Goal: Task Accomplishment & Management: Manage account settings

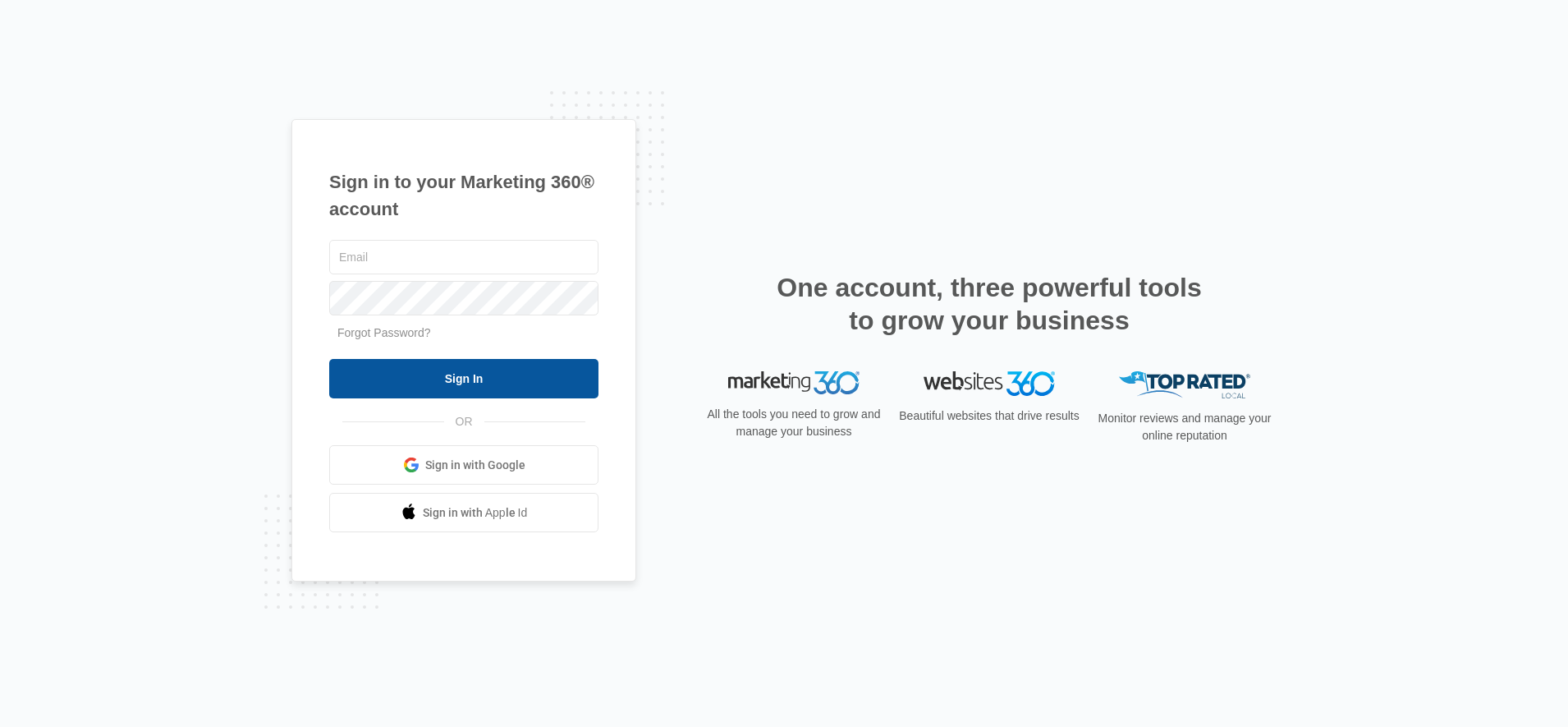
type input "[PERSON_NAME][EMAIL_ADDRESS][DOMAIN_NAME]"
click at [501, 381] on input "Sign In" at bounding box center [464, 379] width 270 height 39
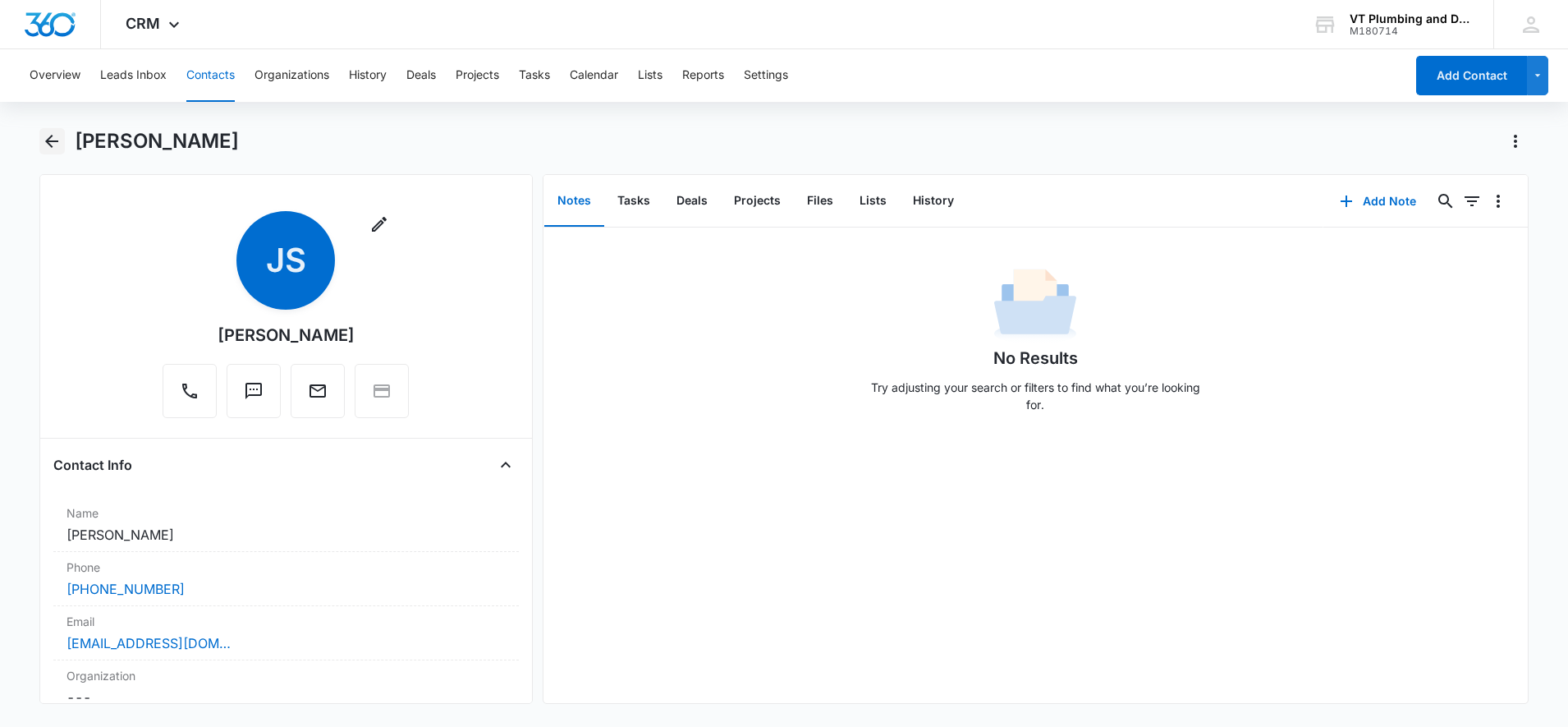
click at [54, 137] on icon "Back" at bounding box center [52, 142] width 20 height 20
click at [132, 74] on button "Leads Inbox" at bounding box center [133, 75] width 66 height 53
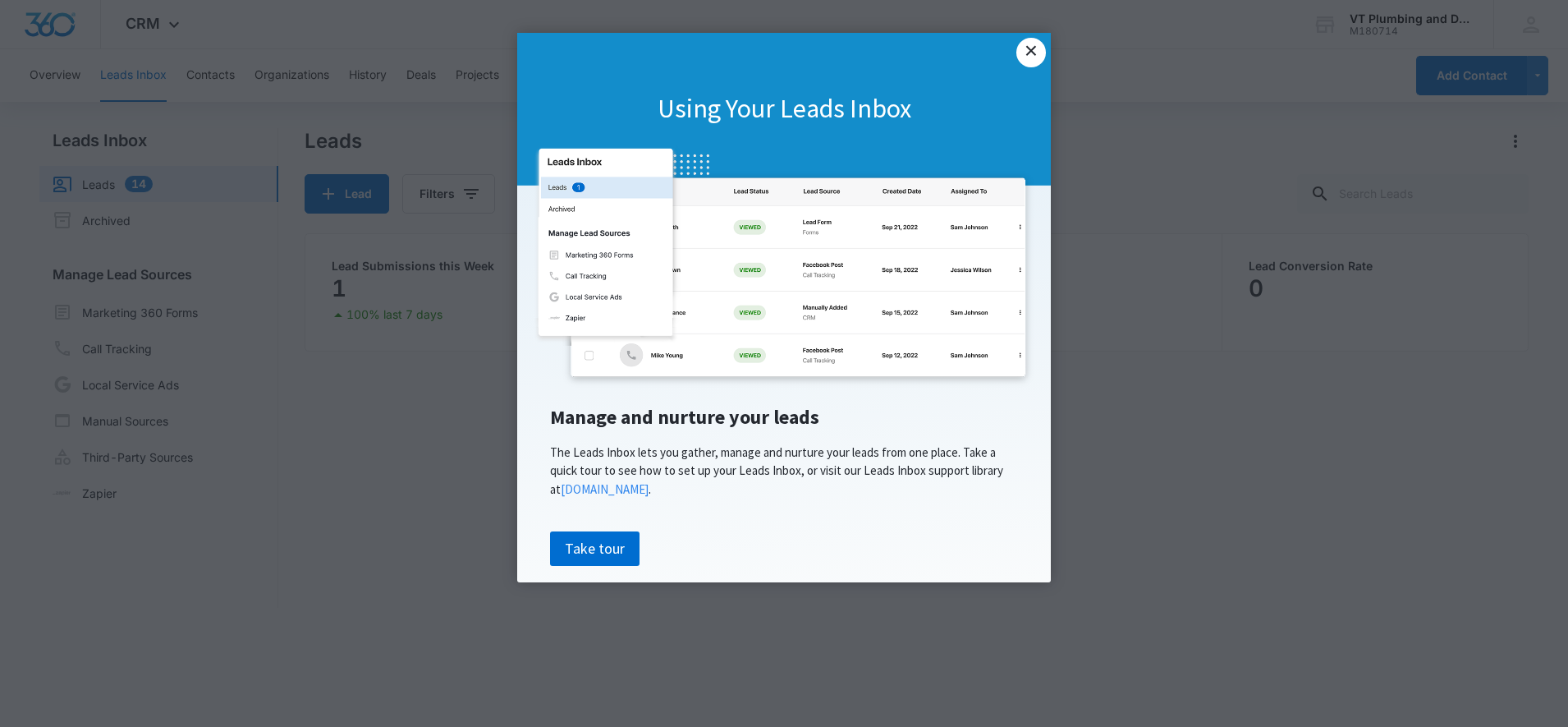
click at [1034, 48] on link "×" at bounding box center [1031, 52] width 29 height 29
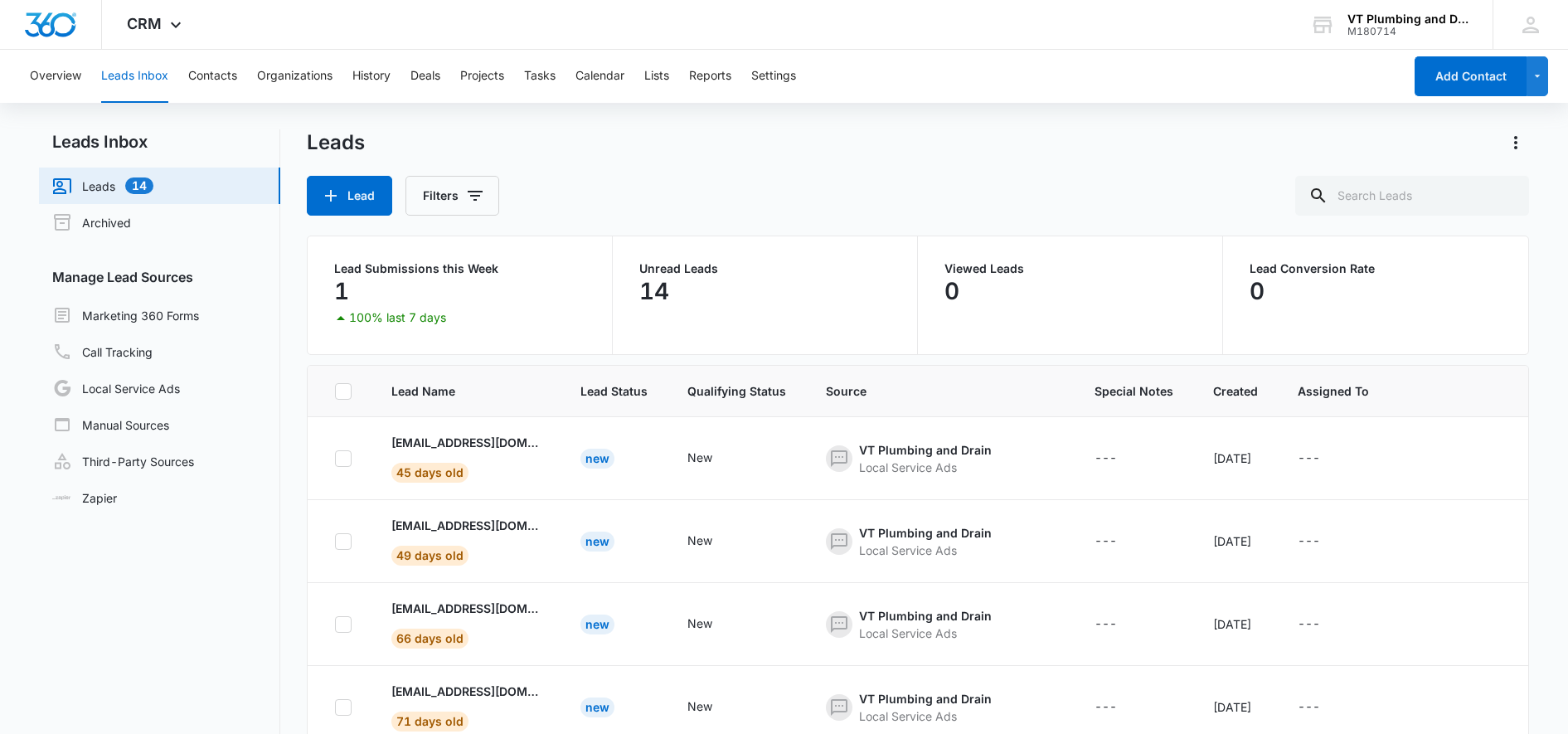
click at [344, 390] on icon at bounding box center [343, 392] width 15 height 15
click at [335, 391] on input "checkbox" at bounding box center [334, 391] width 1 height 1
checkbox input "true"
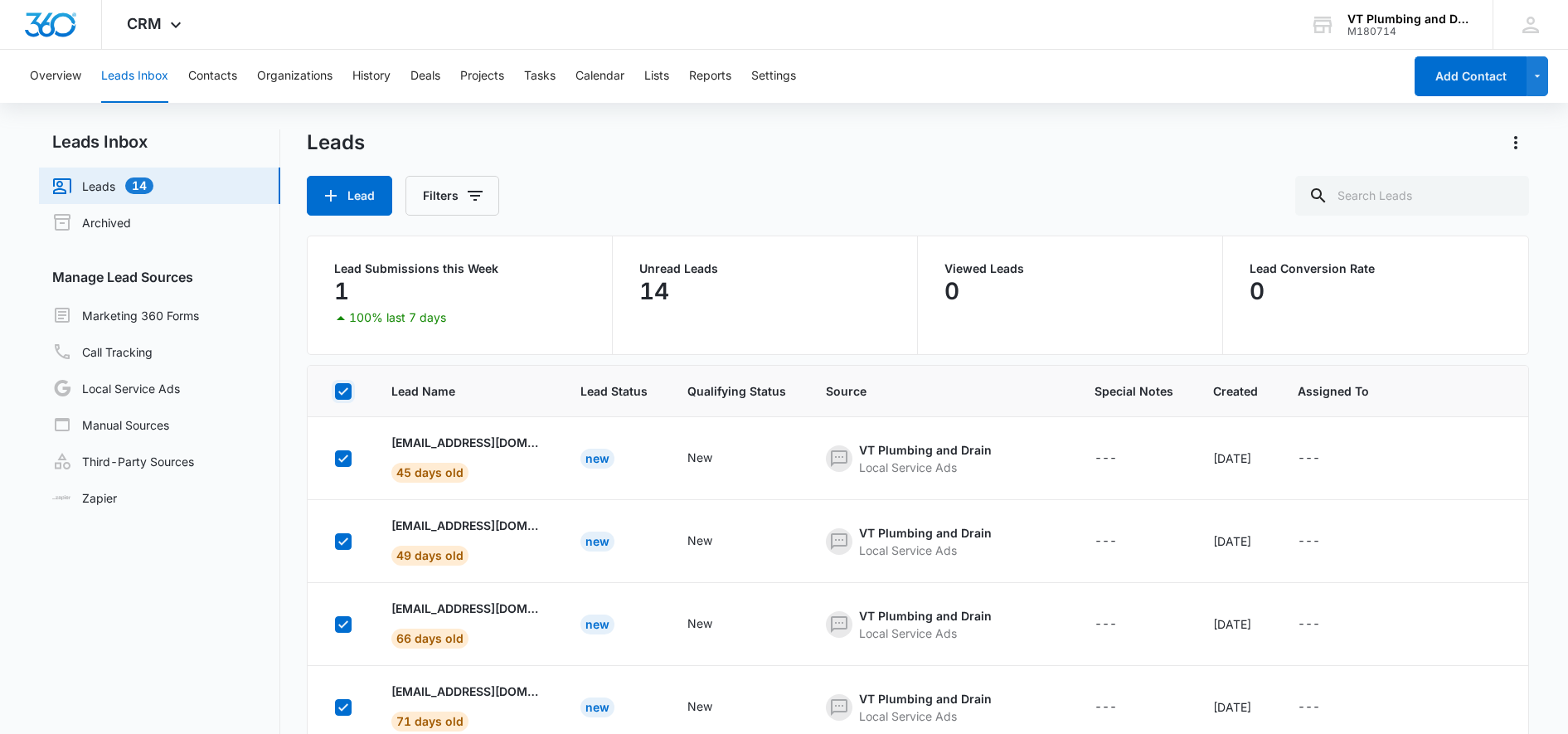
checkbox input "true"
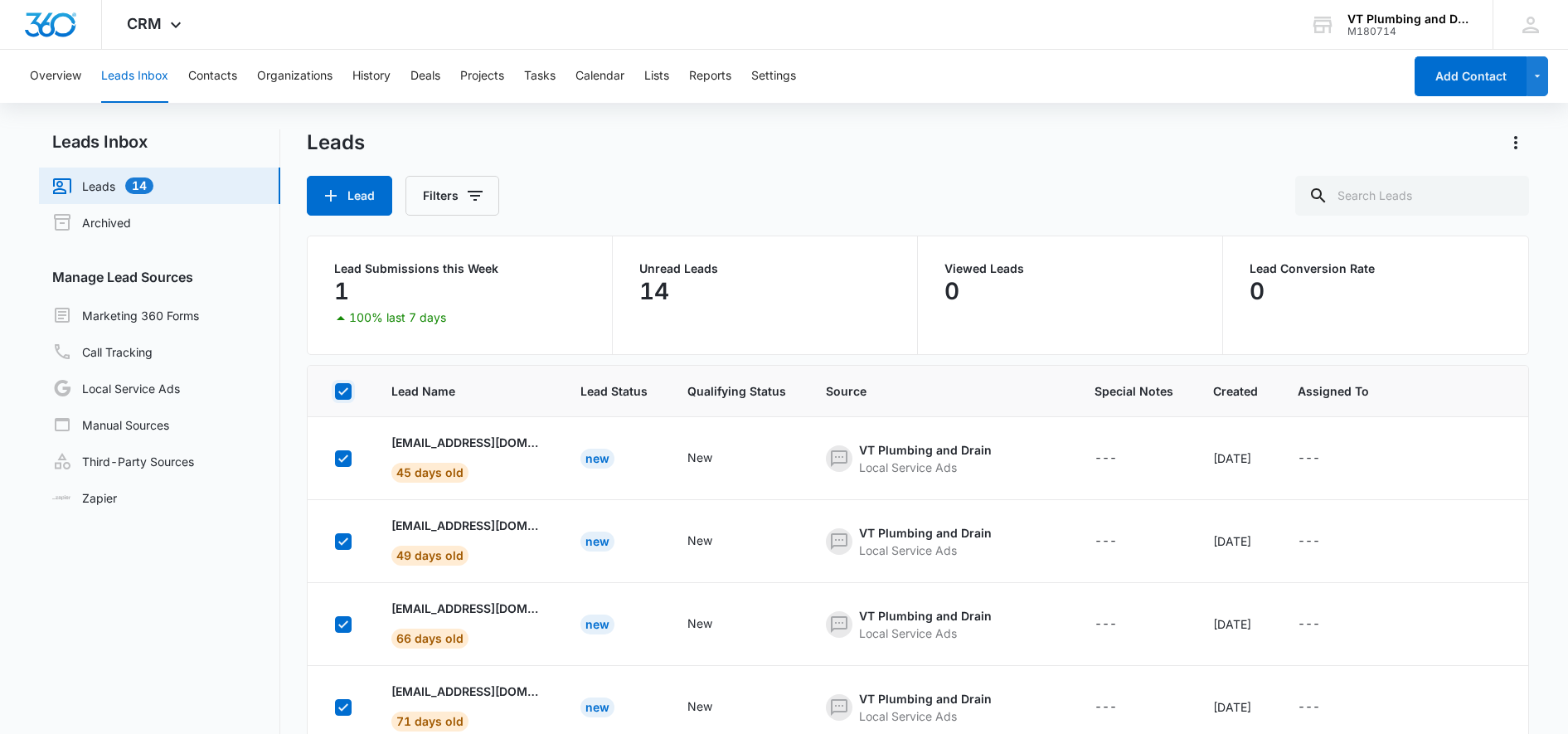
checkbox input "true"
click at [344, 390] on icon at bounding box center [343, 392] width 15 height 15
click at [335, 391] on input "checkbox" at bounding box center [334, 391] width 1 height 1
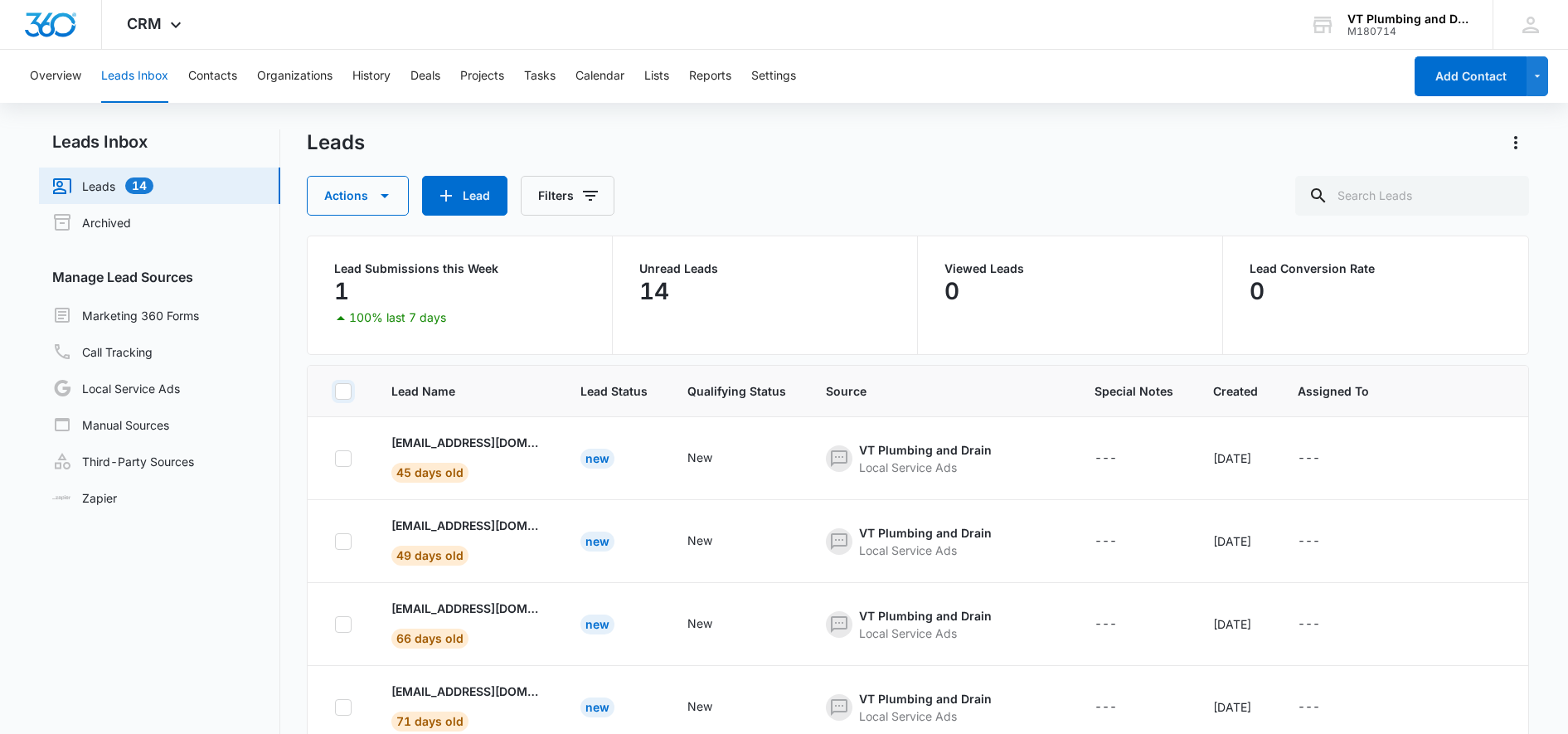
checkbox input "false"
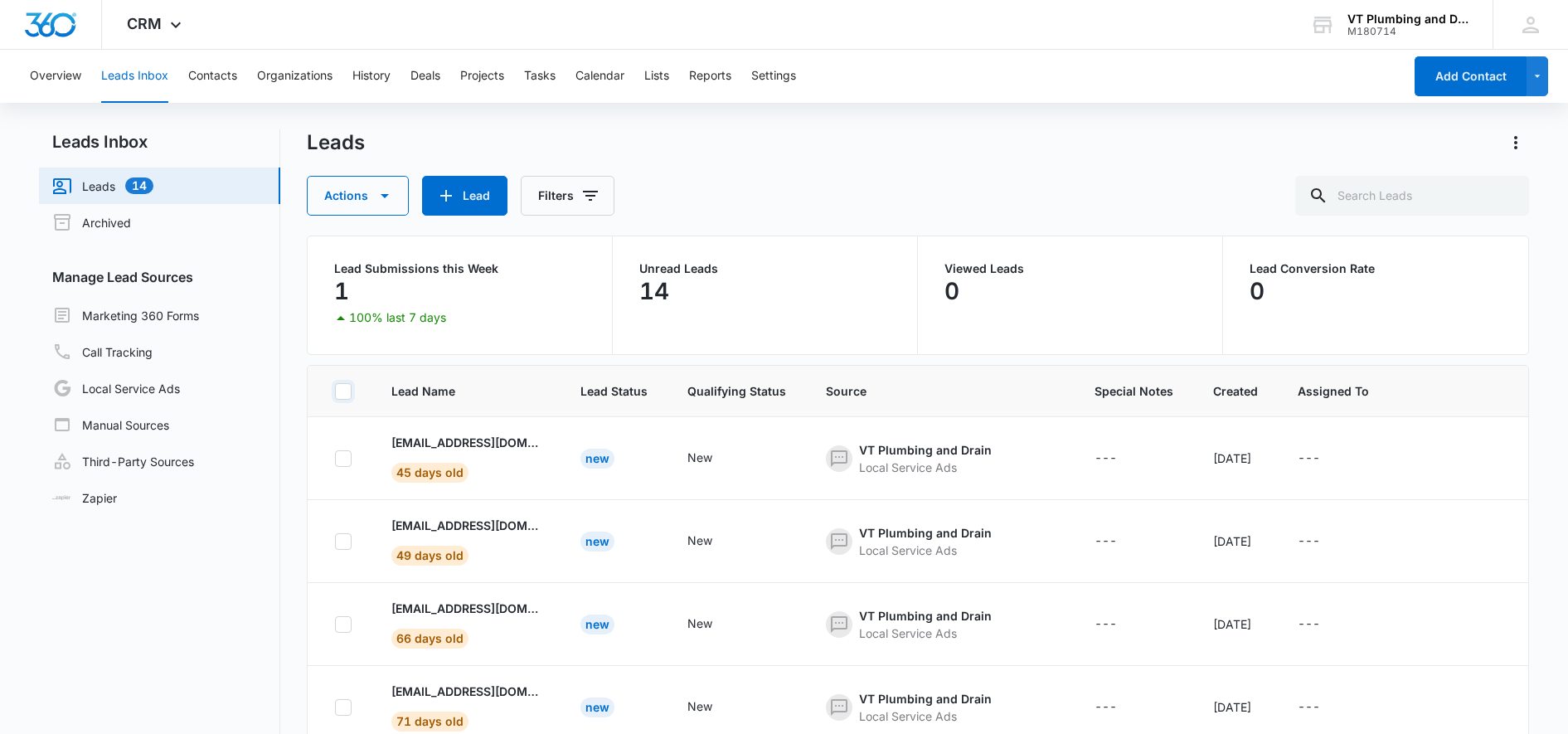
checkbox input "false"
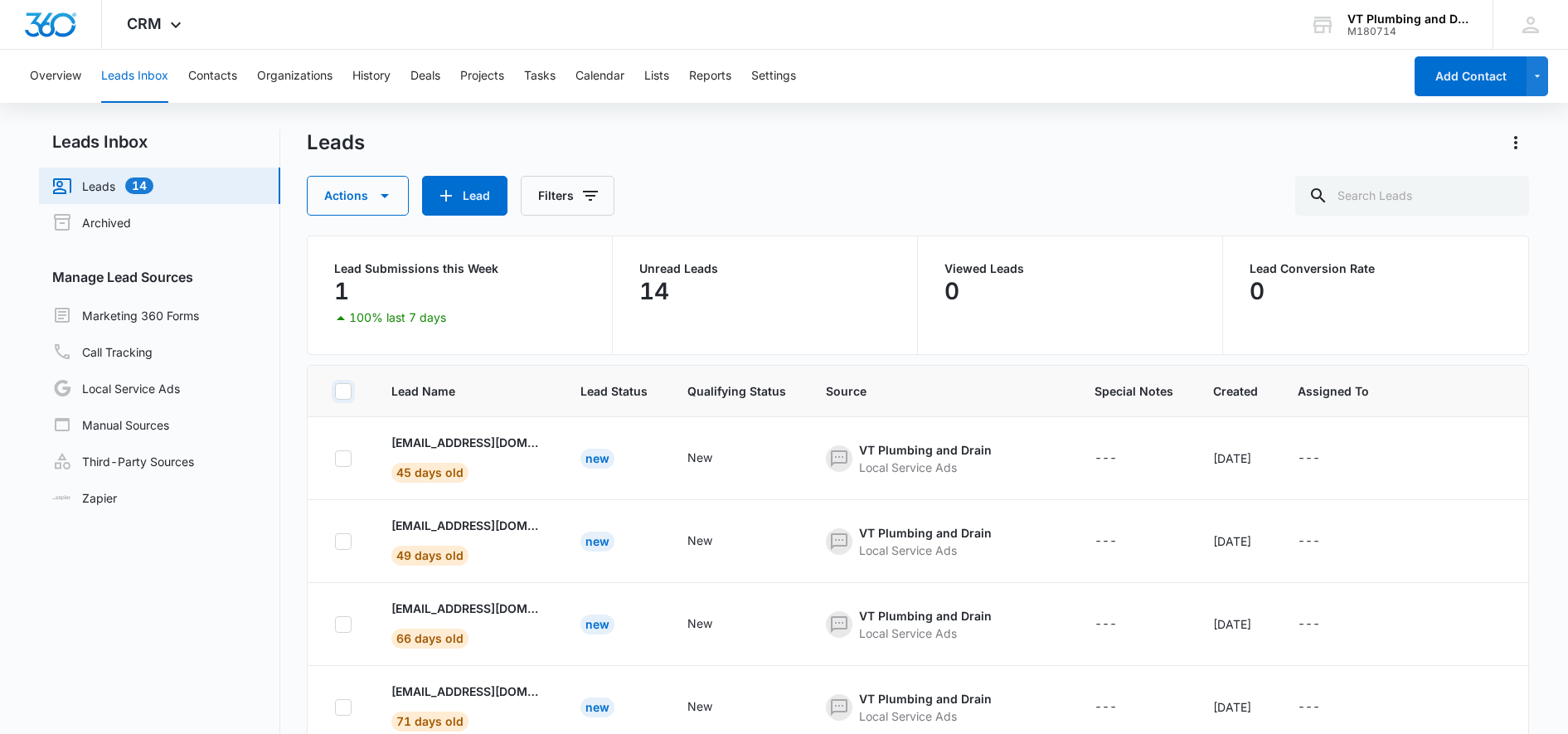
checkbox input "false"
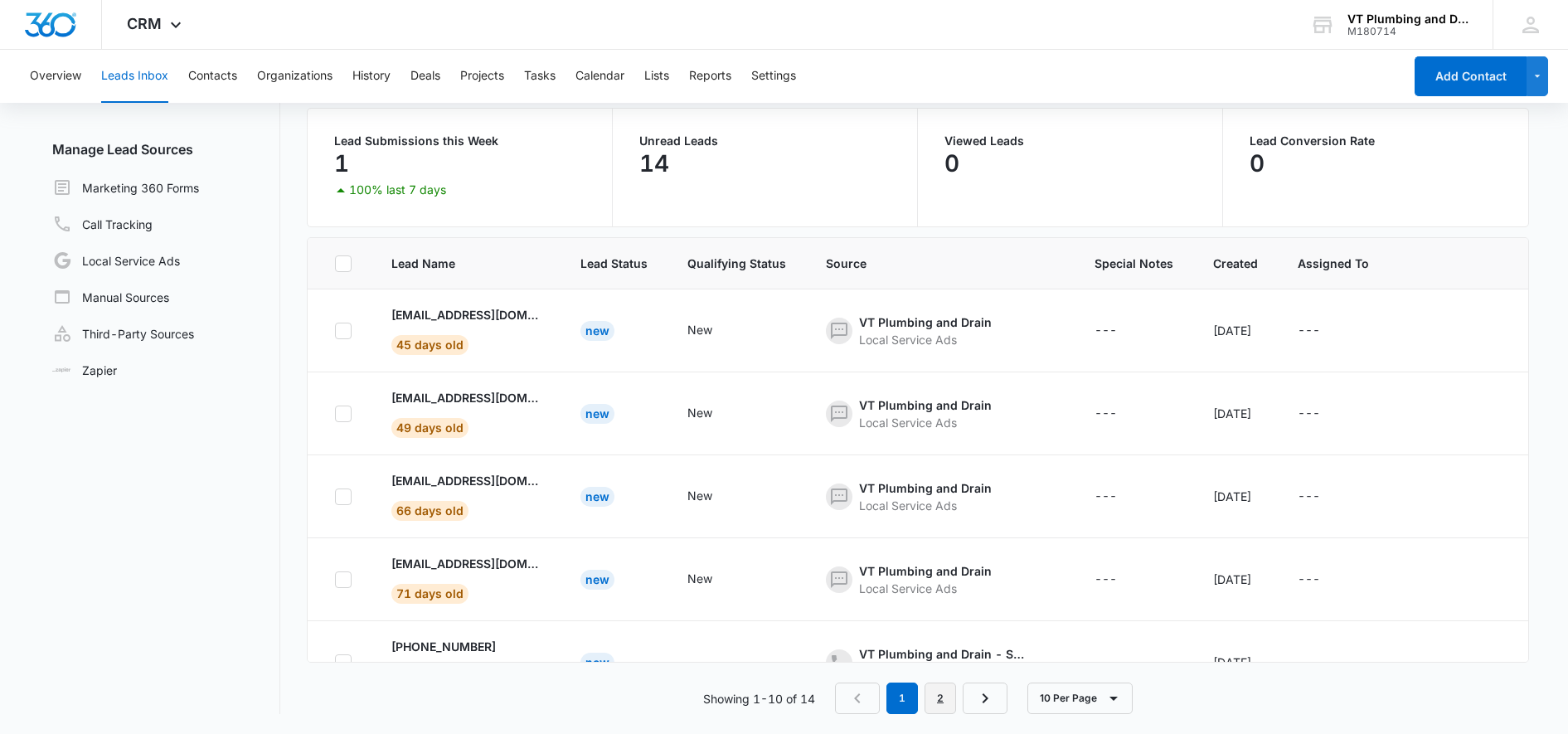
click at [956, 700] on link "2" at bounding box center [940, 698] width 31 height 31
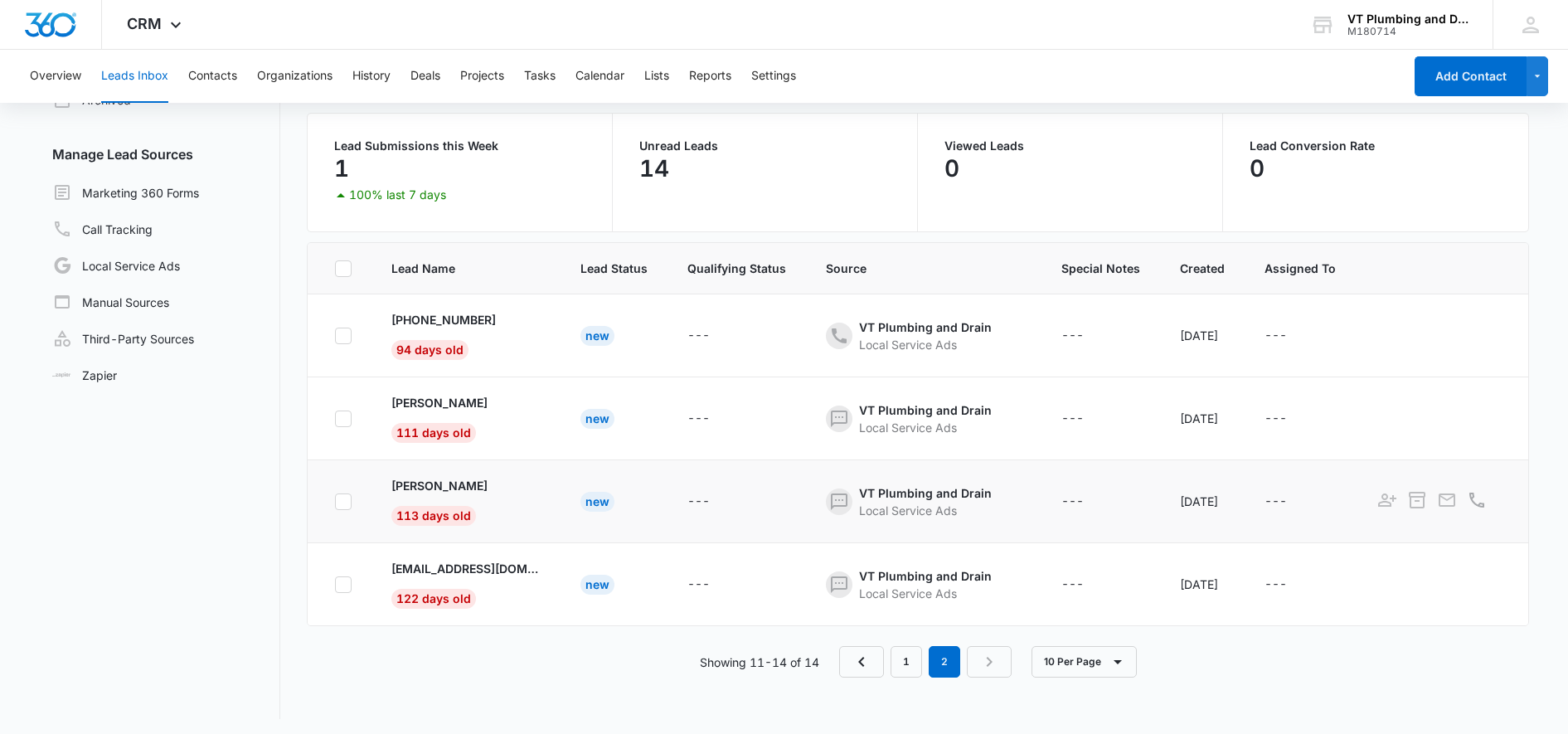
scroll to position [128, 0]
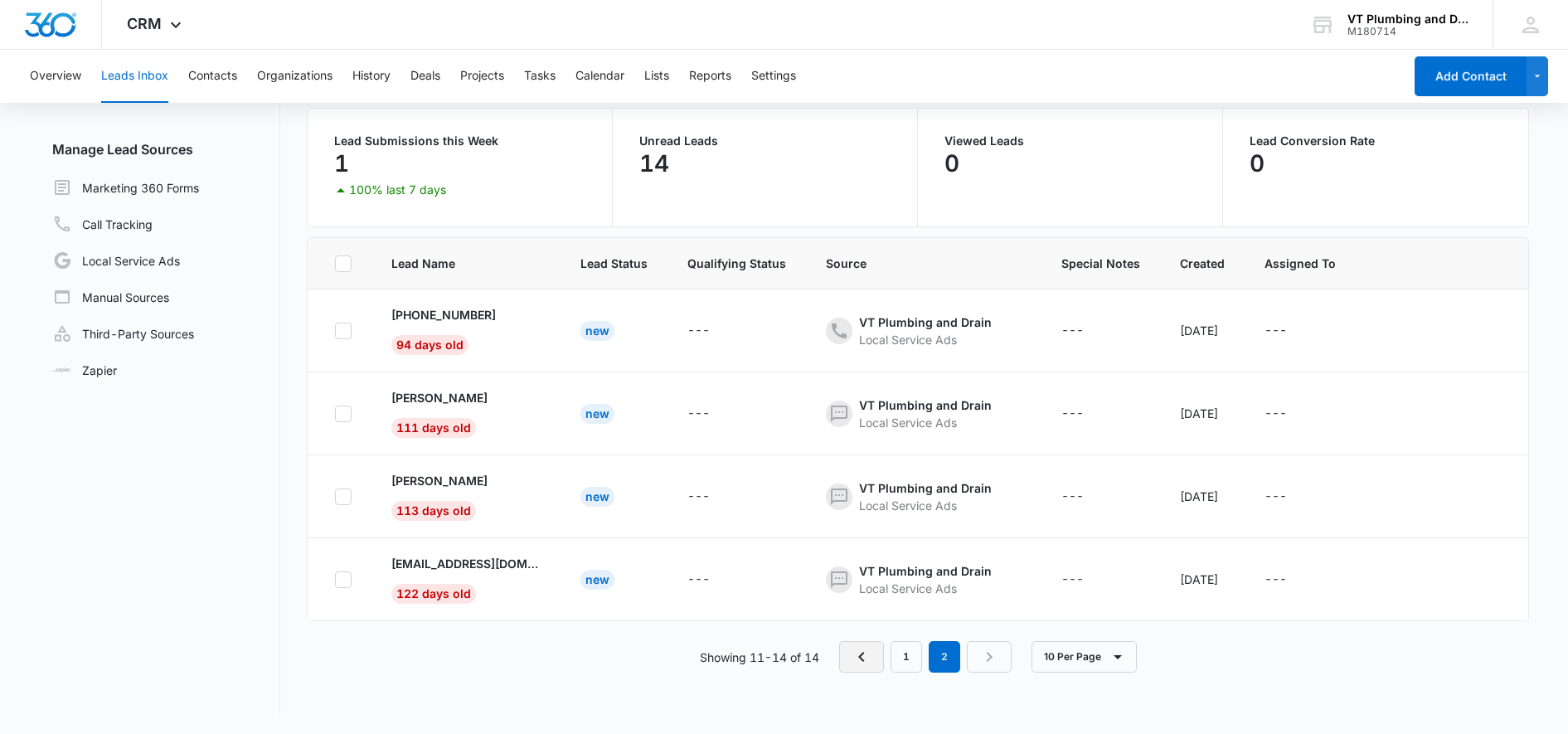
click at [863, 667] on icon "Previous Page" at bounding box center [861, 657] width 20 height 20
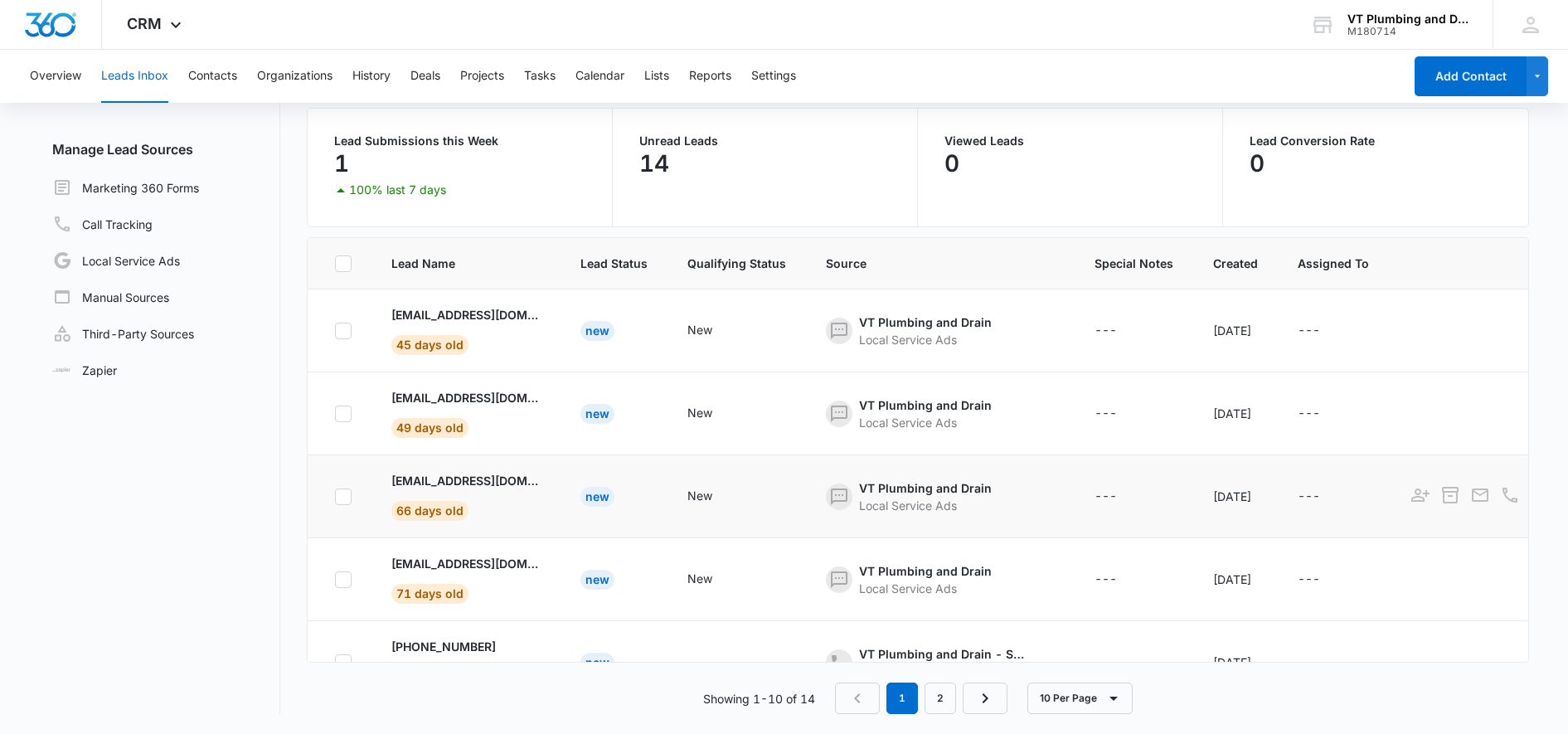
scroll to position [0, 0]
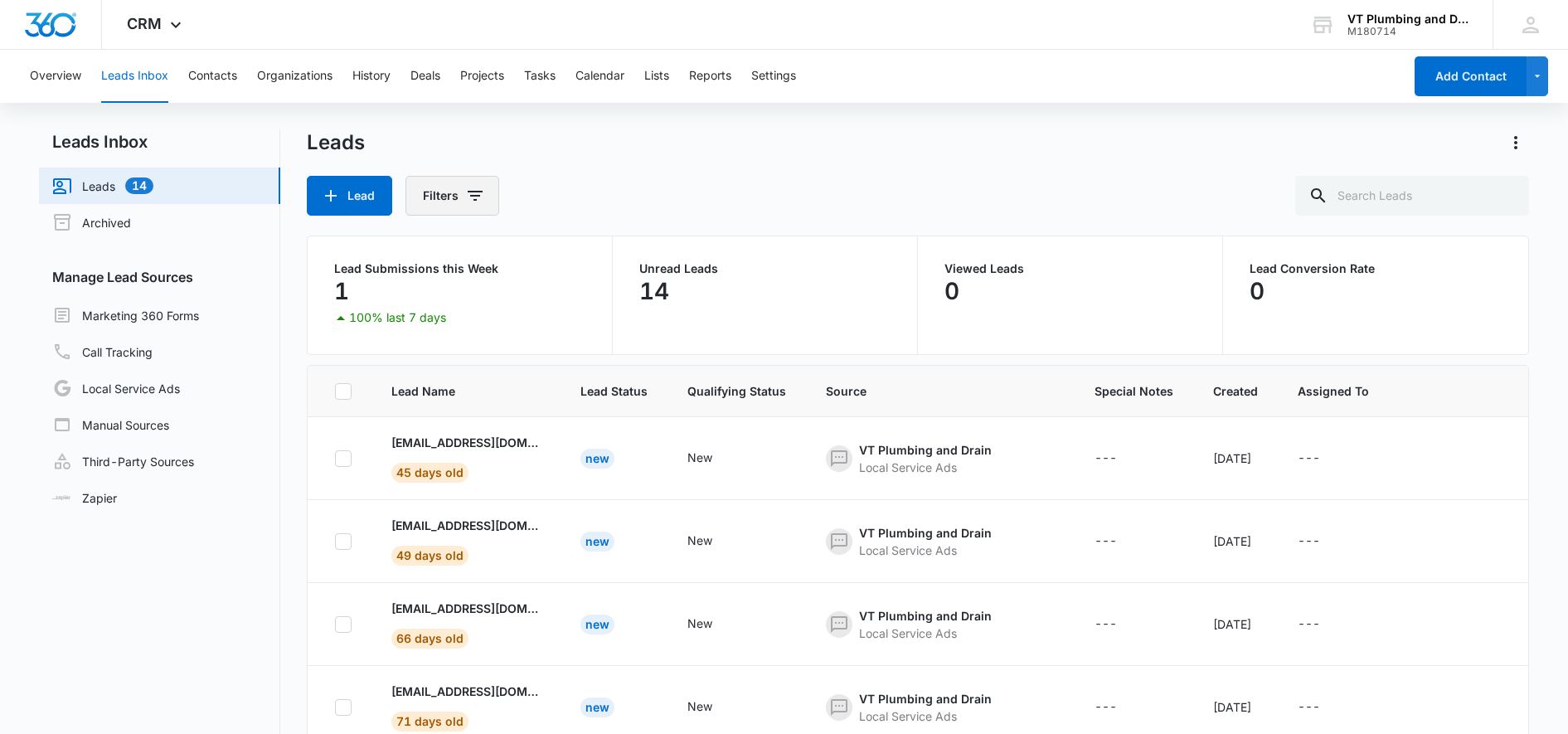
click at [450, 187] on button "Filters" at bounding box center [452, 195] width 94 height 40
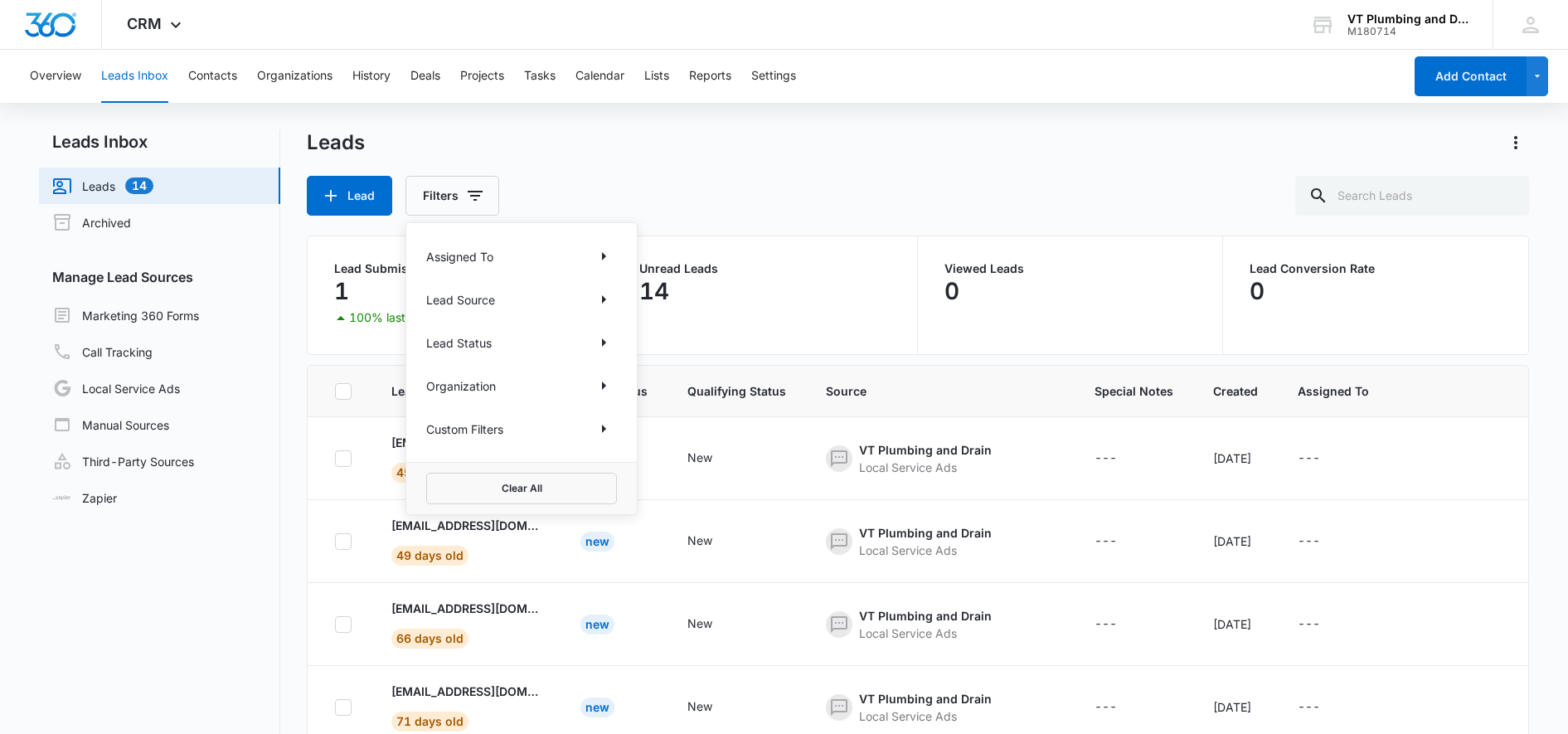
click at [708, 150] on div "Leads" at bounding box center [917, 142] width 1221 height 26
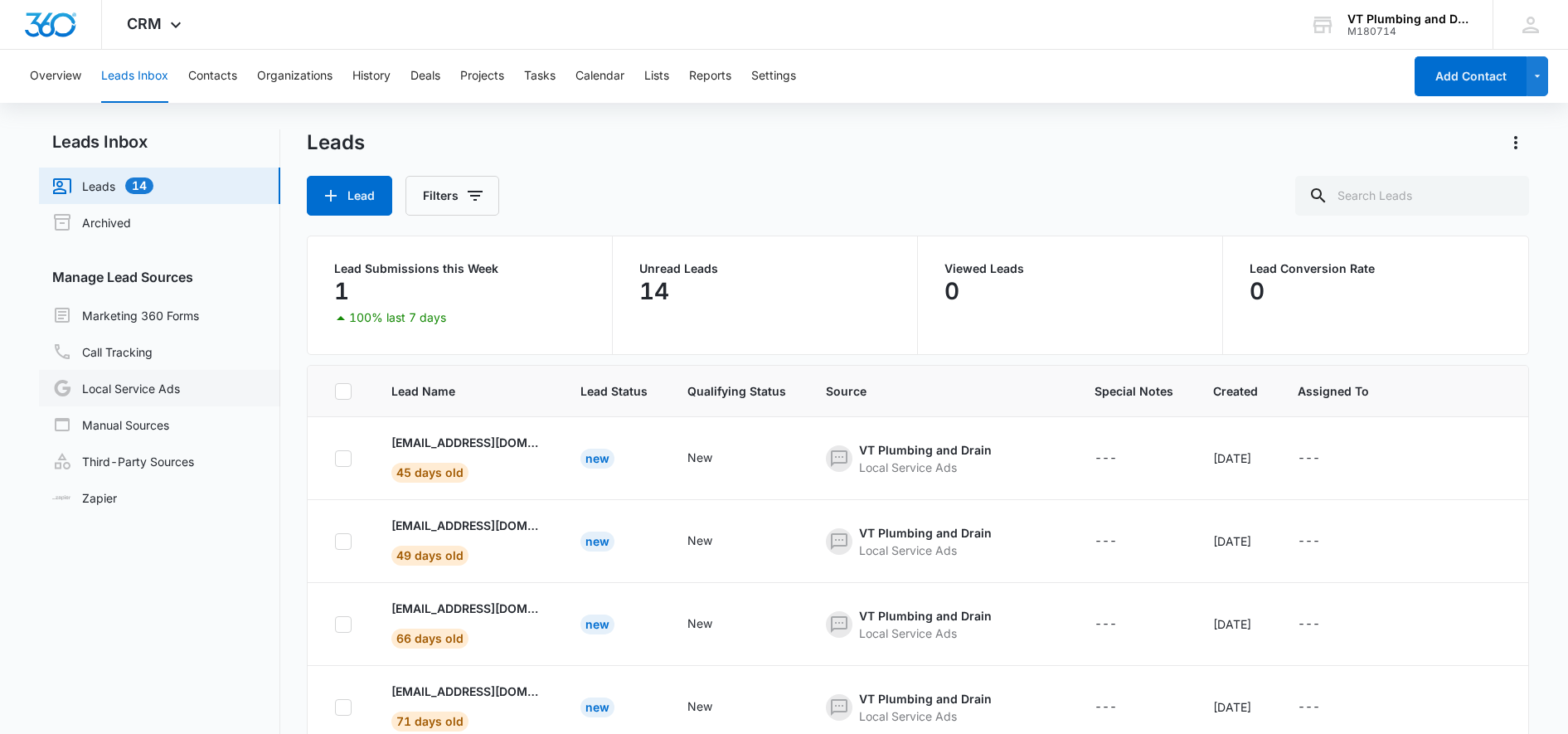
click at [143, 387] on link "Local Service Ads" at bounding box center [116, 388] width 128 height 20
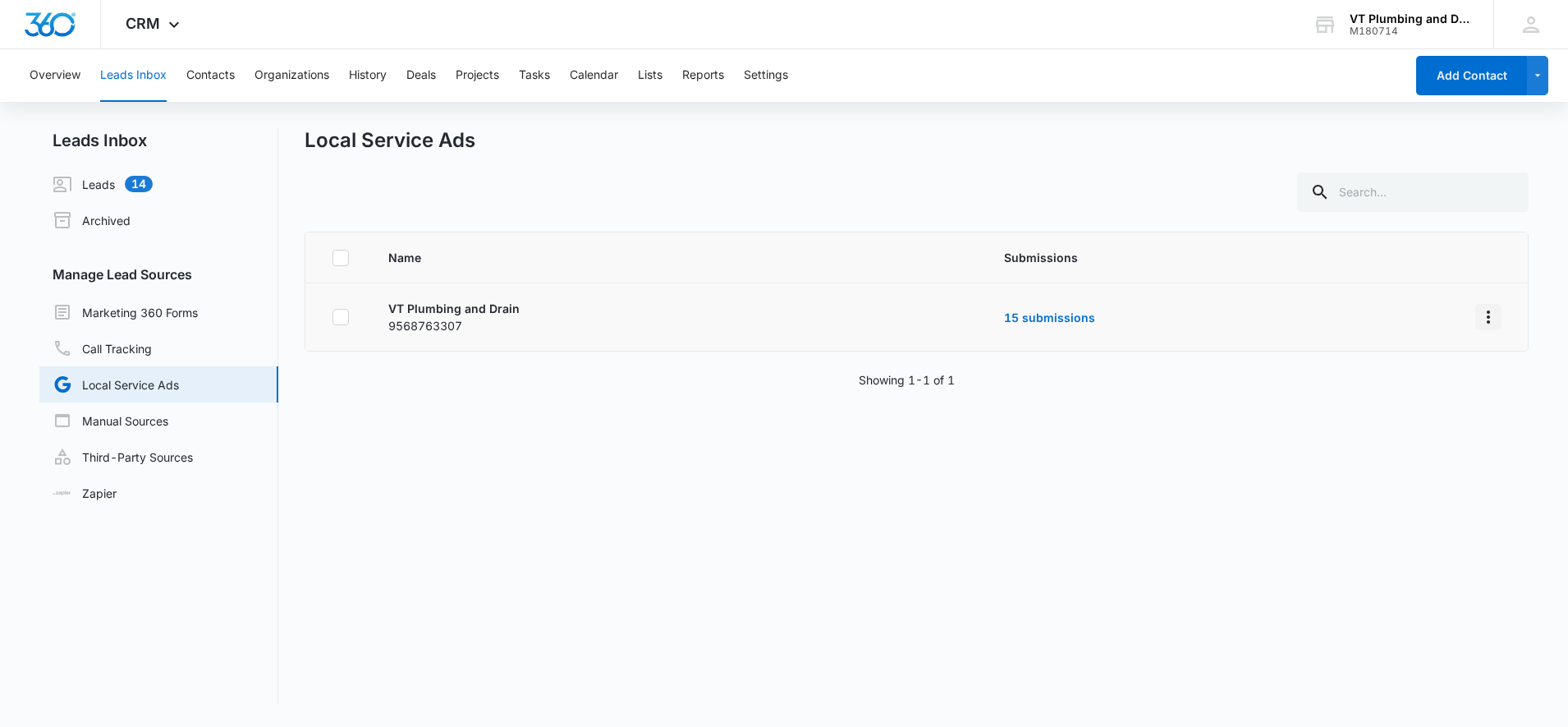
click at [1482, 319] on icon "Overflow Menu" at bounding box center [1488, 317] width 20 height 20
click at [1103, 410] on div "Name Submissions VT Plumbing and Drain 9568763307 15 submissions Showing 1-1 of…" at bounding box center [917, 468] width 1225 height 472
click at [338, 322] on icon at bounding box center [341, 317] width 15 height 15
click at [332, 318] on input "checkbox" at bounding box center [332, 317] width 1 height 1
checkbox input "true"
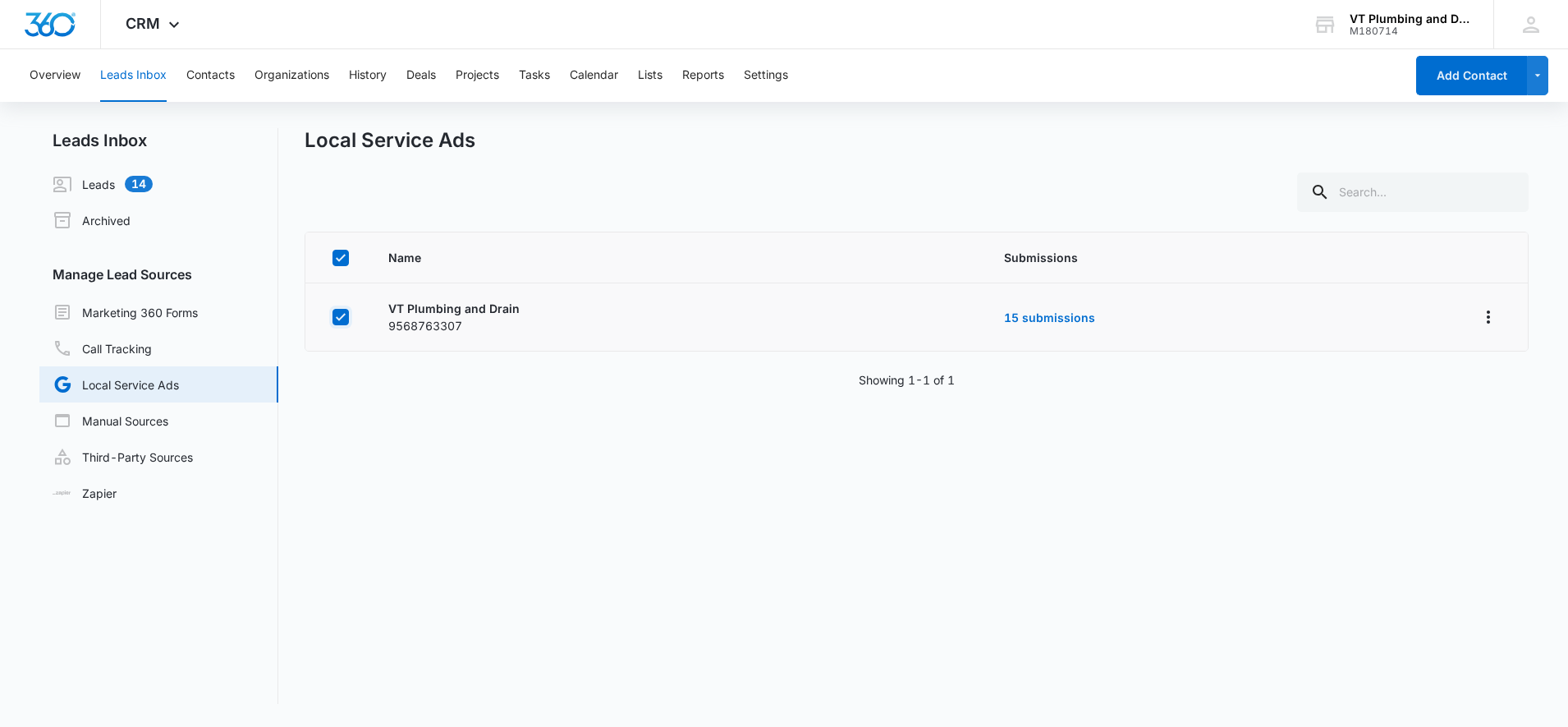
checkbox input "true"
click at [383, 184] on icon "button" at bounding box center [382, 193] width 20 height 20
click at [548, 191] on div "Actions Submission Rules" at bounding box center [917, 192] width 1225 height 39
click at [1015, 312] on link "15 submissions" at bounding box center [1050, 317] width 91 height 14
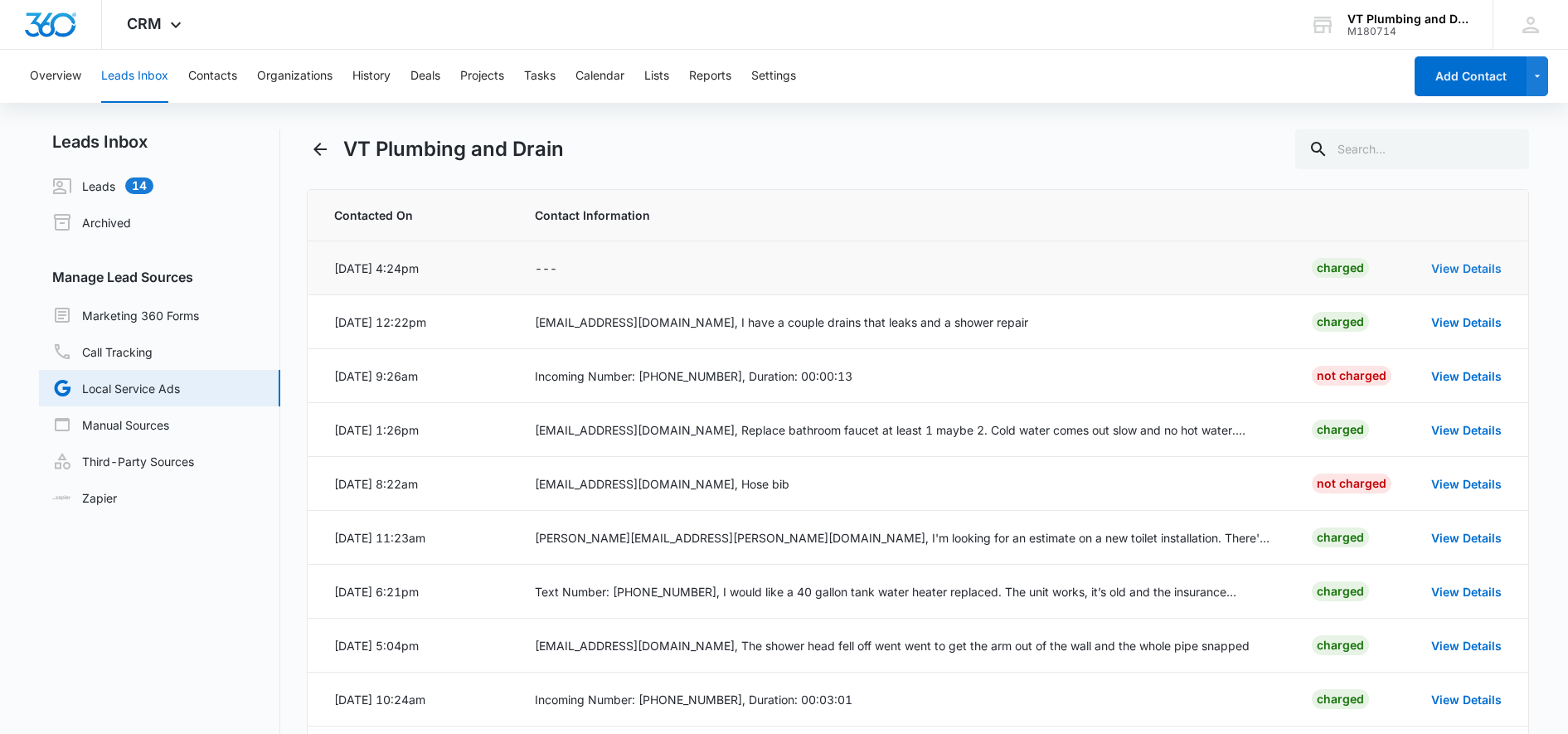
click at [1462, 268] on link "View Details" at bounding box center [1466, 268] width 70 height 14
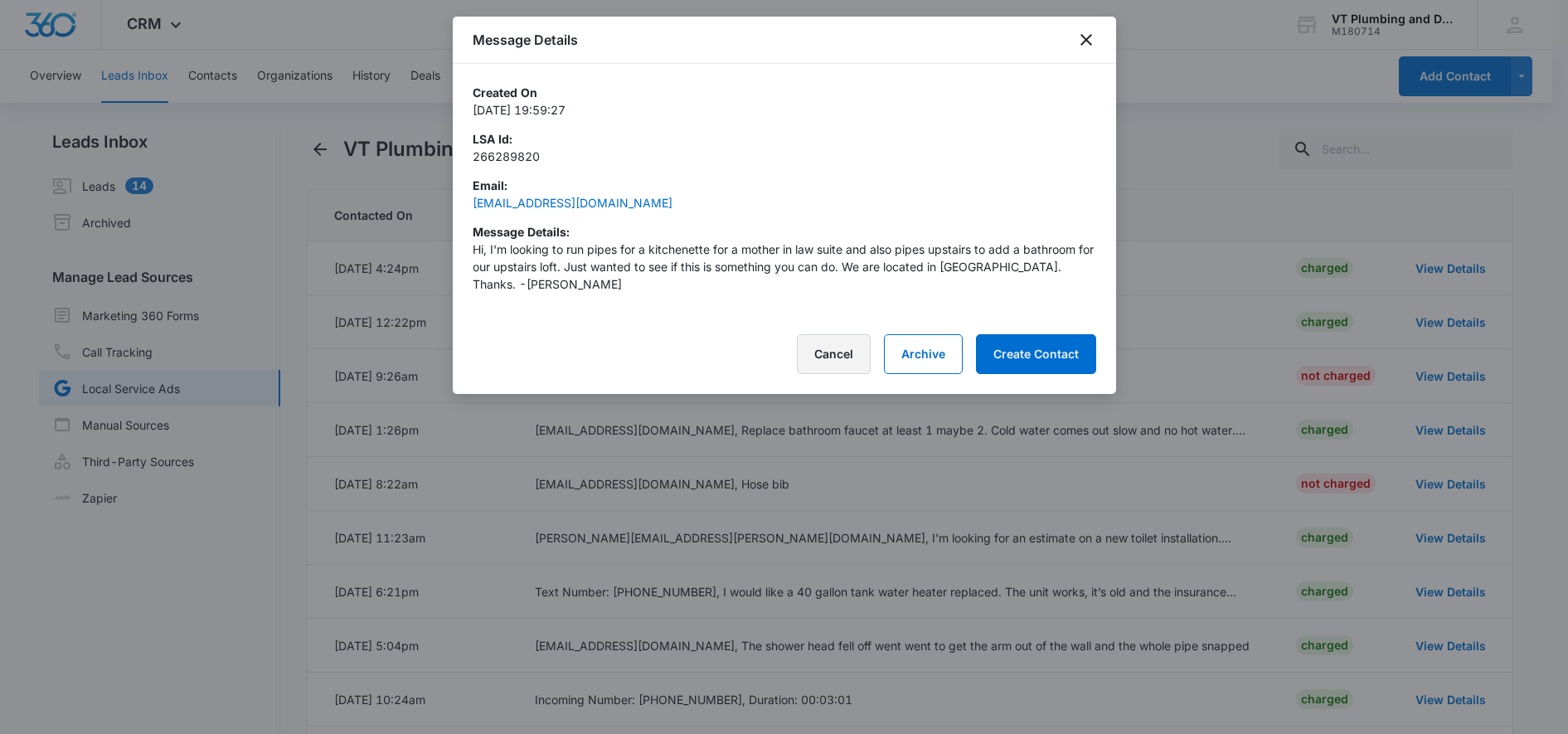
click at [828, 345] on button "Cancel" at bounding box center [833, 353] width 74 height 40
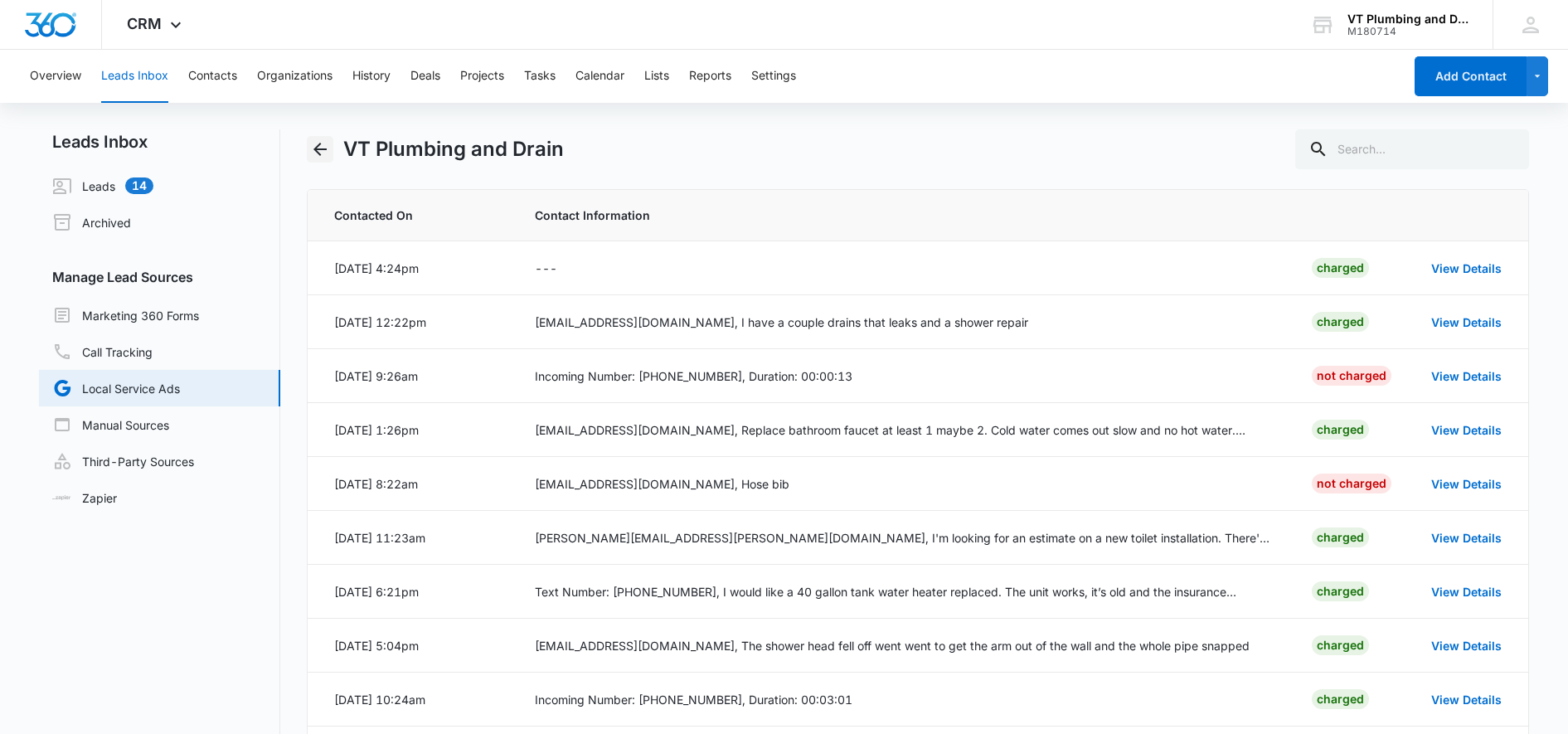
click at [322, 145] on icon "Back" at bounding box center [320, 150] width 20 height 20
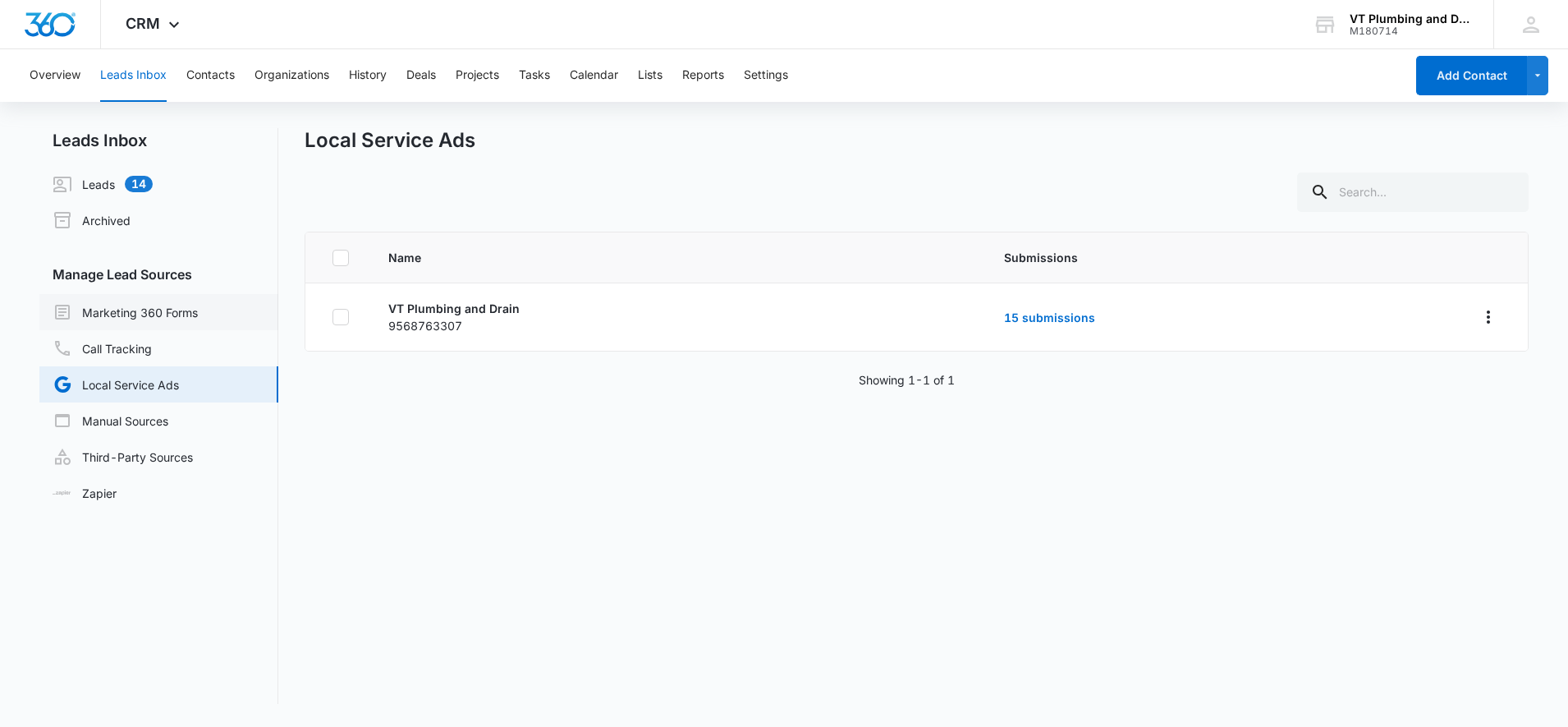
click at [157, 312] on link "Marketing 360 Forms" at bounding box center [126, 312] width 146 height 20
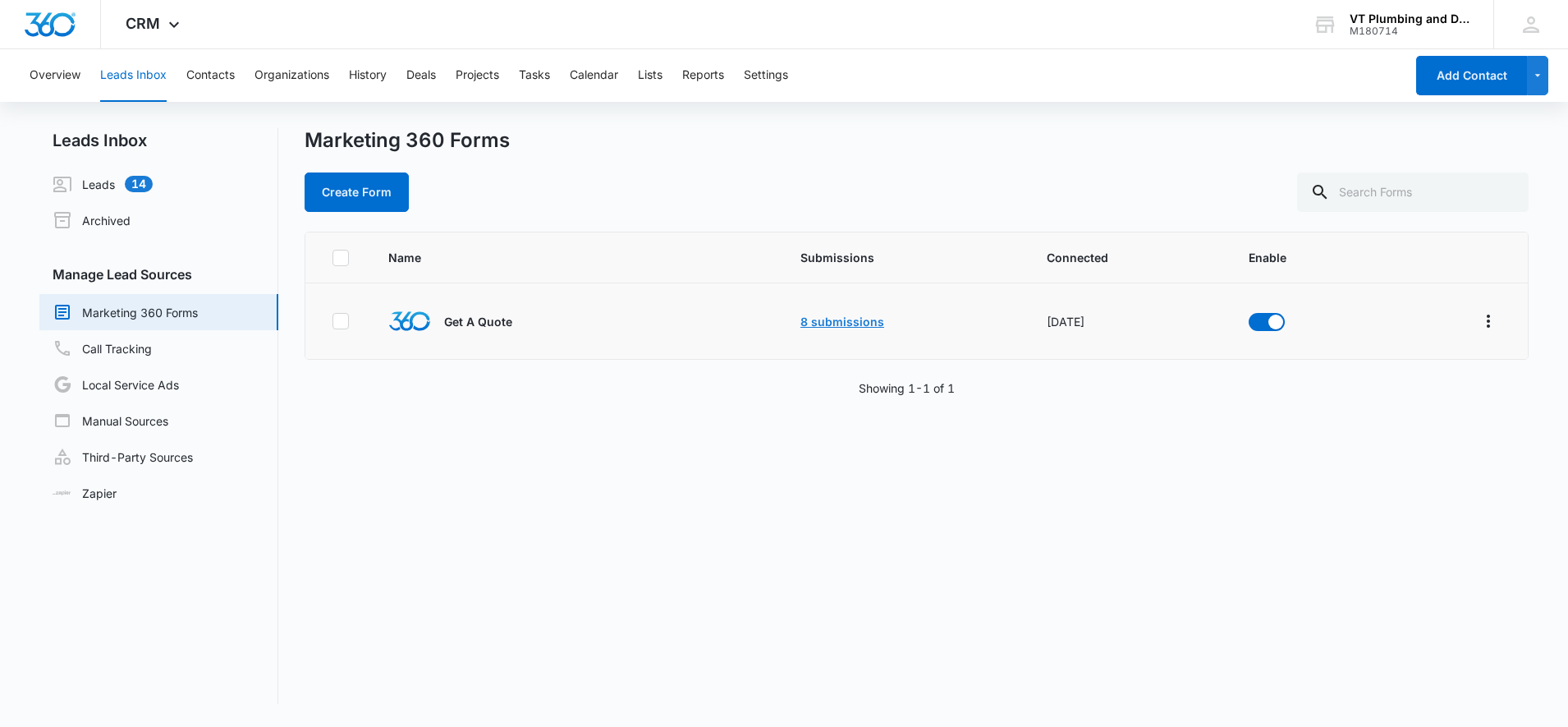
click at [807, 320] on link "8 submissions" at bounding box center [842, 322] width 84 height 14
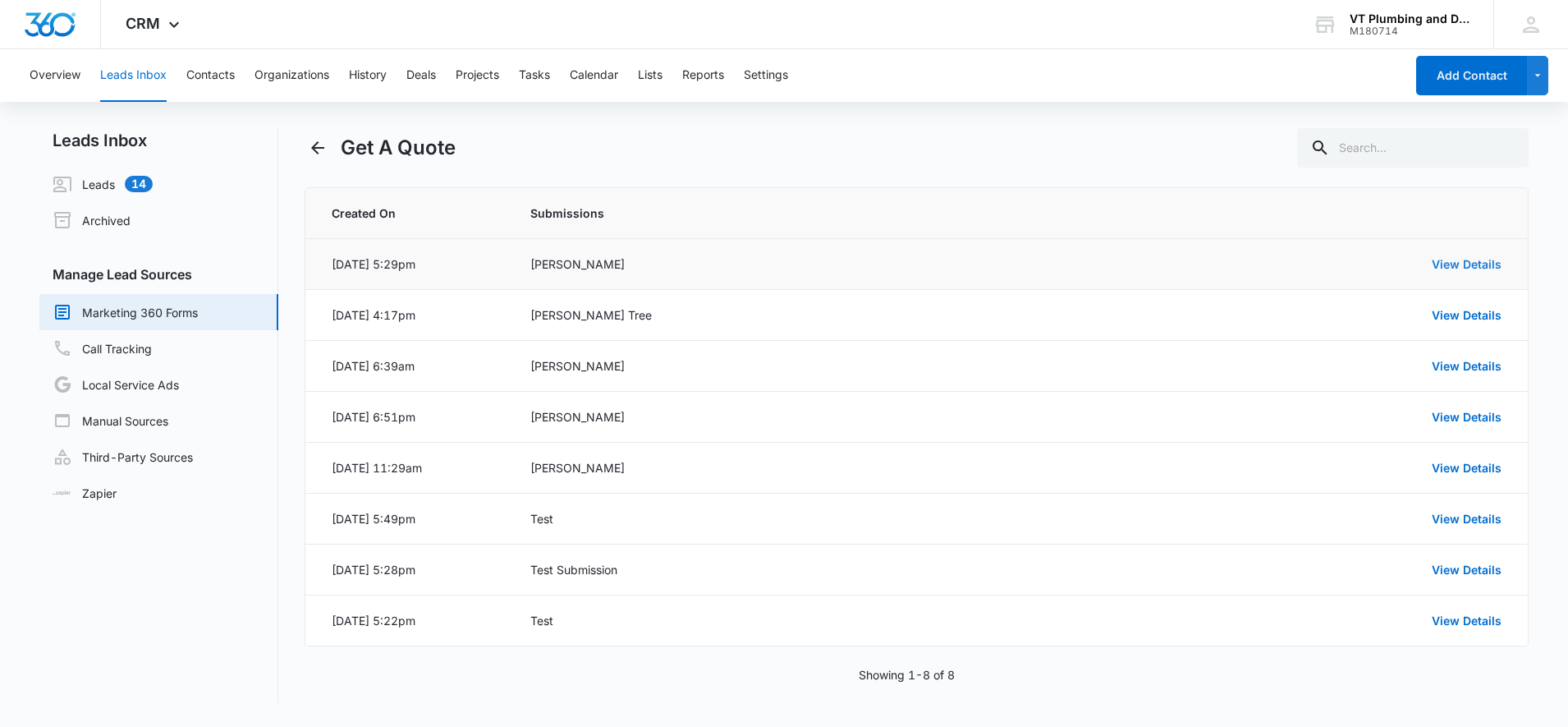
click at [1442, 269] on link "View Details" at bounding box center [1467, 264] width 69 height 14
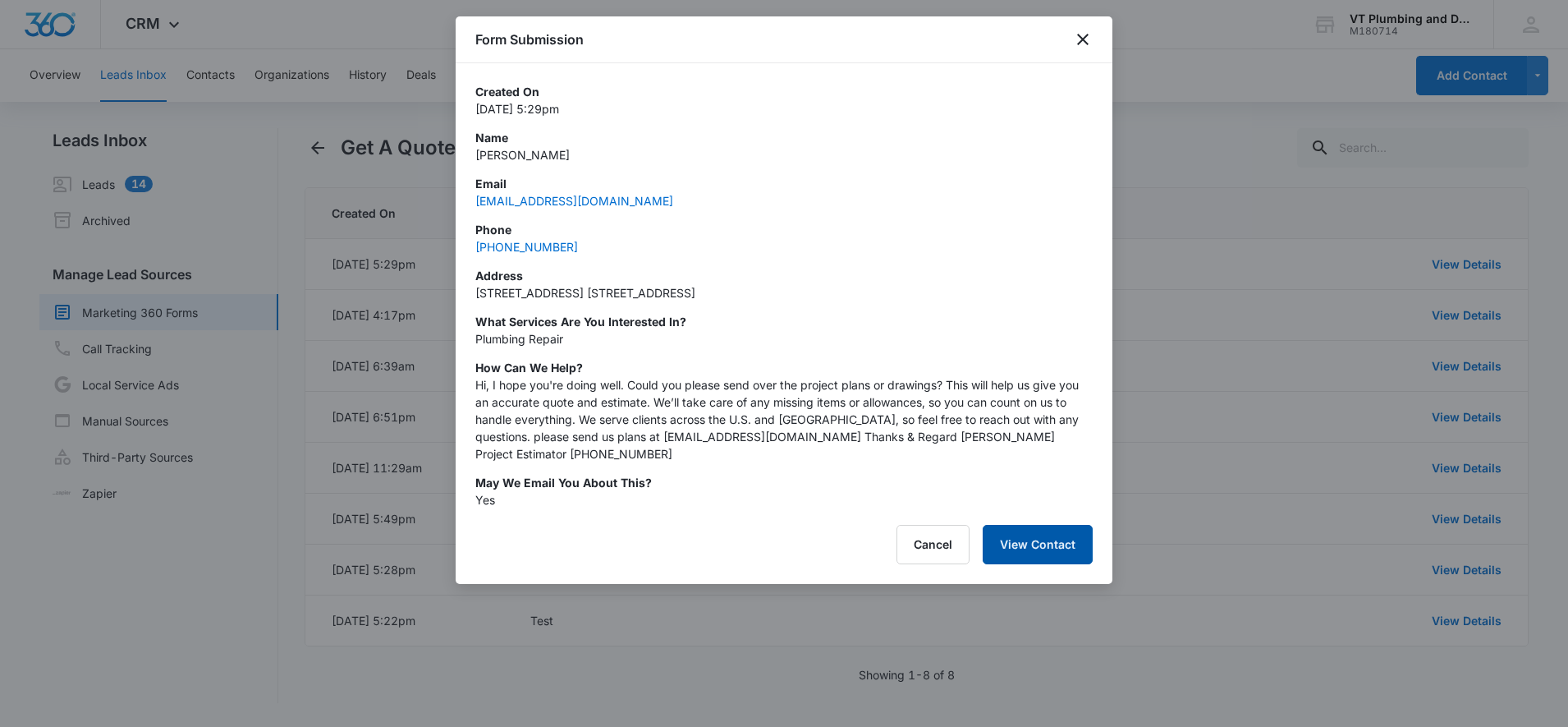
click at [1061, 537] on button "View Contact" at bounding box center [1037, 544] width 110 height 39
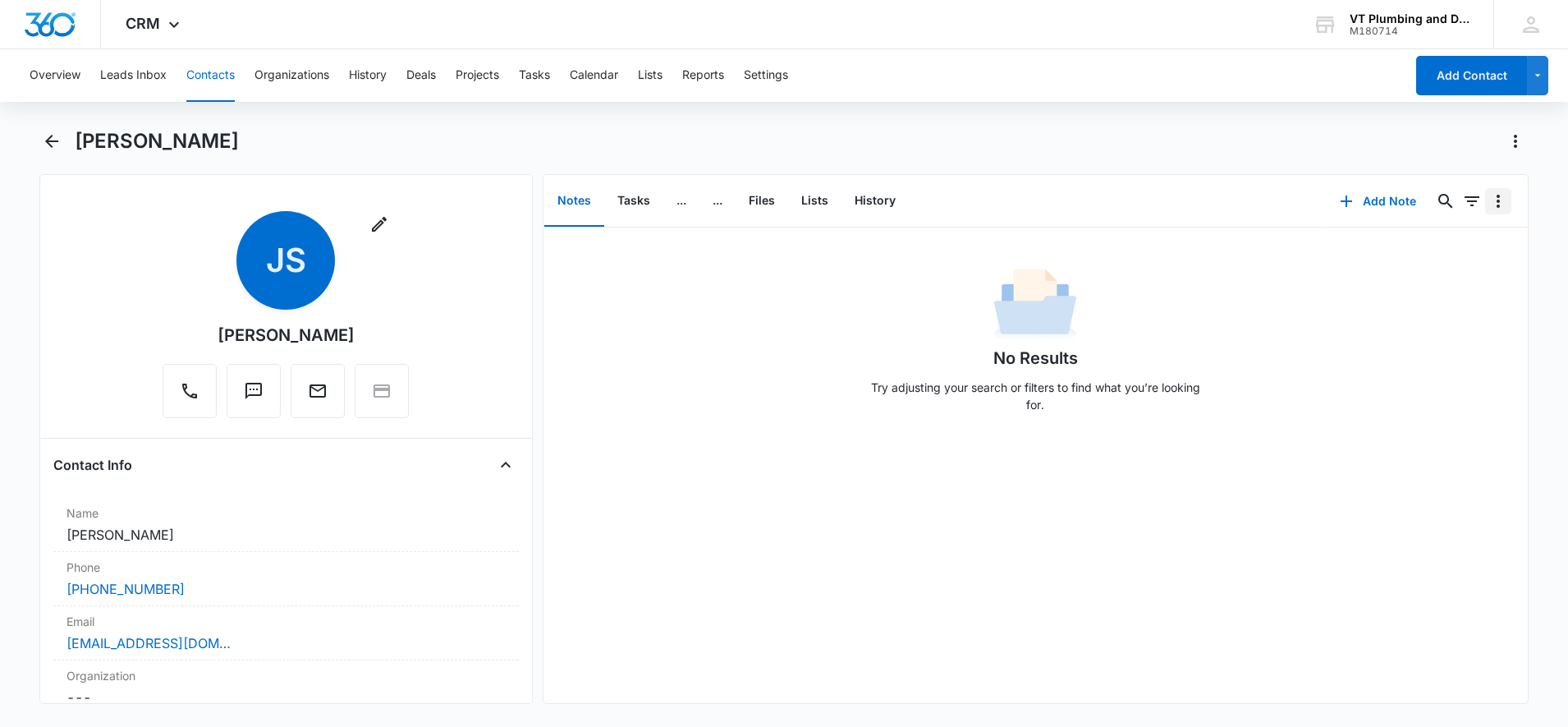
click at [1488, 210] on icon "Overflow Menu" at bounding box center [1499, 202] width 20 height 20
click at [1432, 130] on div "[PERSON_NAME]" at bounding box center [801, 141] width 1454 height 26
click at [1536, 75] on icon "button" at bounding box center [1537, 75] width 6 height 3
click at [858, 105] on div "Overview Leads Inbox Contacts Organizations History Deals Projects Tasks Calend…" at bounding box center [784, 386] width 1568 height 674
click at [45, 144] on icon "Back" at bounding box center [52, 142] width 20 height 20
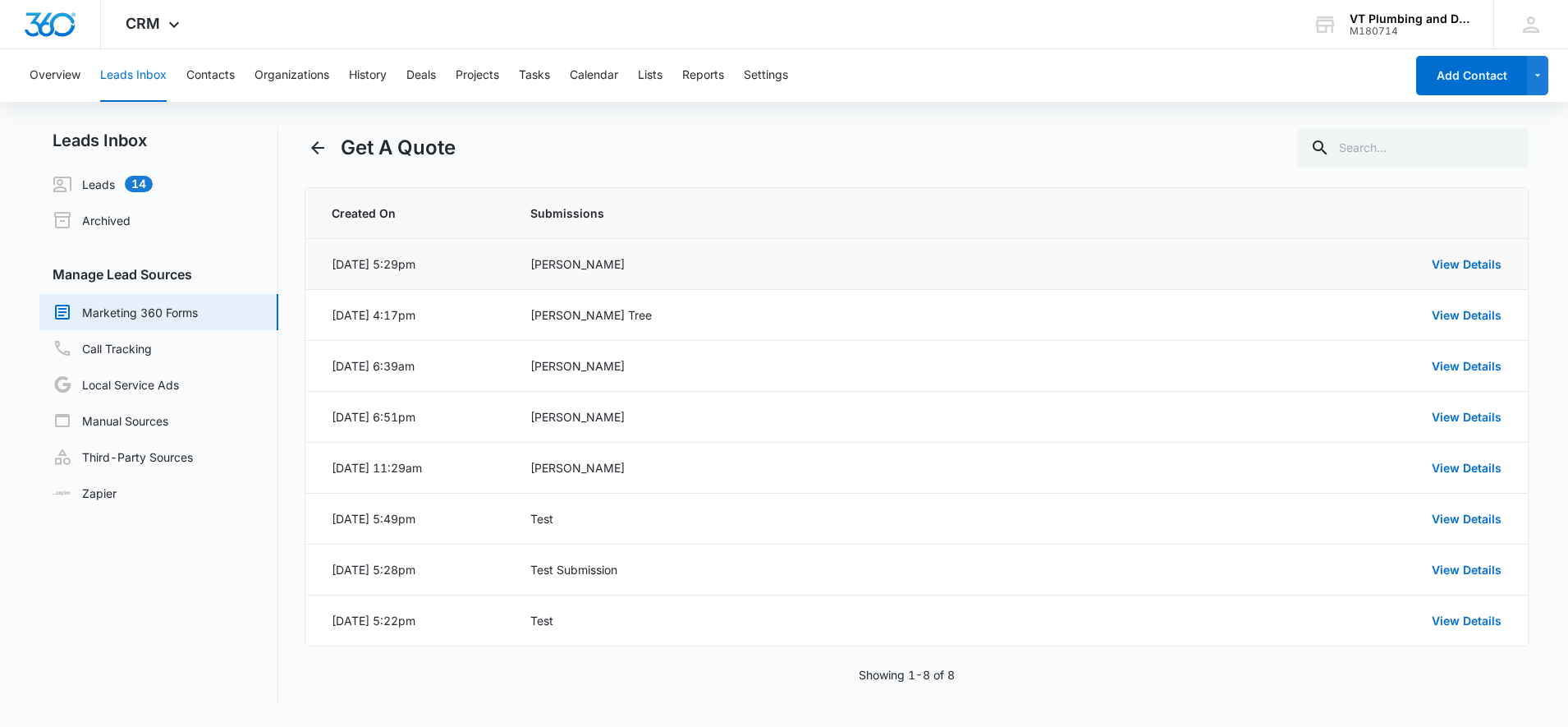
click at [402, 264] on div "[DATE] 5:29pm" at bounding box center [373, 264] width 84 height 18
click at [518, 271] on td "[PERSON_NAME]" at bounding box center [806, 264] width 592 height 51
click at [118, 183] on link "Leads 14" at bounding box center [103, 184] width 100 height 20
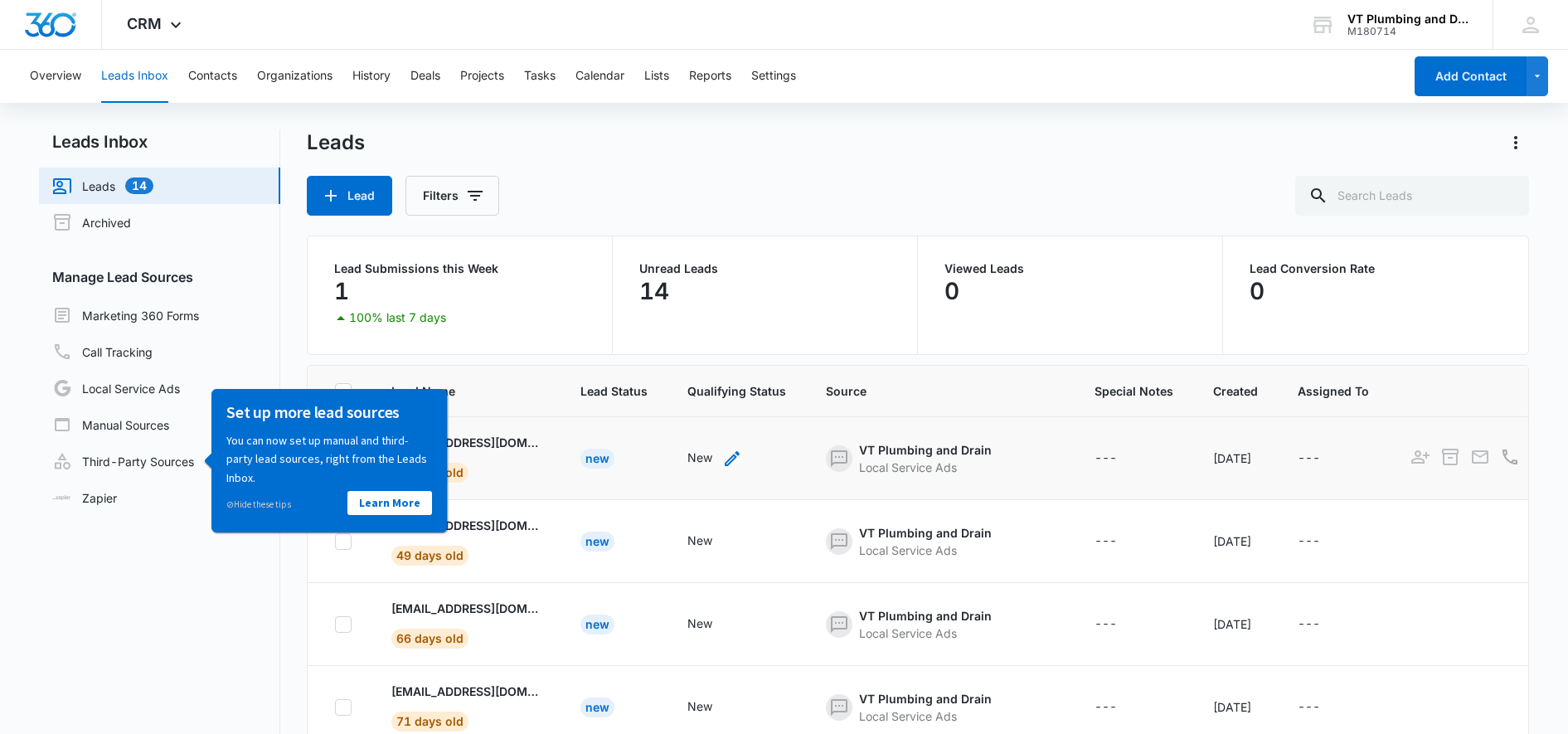
click at [728, 461] on icon "- - Select to Edit Field" at bounding box center [732, 459] width 15 height 15
click at [827, 161] on div "Leads Lead Filters" at bounding box center [917, 173] width 1221 height 86
click at [1527, 149] on button "Actions" at bounding box center [1515, 142] width 26 height 26
click at [574, 149] on div "Leads Export" at bounding box center [917, 142] width 1221 height 26
click at [61, 541] on nav "Leads Inbox Leads 14 Archived Manage Lead Sources Marketing 360 Forms Call Trac…" at bounding box center [159, 485] width 241 height 713
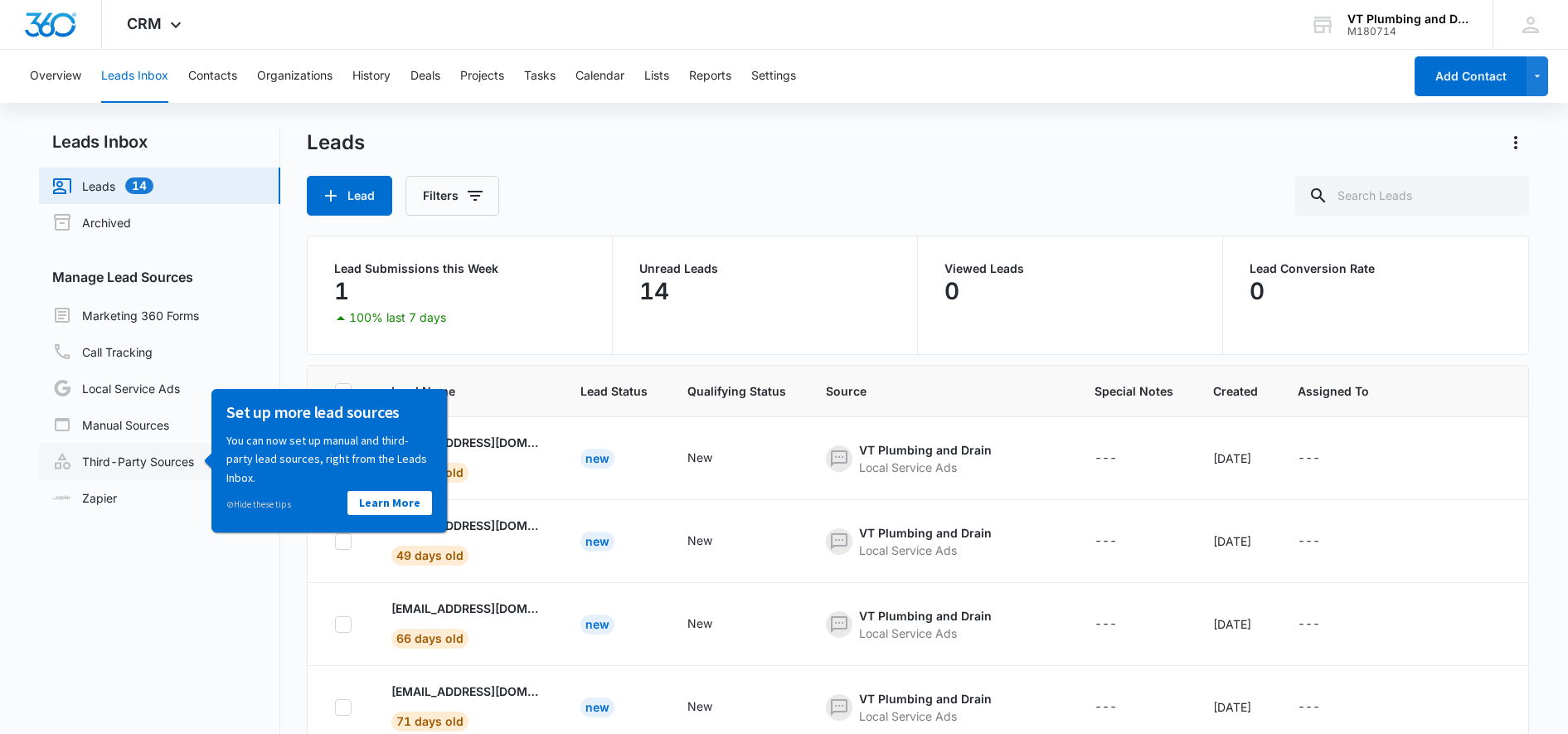
click at [143, 462] on link "Third-Party Sources" at bounding box center [123, 462] width 142 height 20
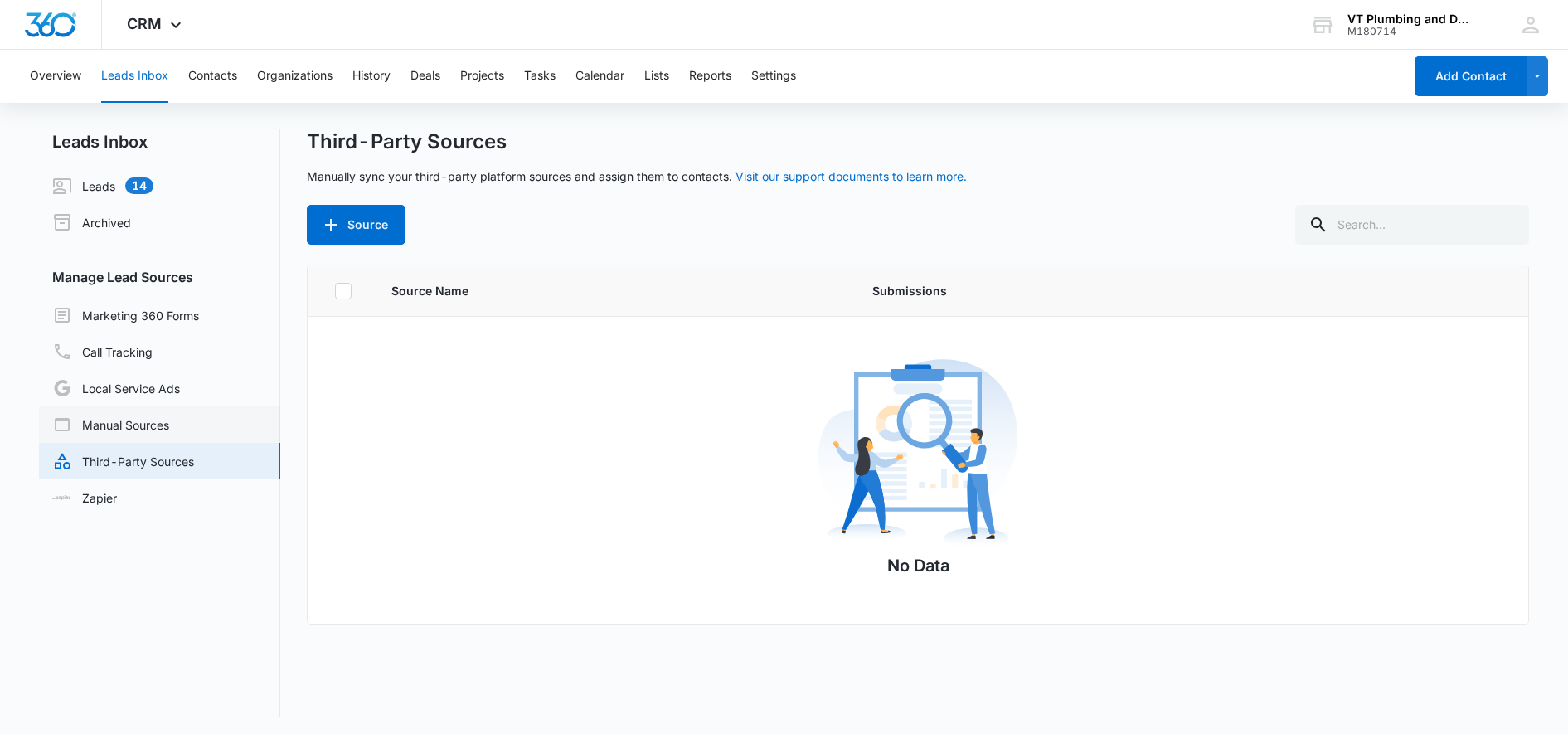
click at [169, 431] on link "Manual Sources" at bounding box center [111, 425] width 117 height 20
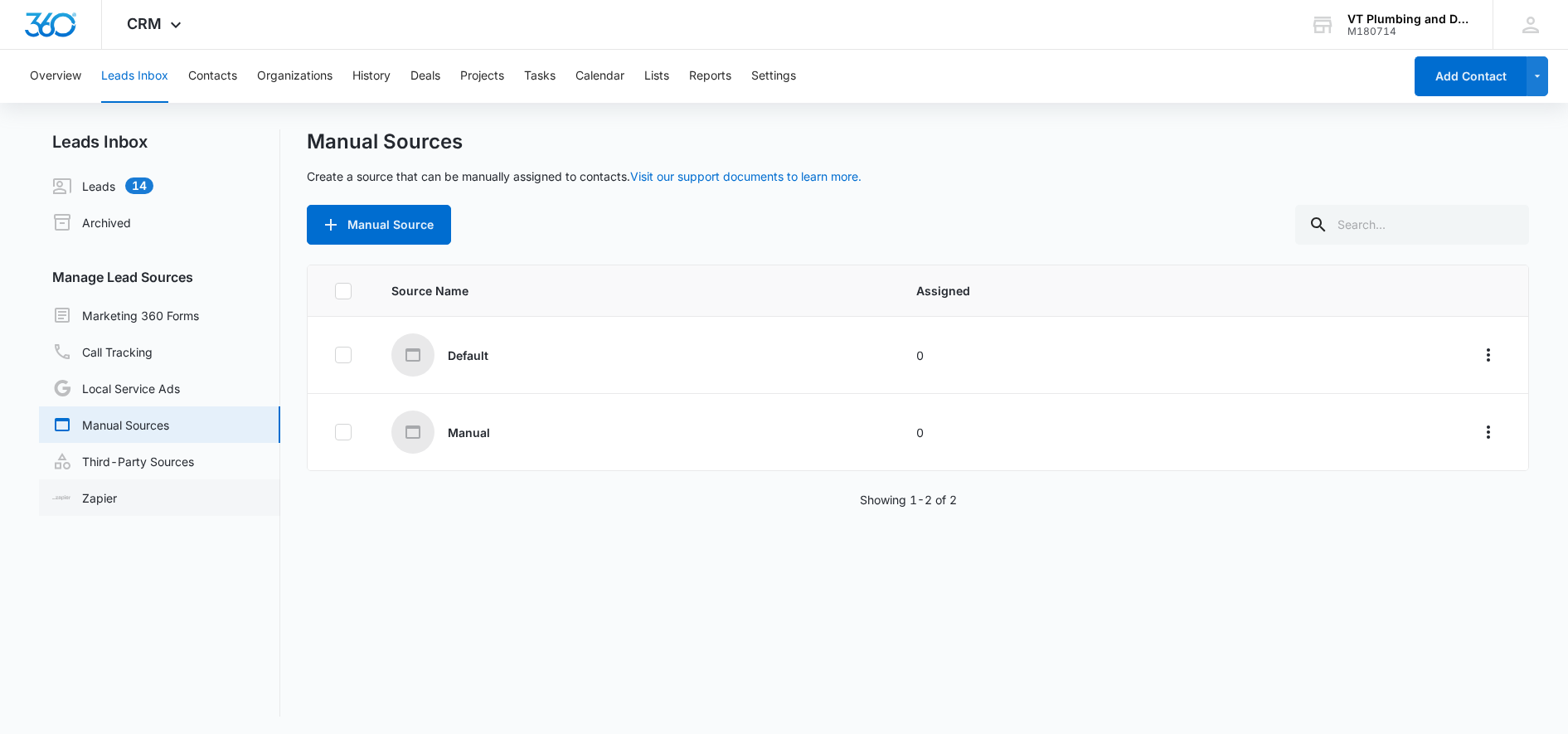
click at [117, 496] on link "Zapier" at bounding box center [85, 498] width 65 height 18
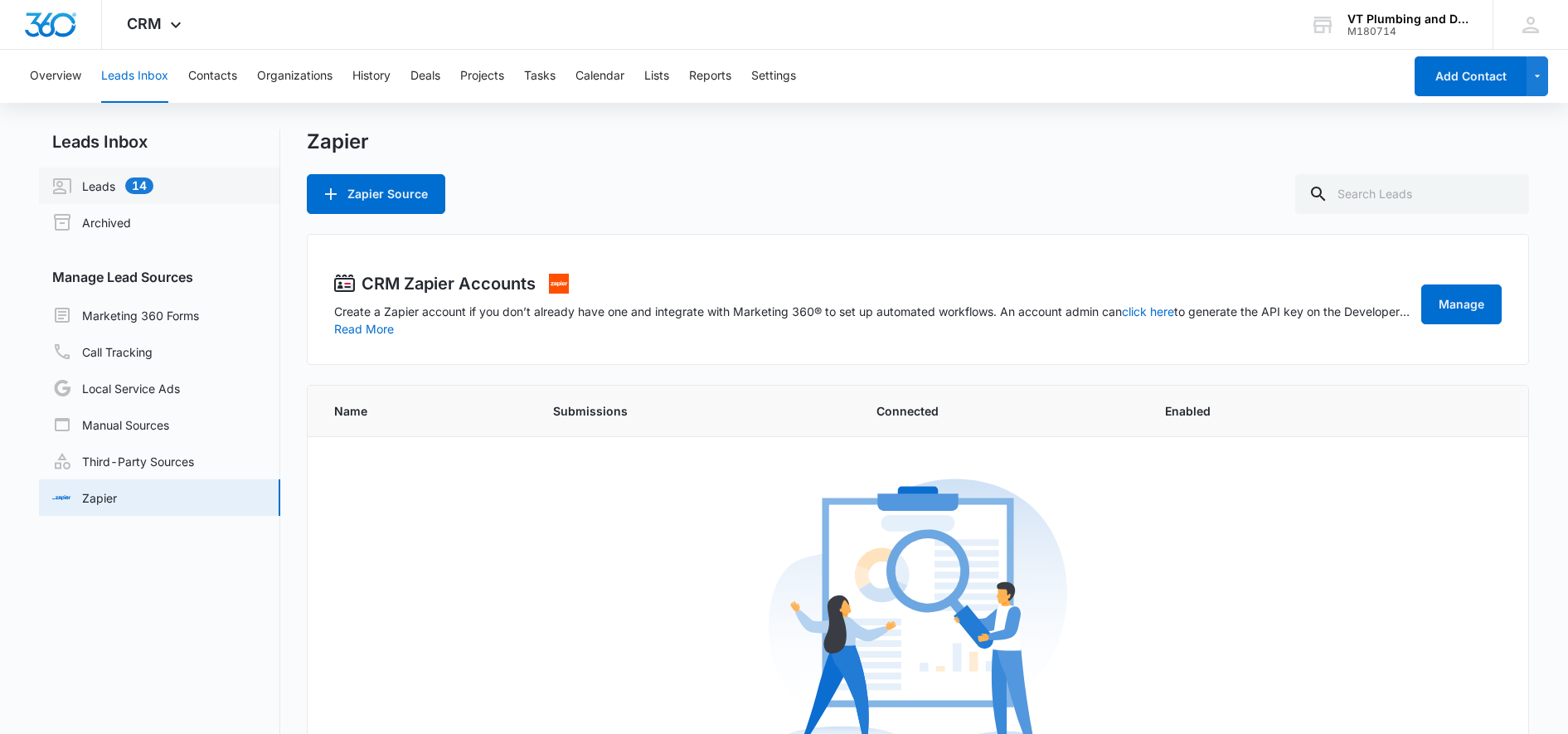
click at [117, 188] on link "Leads 14" at bounding box center [103, 186] width 101 height 20
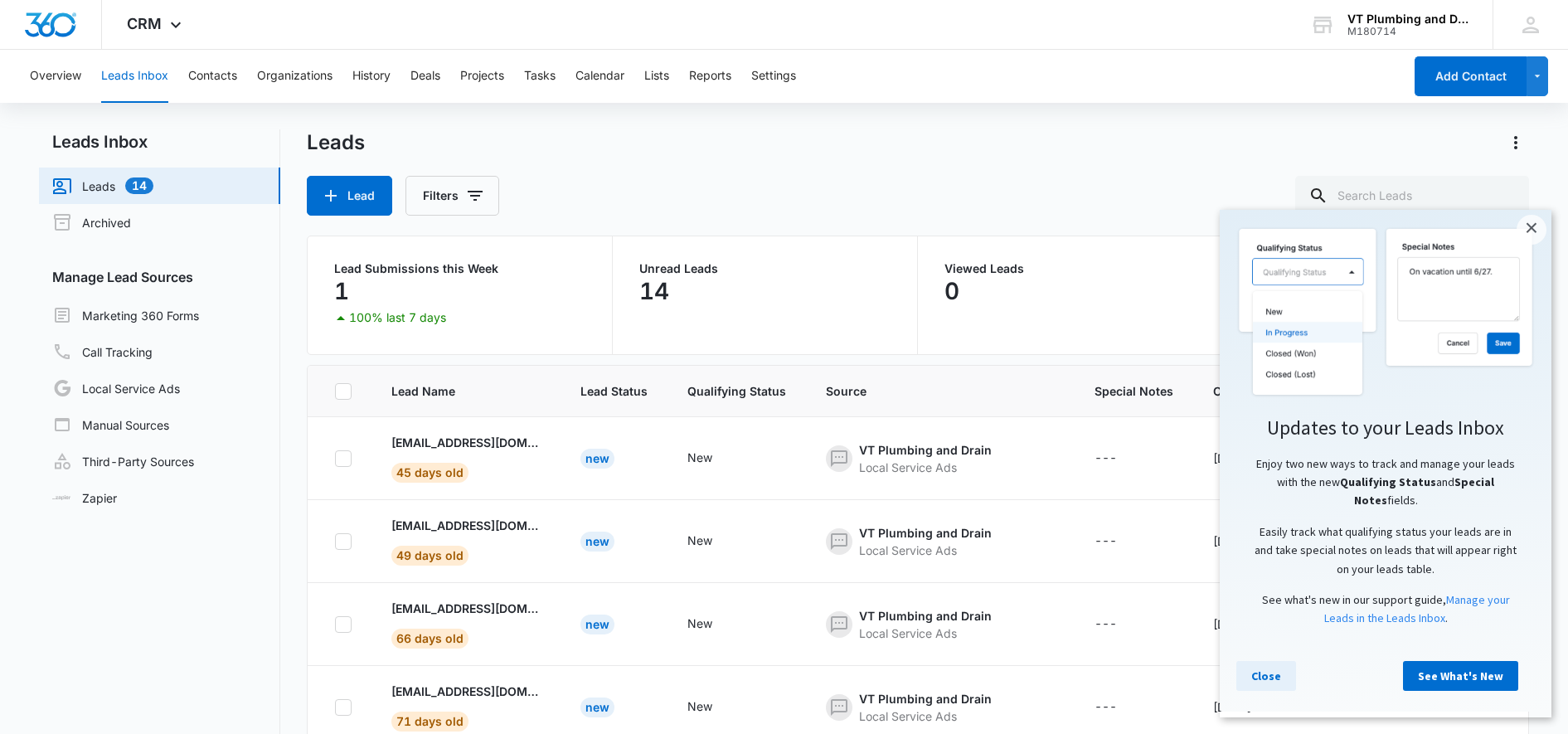
click at [1264, 682] on link "Close" at bounding box center [1265, 676] width 60 height 30
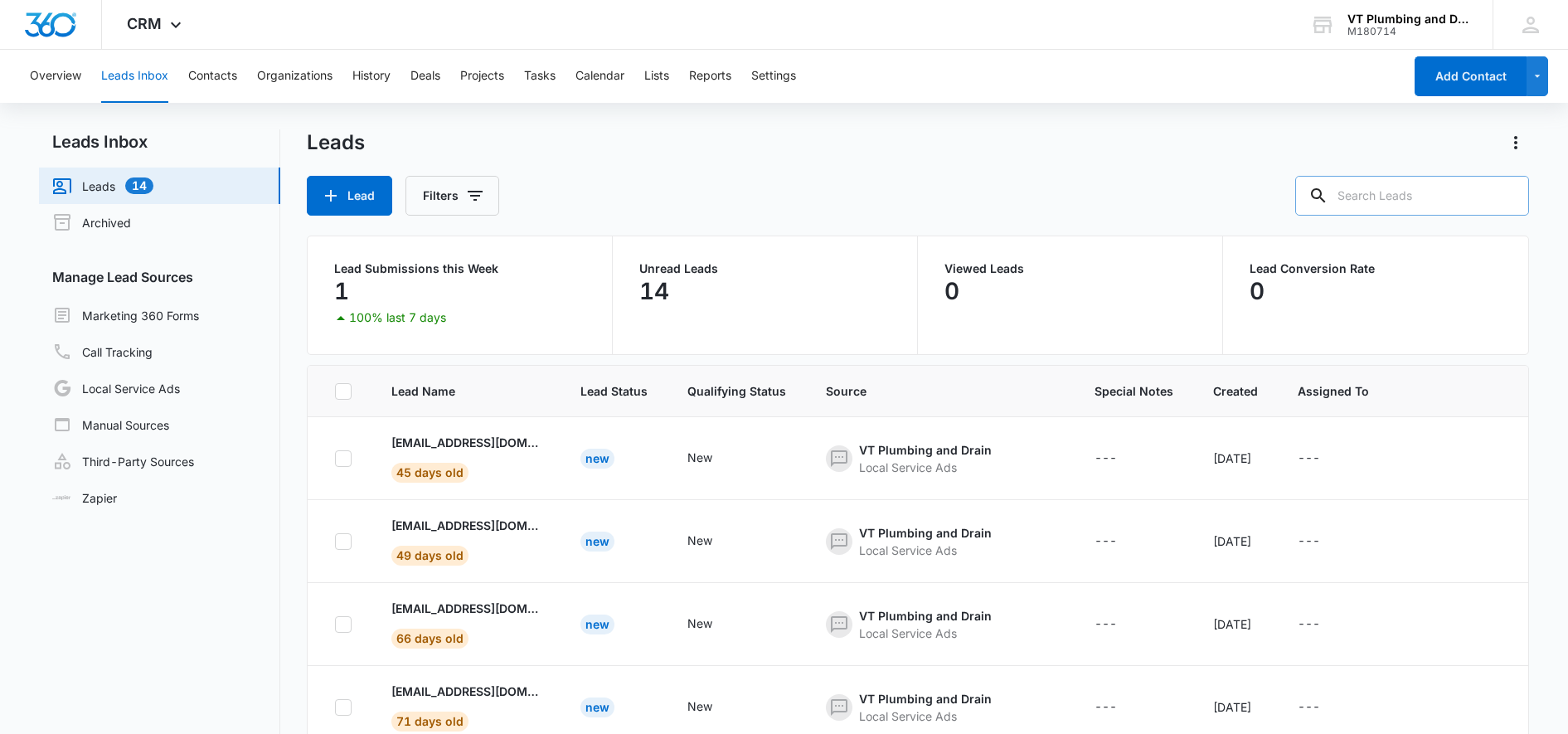
click at [1405, 194] on input "text" at bounding box center [1412, 195] width 234 height 40
type input "sully"
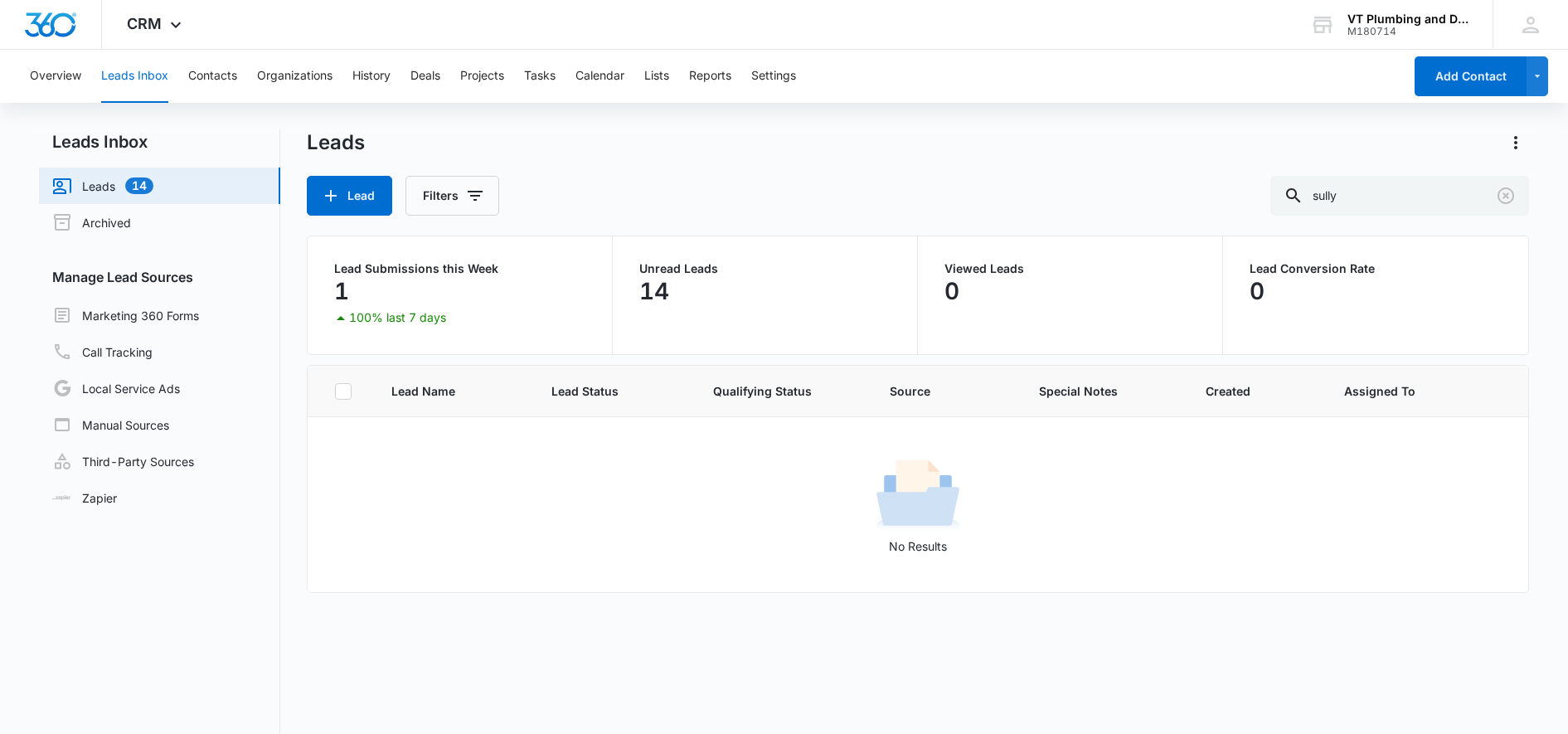
click at [379, 315] on p "100% last 7 days" at bounding box center [397, 318] width 97 height 12
click at [346, 311] on icon at bounding box center [341, 318] width 20 height 20
click at [337, 290] on p "1" at bounding box center [341, 291] width 15 height 26
click at [1253, 285] on p "0" at bounding box center [1257, 291] width 15 height 26
click at [1511, 194] on icon "Clear" at bounding box center [1505, 196] width 20 height 20
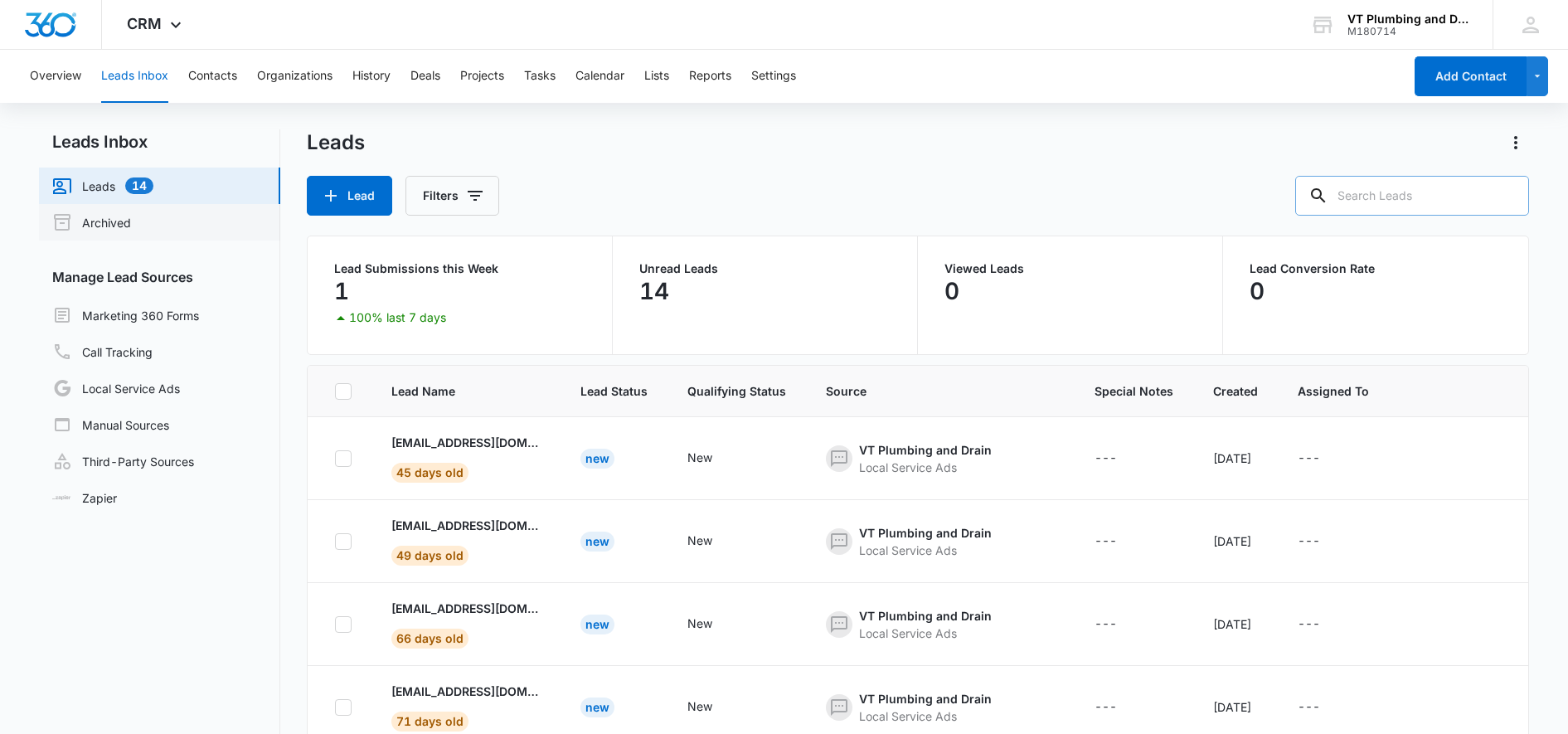
click at [82, 222] on link "Archived" at bounding box center [91, 222] width 79 height 20
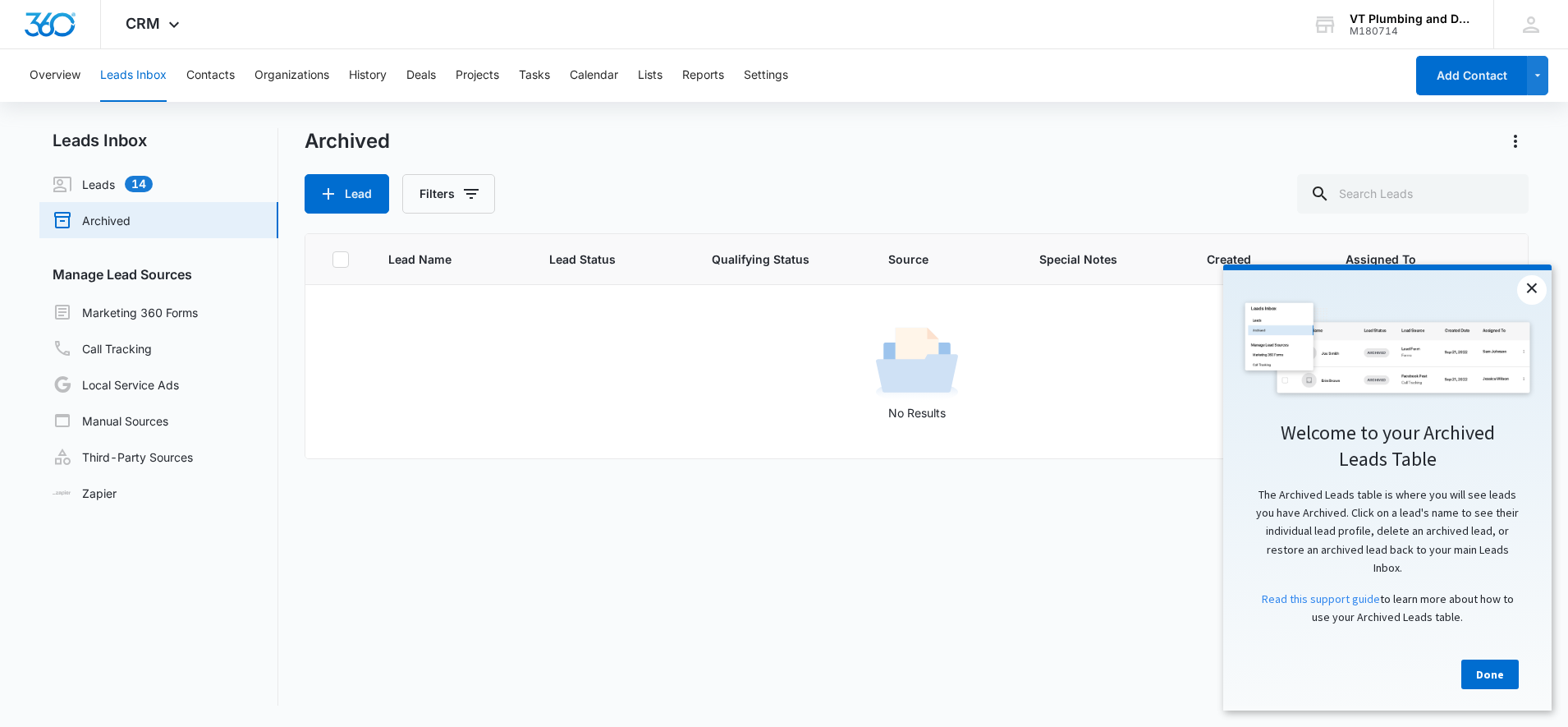
click at [1529, 281] on link "×" at bounding box center [1532, 290] width 29 height 29
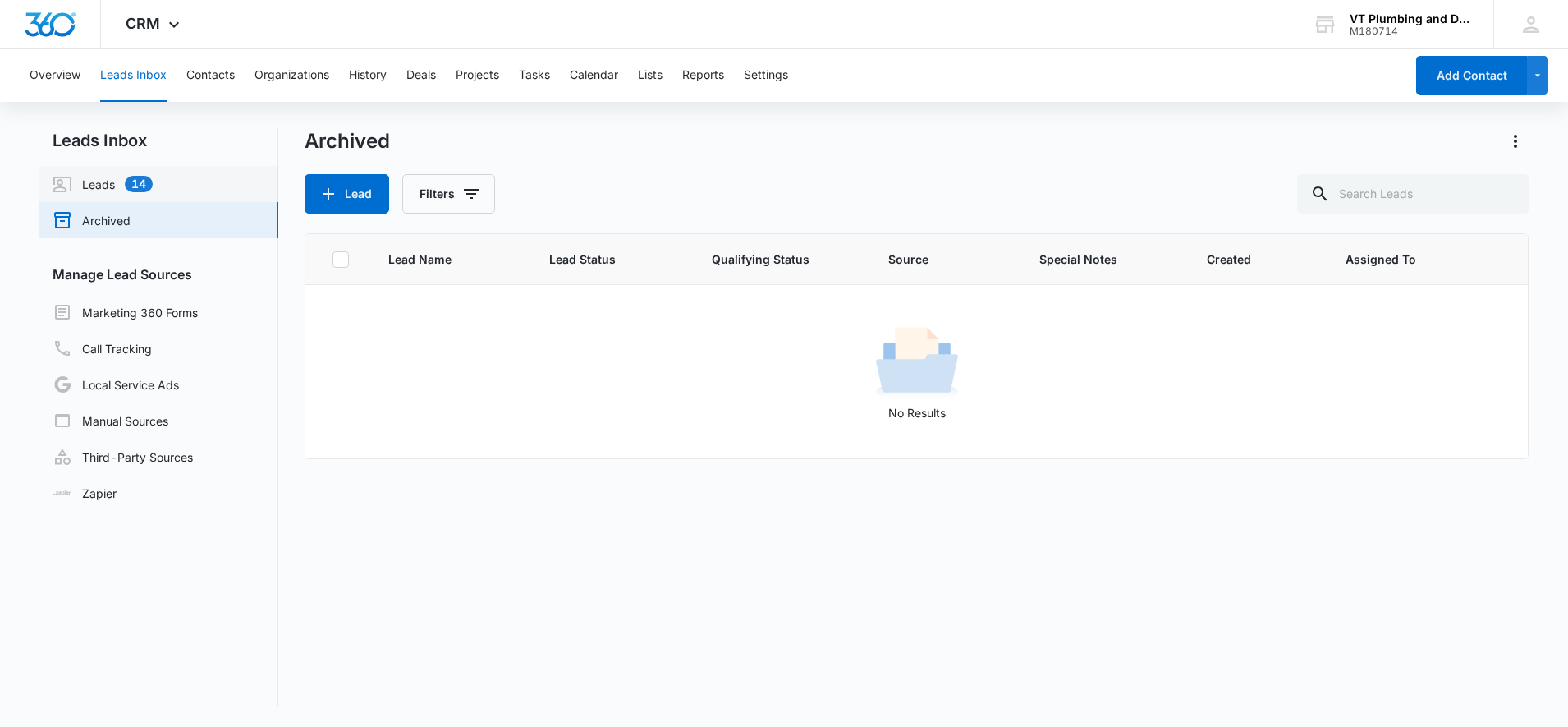
click at [126, 179] on link "Leads 14" at bounding box center [103, 184] width 100 height 20
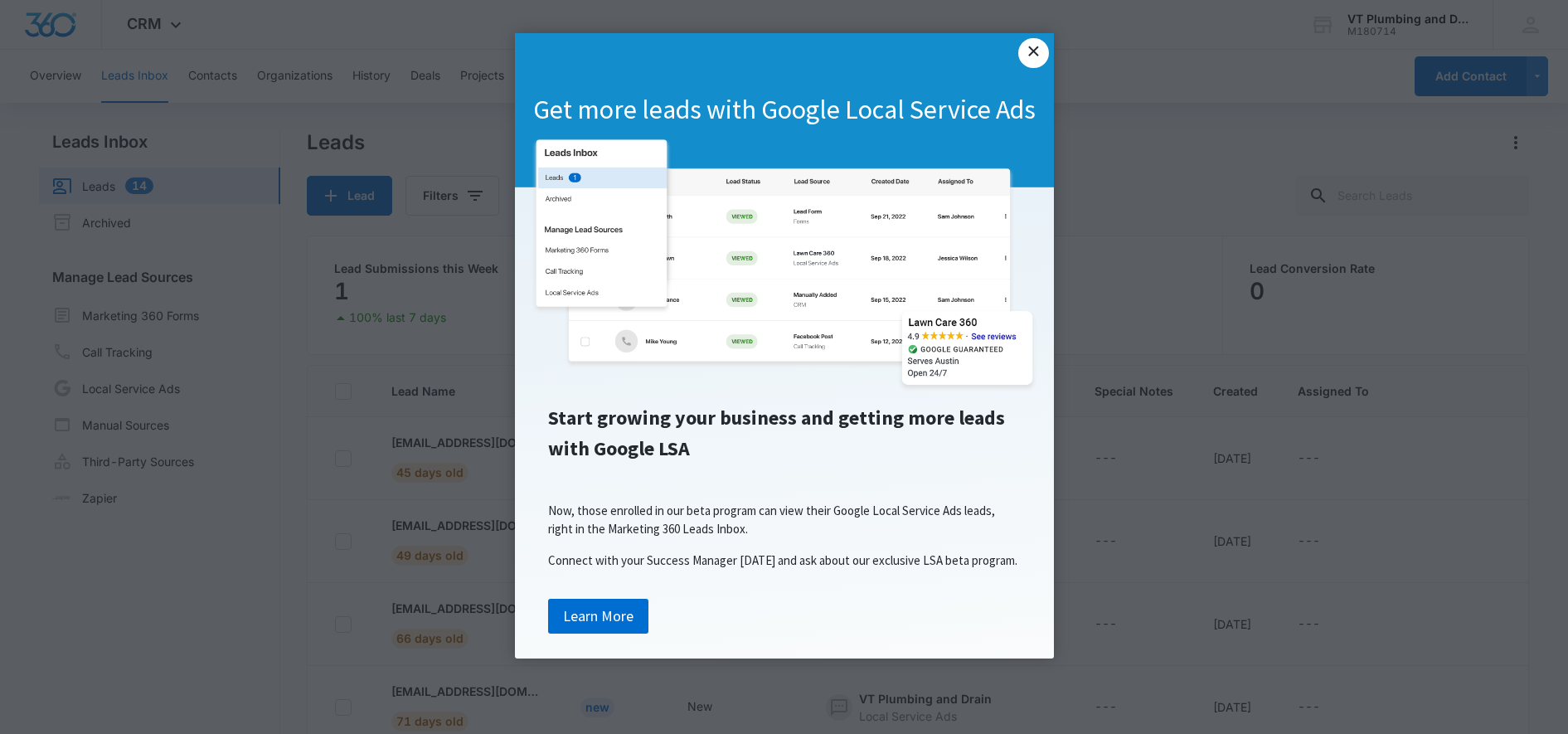
click at [1025, 51] on link "×" at bounding box center [1032, 52] width 30 height 30
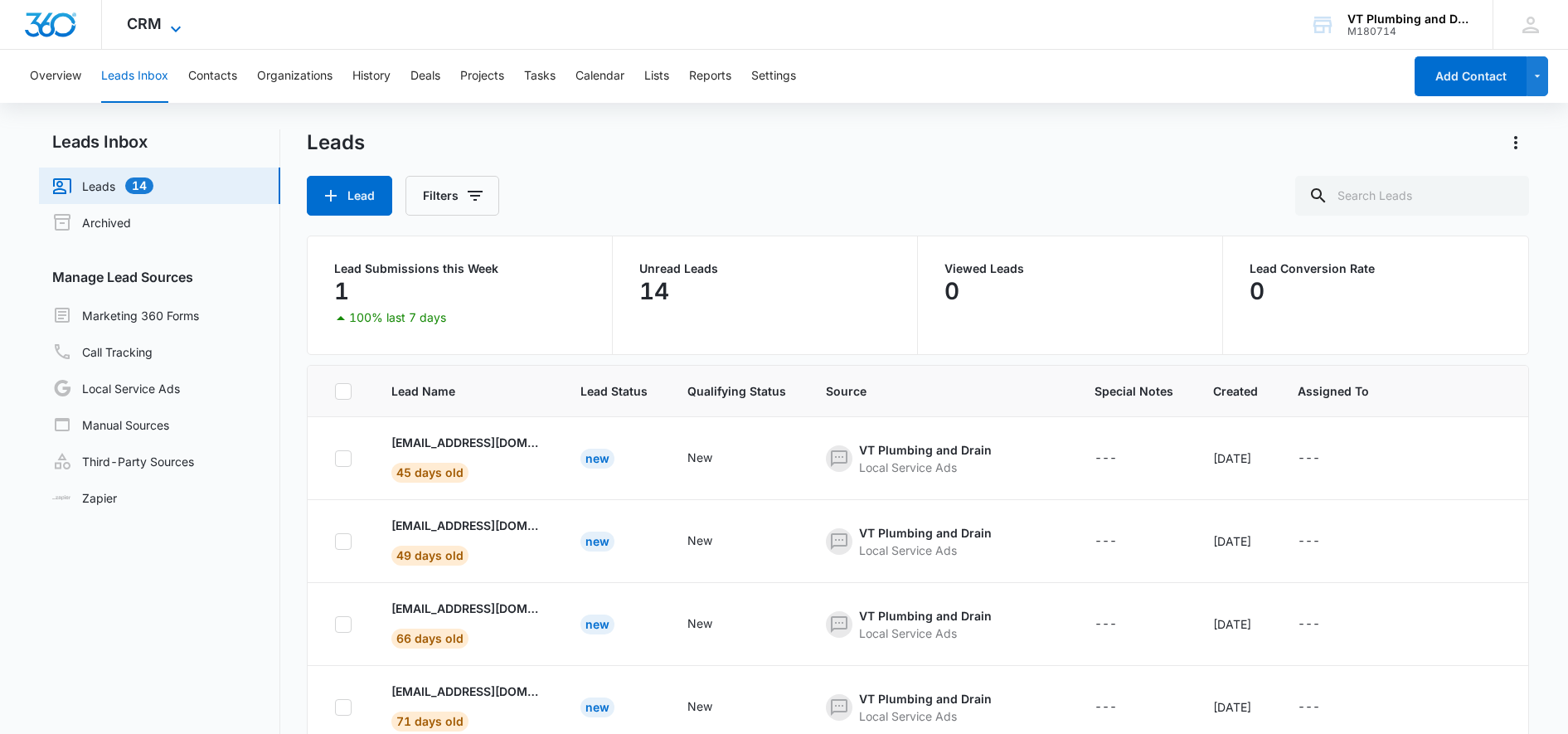
click at [157, 25] on span "CRM" at bounding box center [144, 24] width 35 height 18
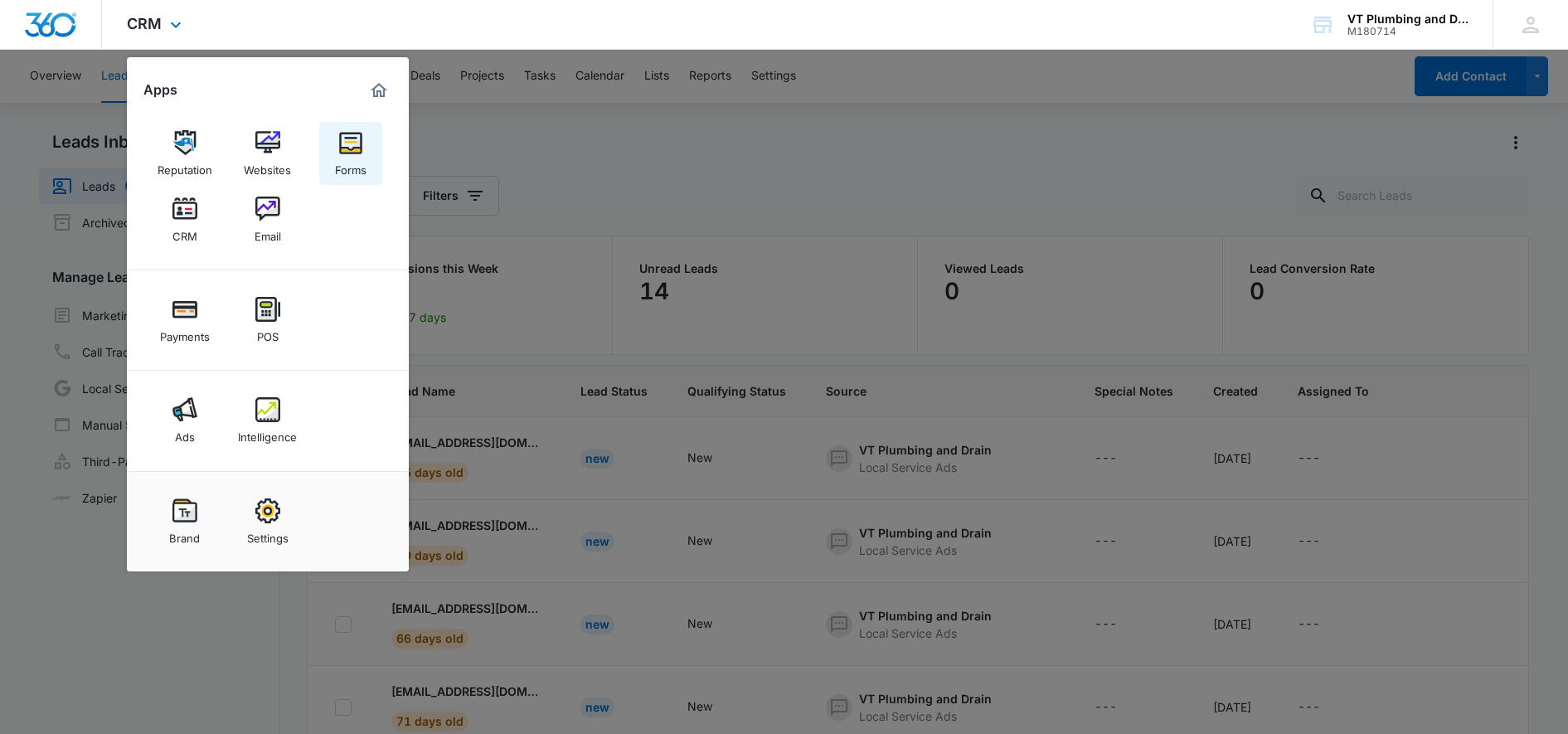
click at [359, 148] on img at bounding box center [350, 142] width 25 height 25
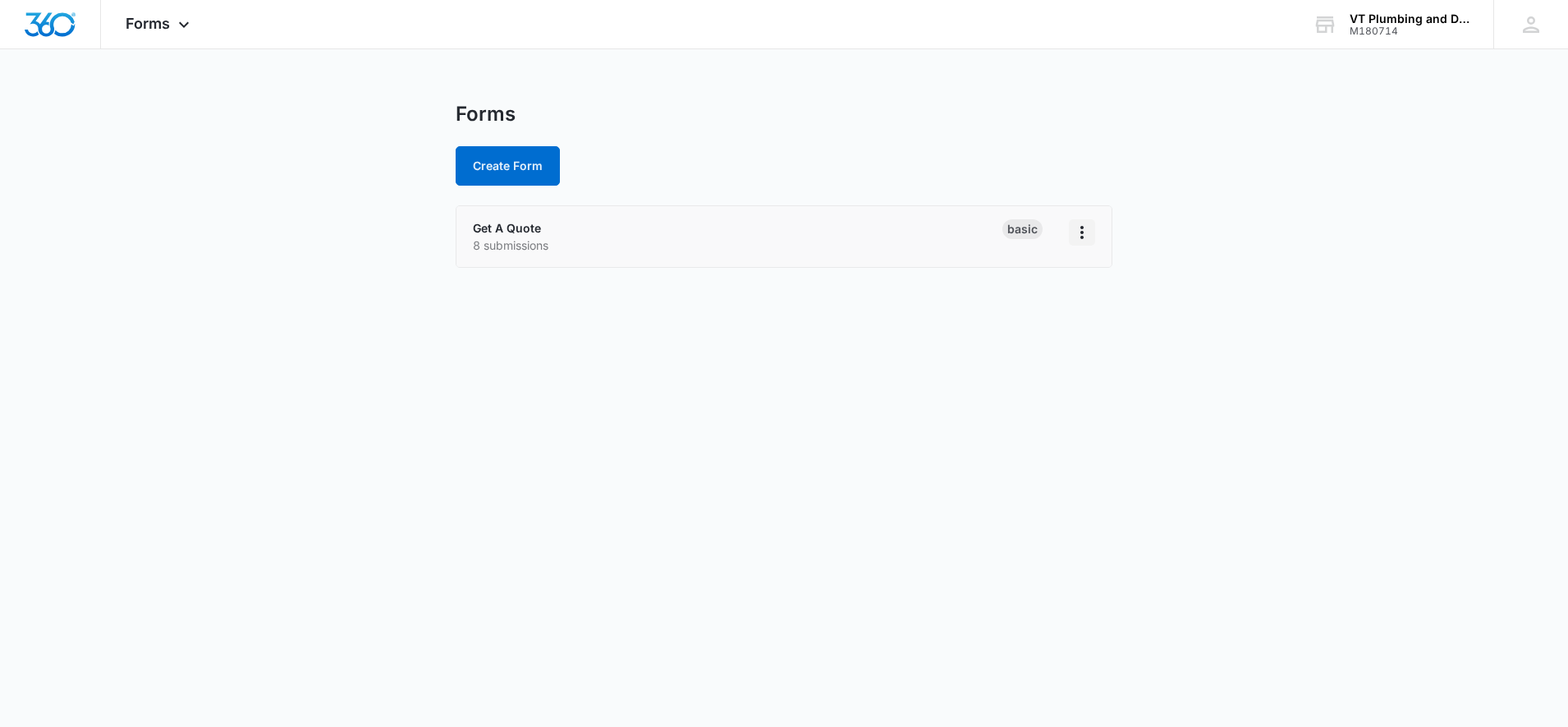
click at [1085, 234] on icon "Overflow Menu" at bounding box center [1082, 233] width 20 height 20
click at [875, 144] on div "Forms Create Form" at bounding box center [784, 144] width 657 height 84
click at [147, 30] on span "Forms" at bounding box center [147, 23] width 44 height 18
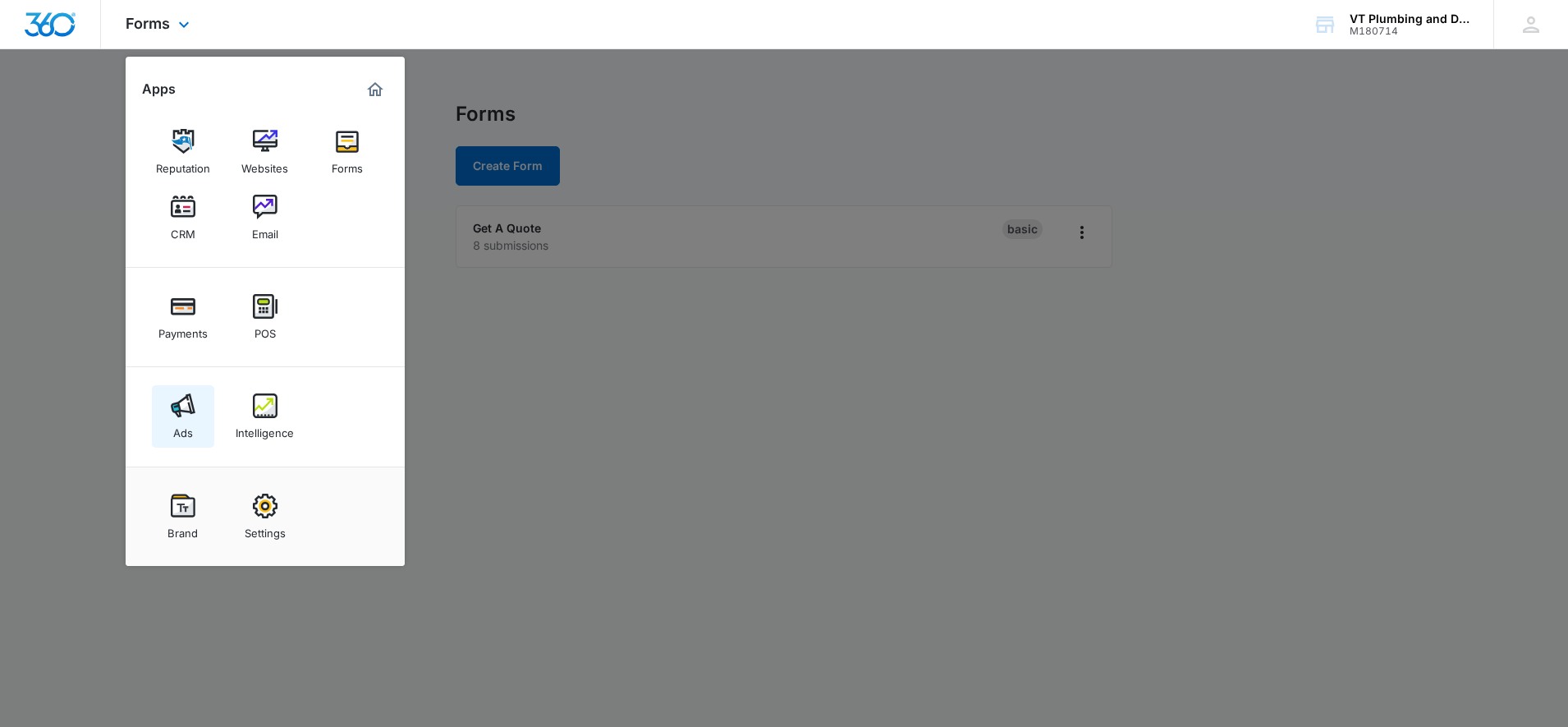
click at [166, 426] on link "Ads" at bounding box center [183, 416] width 63 height 63
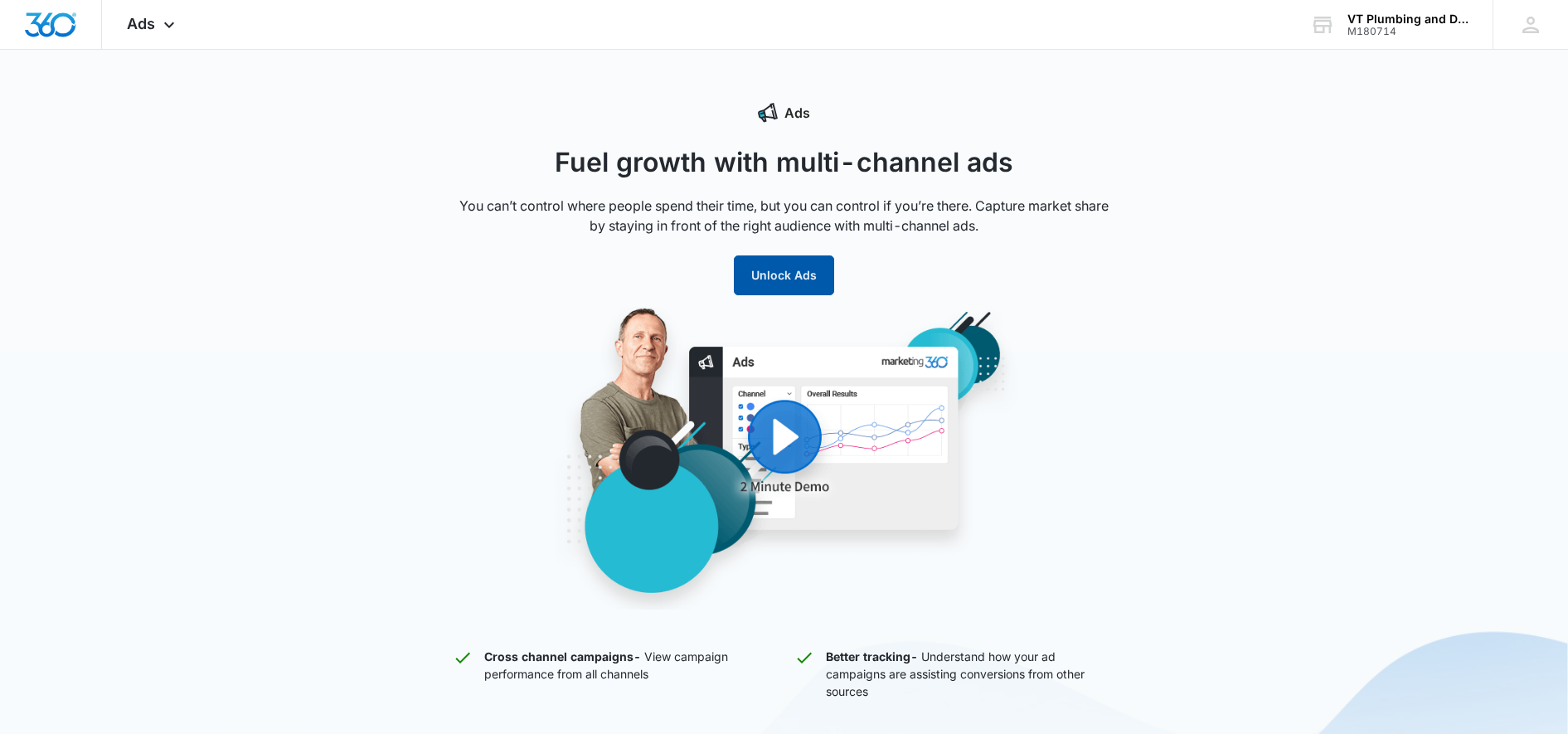
click at [792, 270] on button "Unlock Ads" at bounding box center [784, 275] width 101 height 40
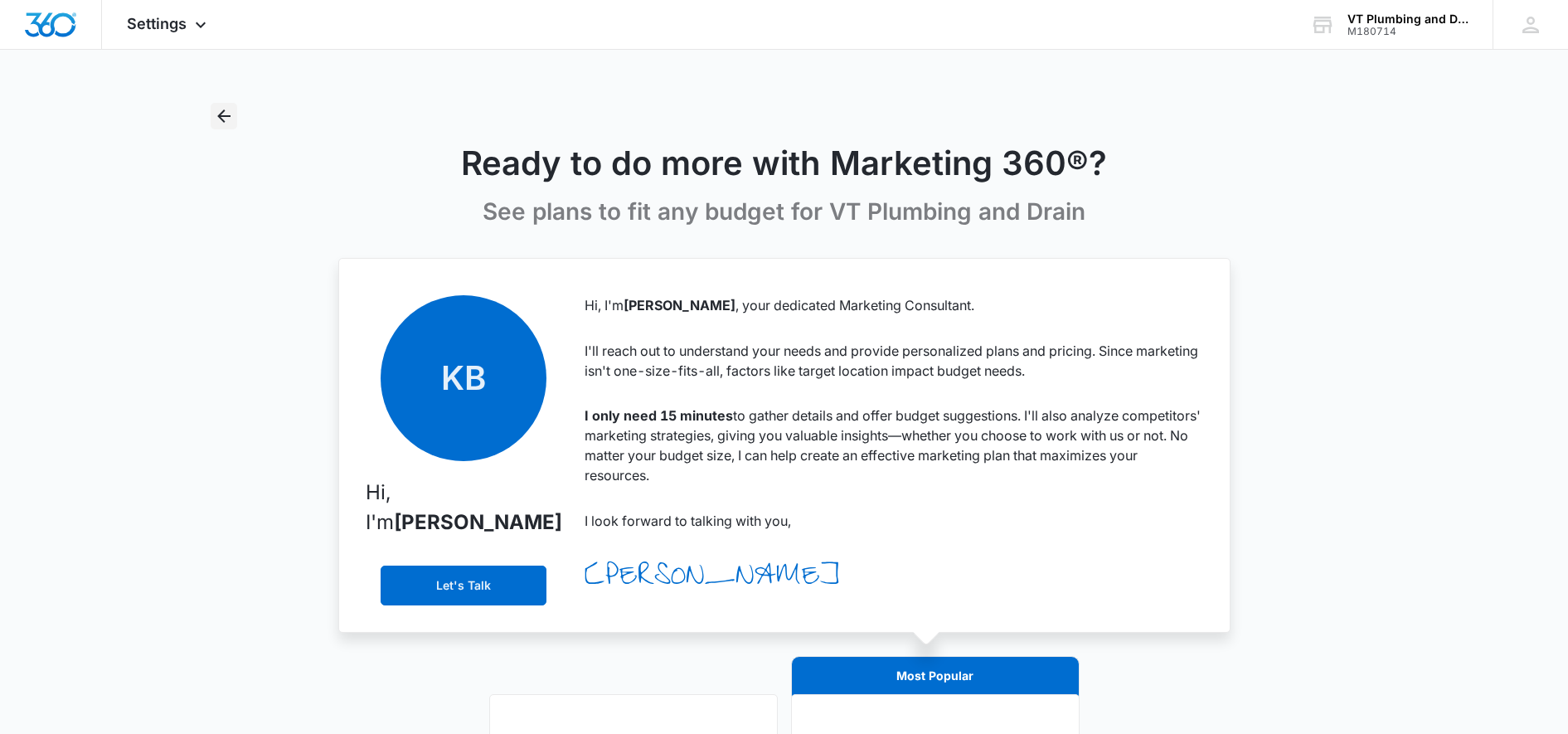
click at [218, 119] on icon "Back" at bounding box center [224, 117] width 20 height 20
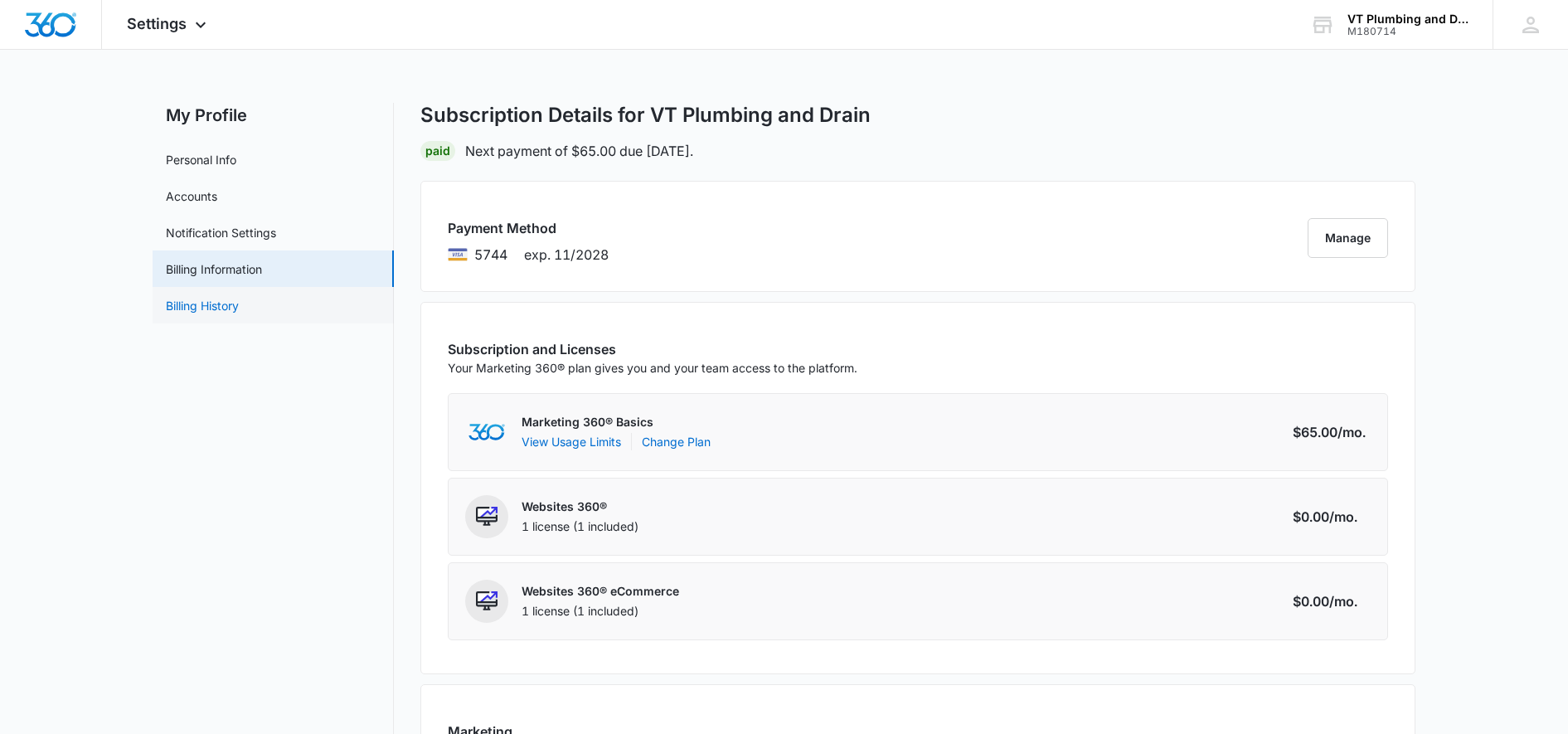
click at [238, 311] on link "Billing History" at bounding box center [202, 305] width 73 height 18
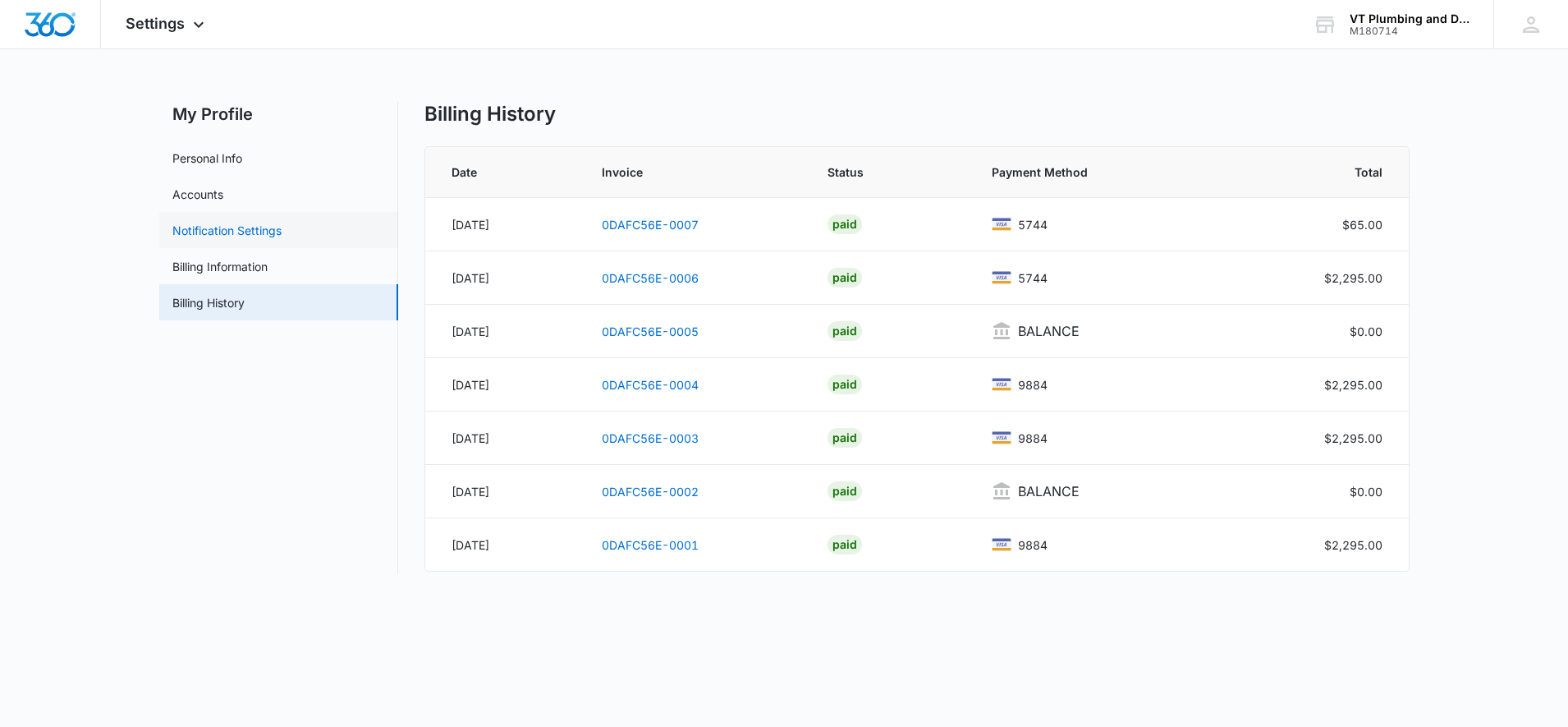
click at [264, 231] on link "Notification Settings" at bounding box center [227, 230] width 109 height 18
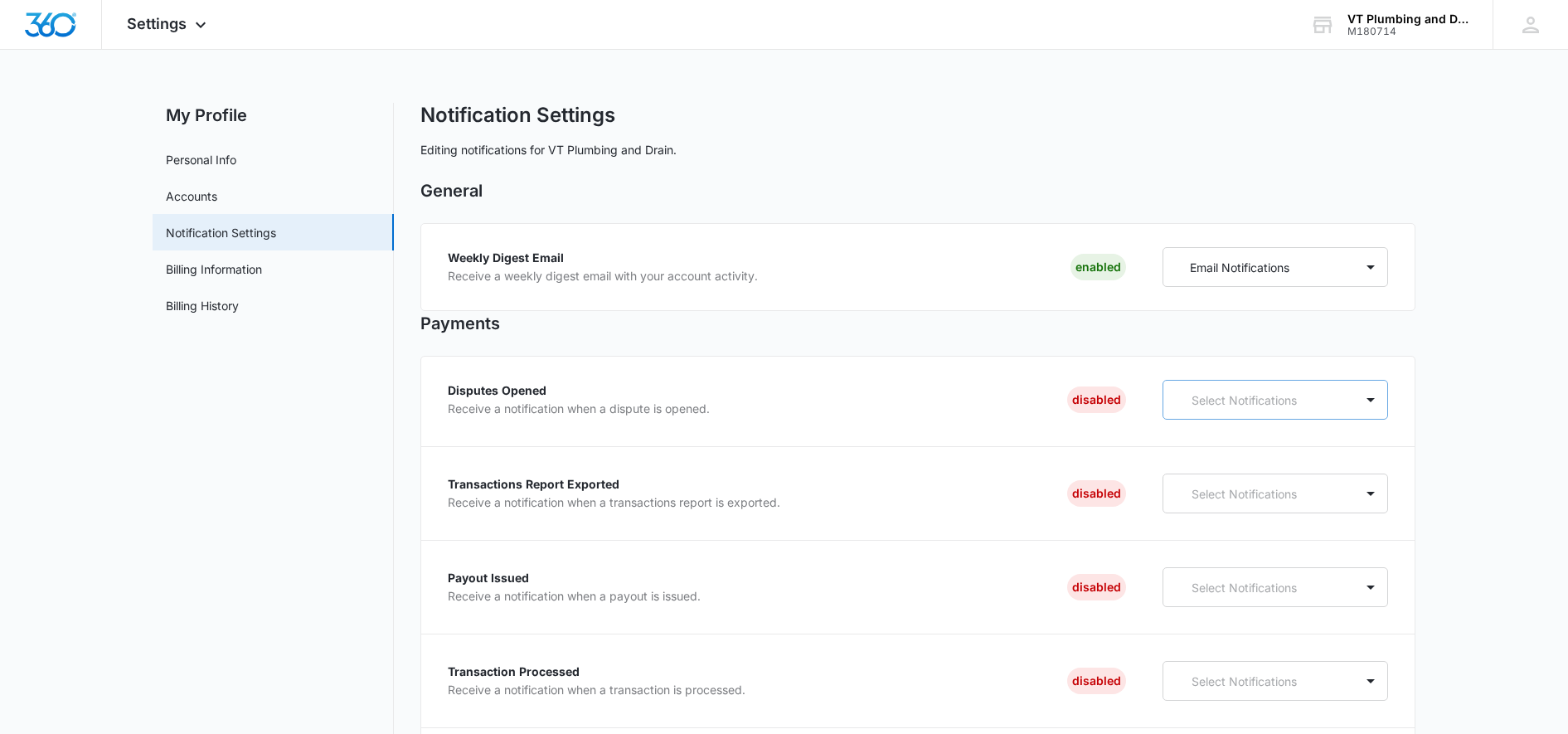
click at [1243, 405] on p "Select Notifications" at bounding box center [1262, 400] width 142 height 18
click at [1256, 490] on p "Email Notifications" at bounding box center [1232, 489] width 100 height 18
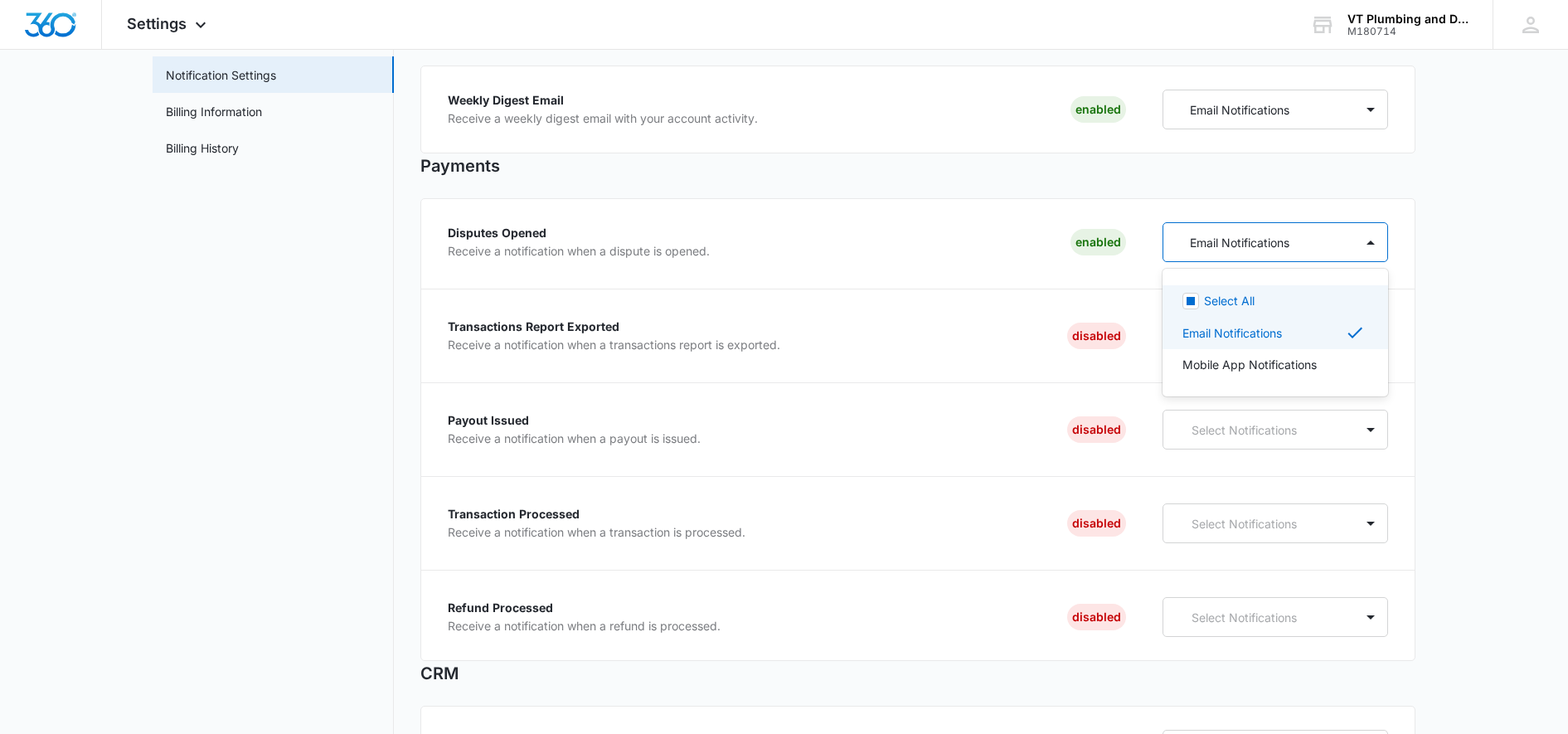
scroll to position [207, 0]
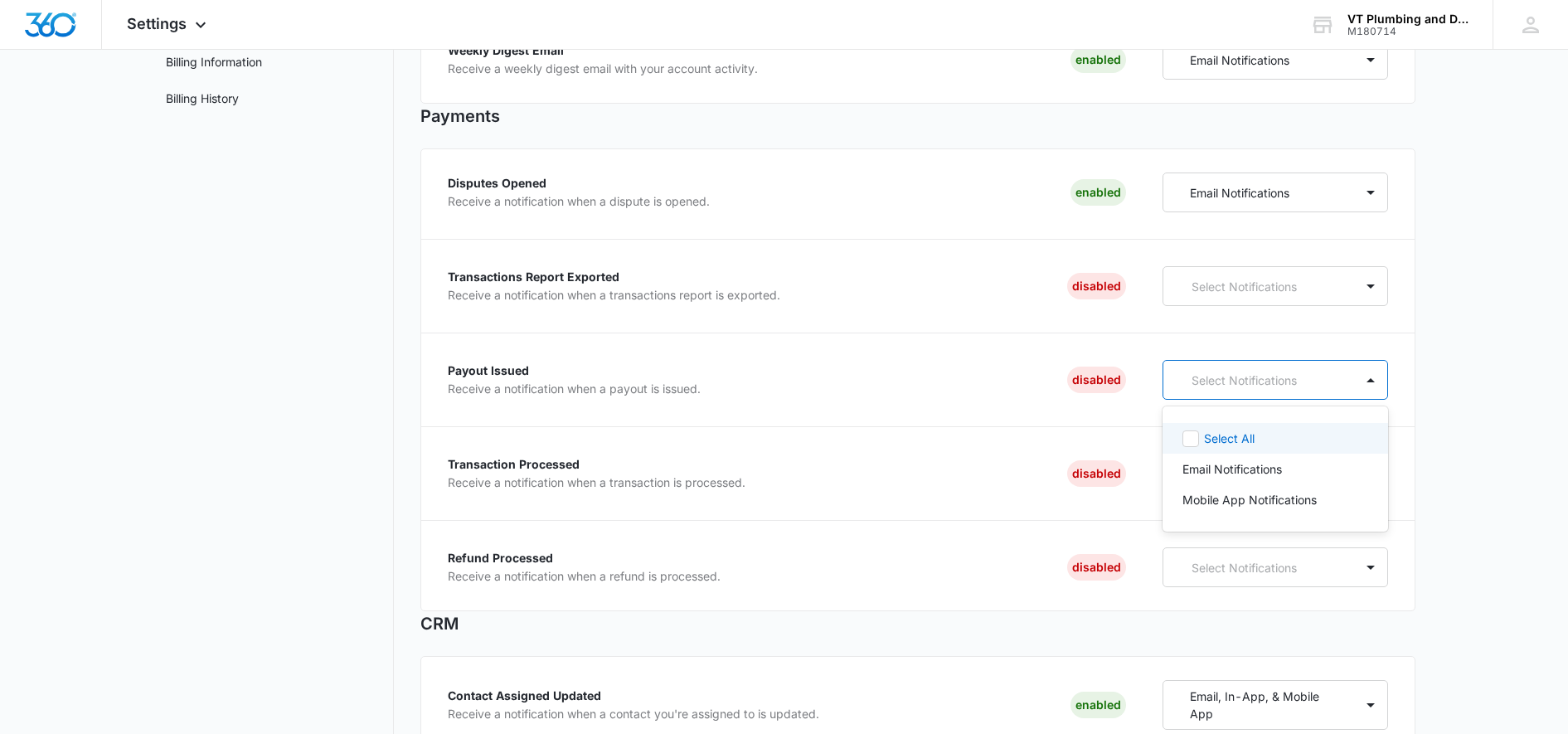
click at [1215, 382] on p "Select Notifications" at bounding box center [1262, 380] width 142 height 18
click at [1228, 468] on p "Email Notifications" at bounding box center [1232, 468] width 100 height 18
click at [1015, 422] on div "Payout Issued Receive a notification when a payout is issued. Enabled option Em…" at bounding box center [918, 393] width 940 height 67
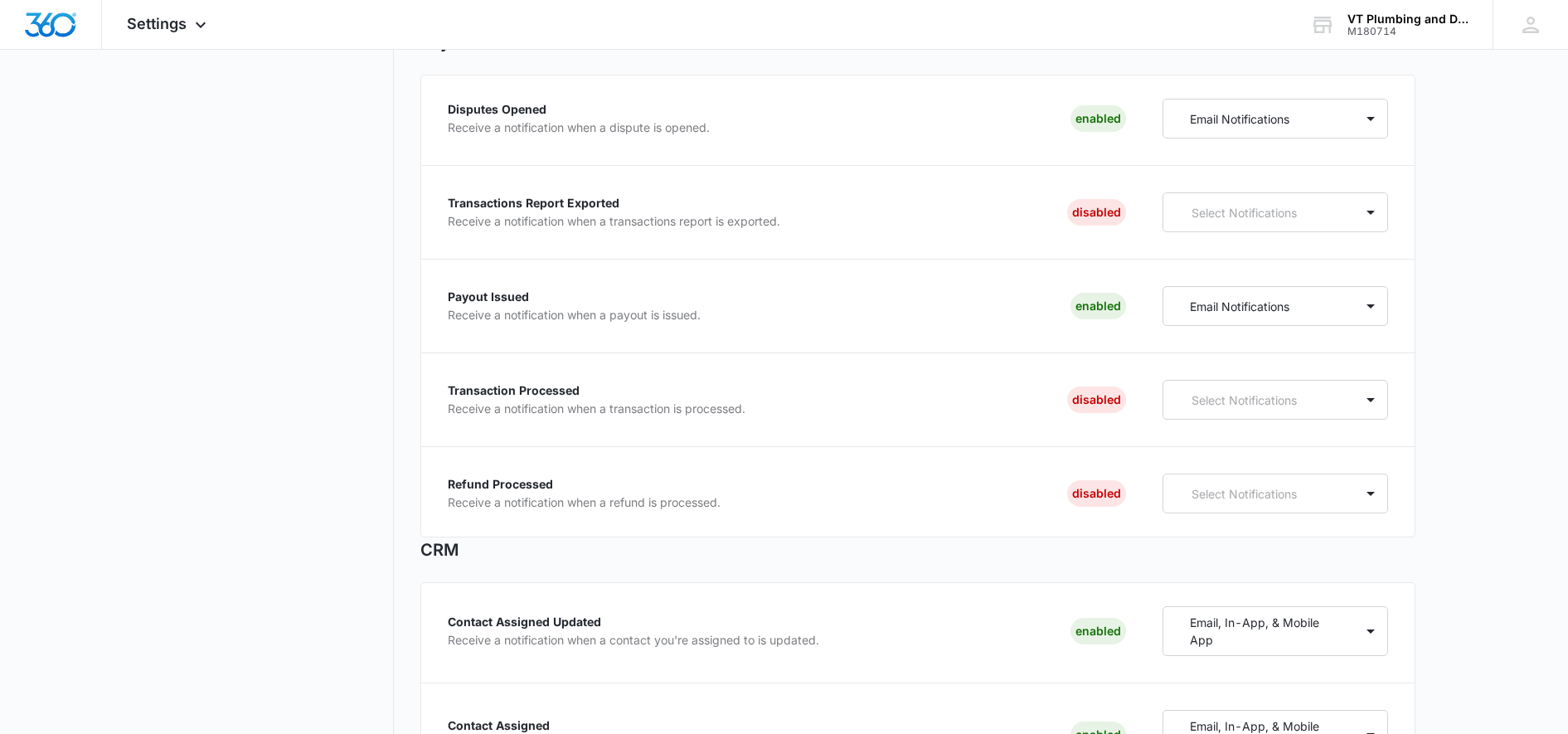
scroll to position [311, 0]
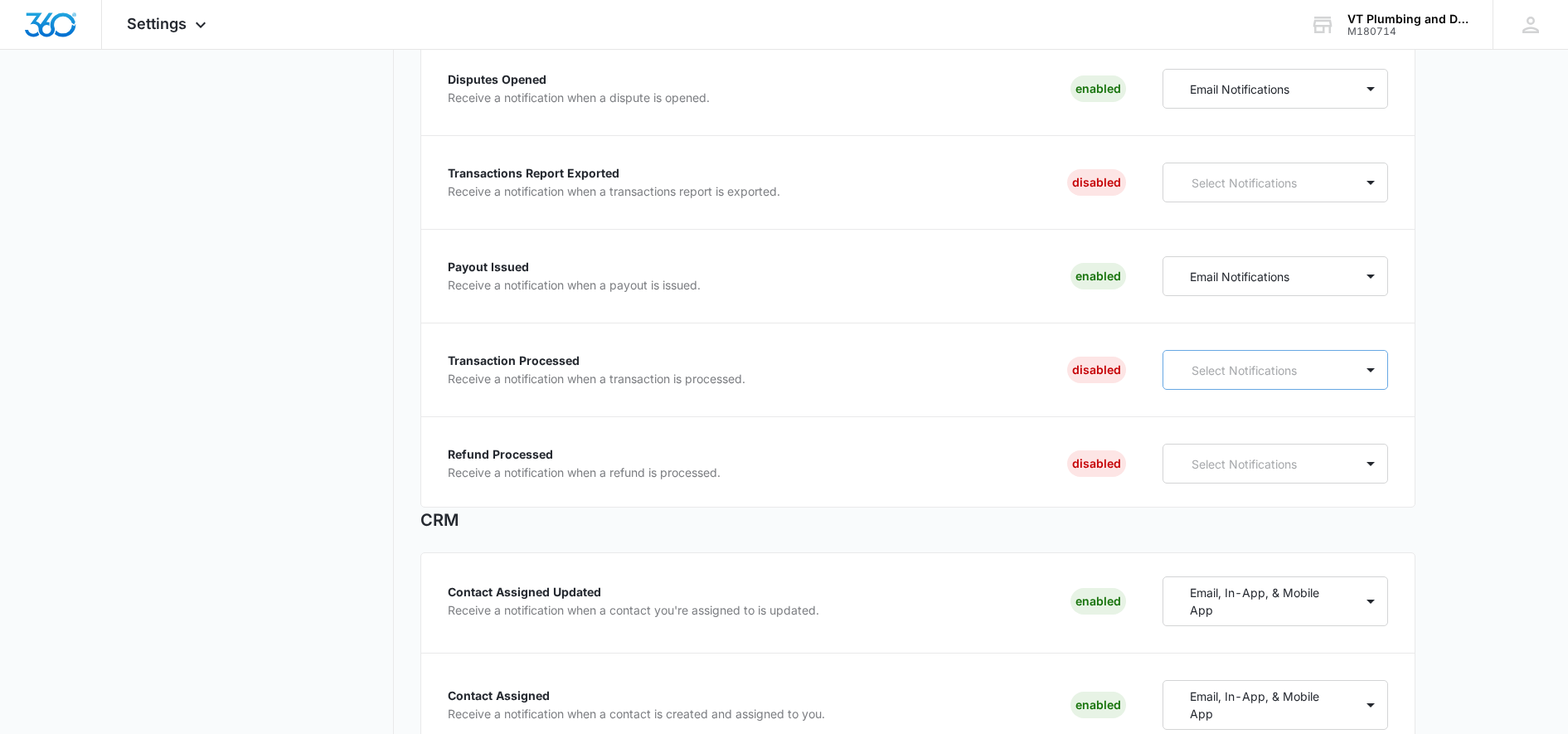
click at [1190, 369] on div "Select Notifications" at bounding box center [1255, 370] width 155 height 18
click at [1212, 464] on p "Email Notifications" at bounding box center [1232, 459] width 100 height 18
click at [920, 435] on div "Disputes Opened Receive a notification when a dispute is opened. Enabled Email …" at bounding box center [917, 276] width 995 height 463
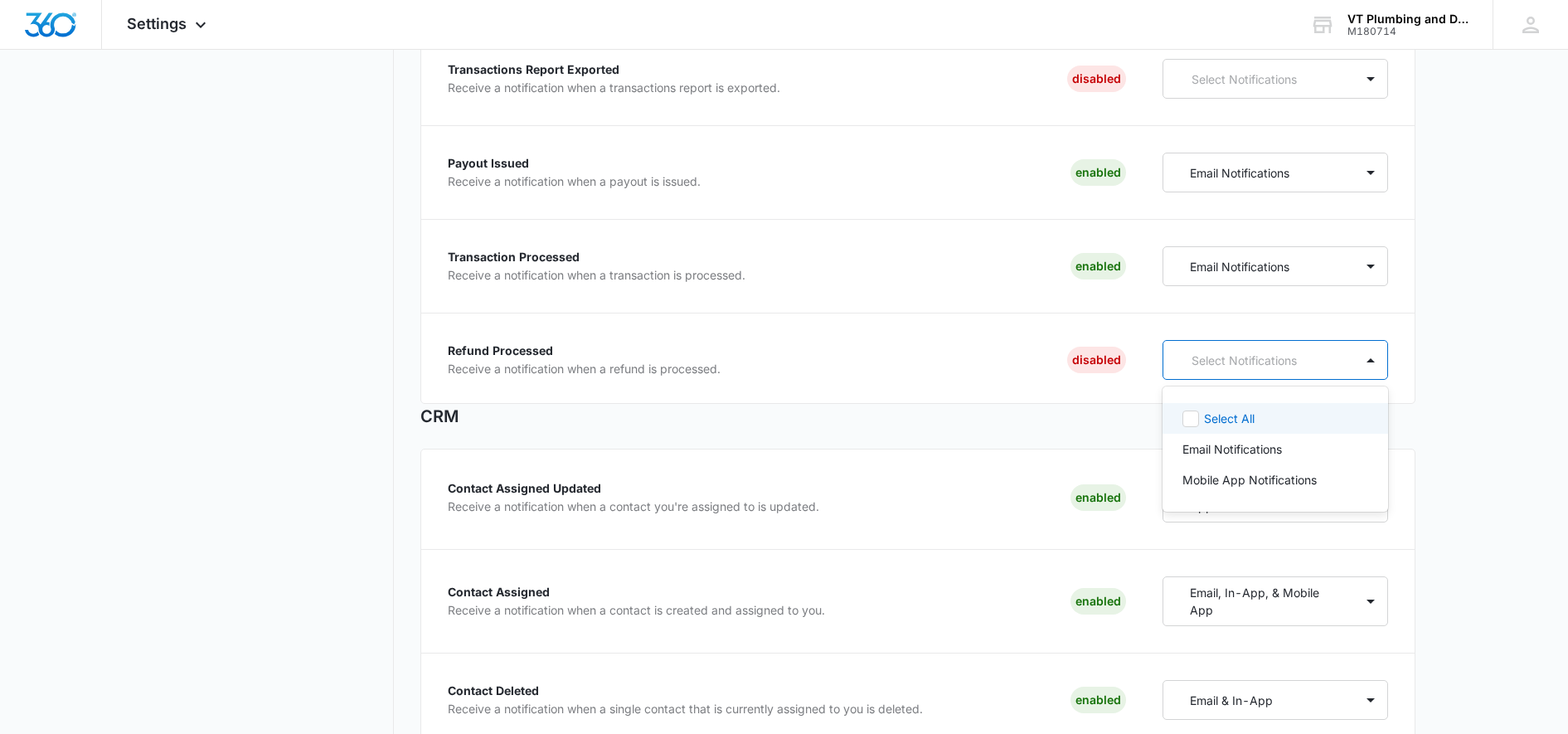
click at [1232, 369] on div "Select Notifications" at bounding box center [1259, 360] width 192 height 30
click at [1229, 450] on p "Email Notifications" at bounding box center [1232, 449] width 100 height 18
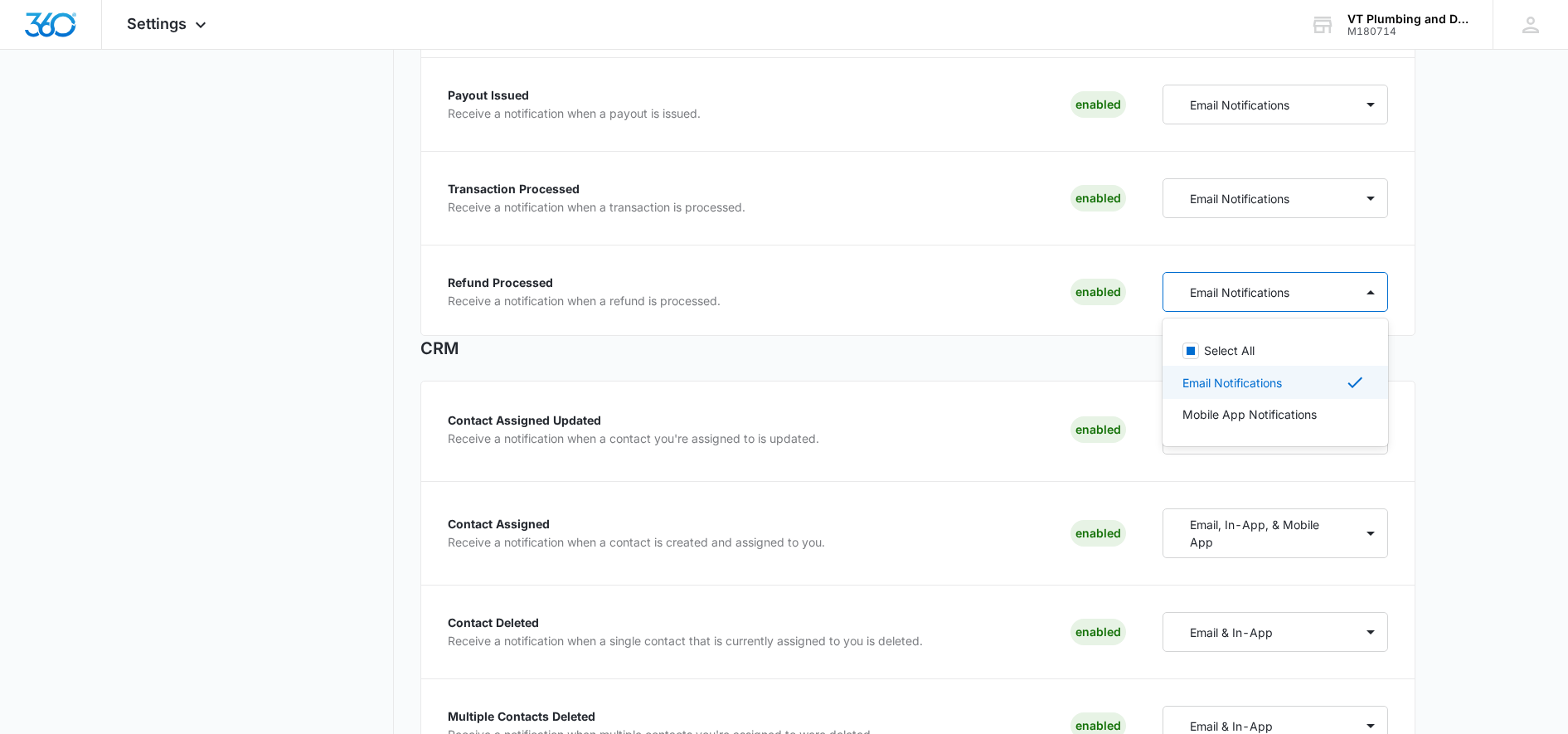
scroll to position [518, 0]
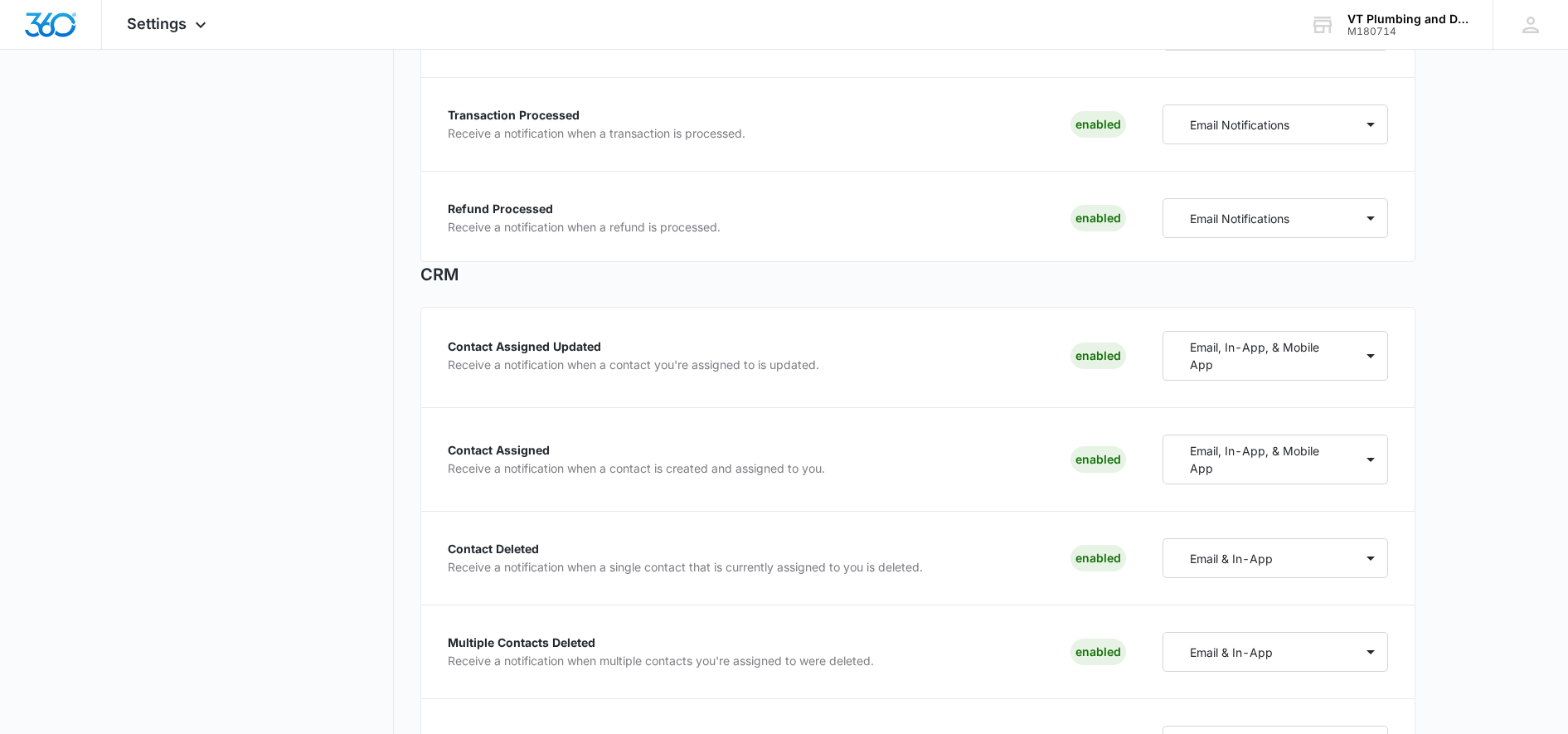
scroll to position [0, 0]
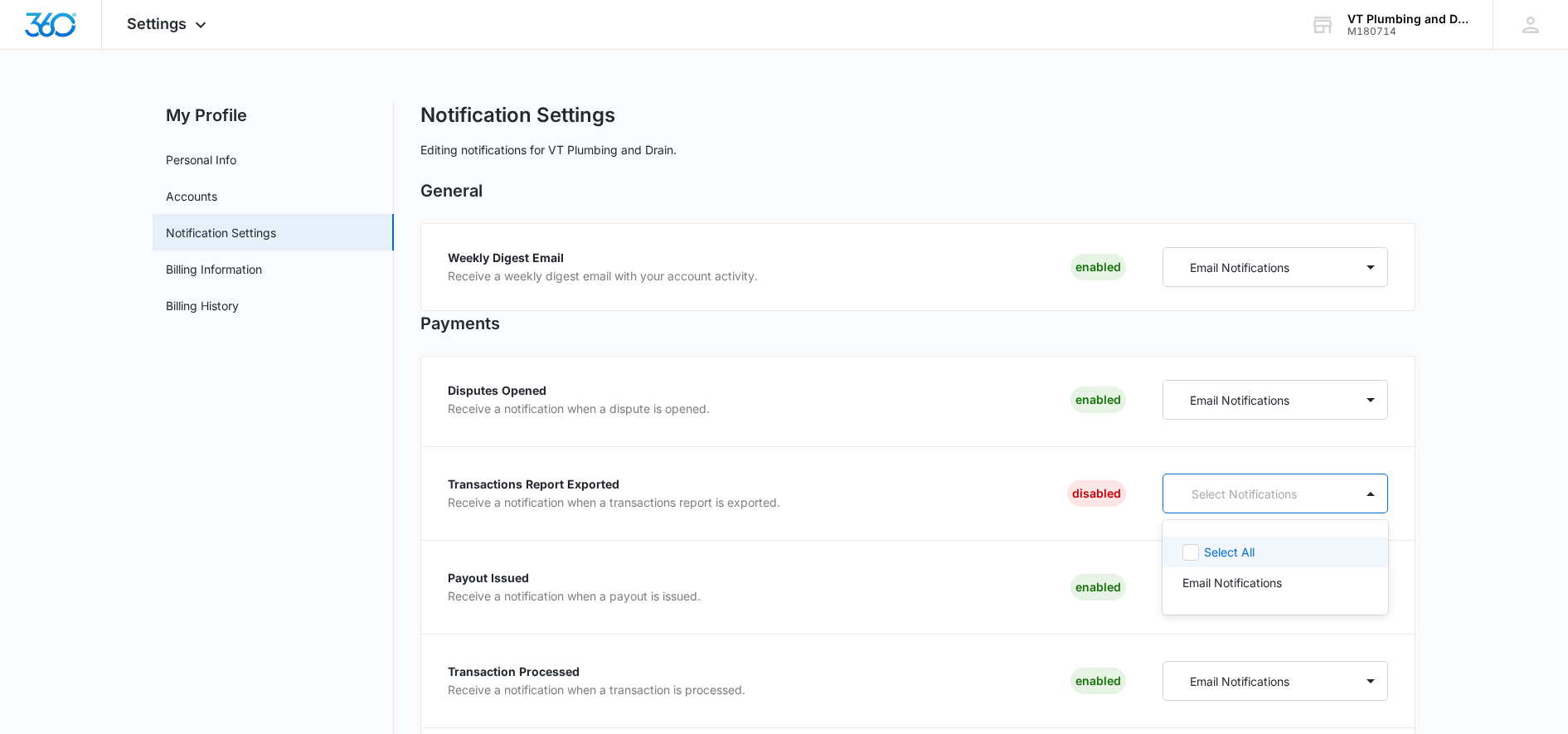
click at [1195, 496] on p "Select Notifications" at bounding box center [1262, 494] width 142 height 18
click at [1192, 556] on icon at bounding box center [1191, 552] width 15 height 15
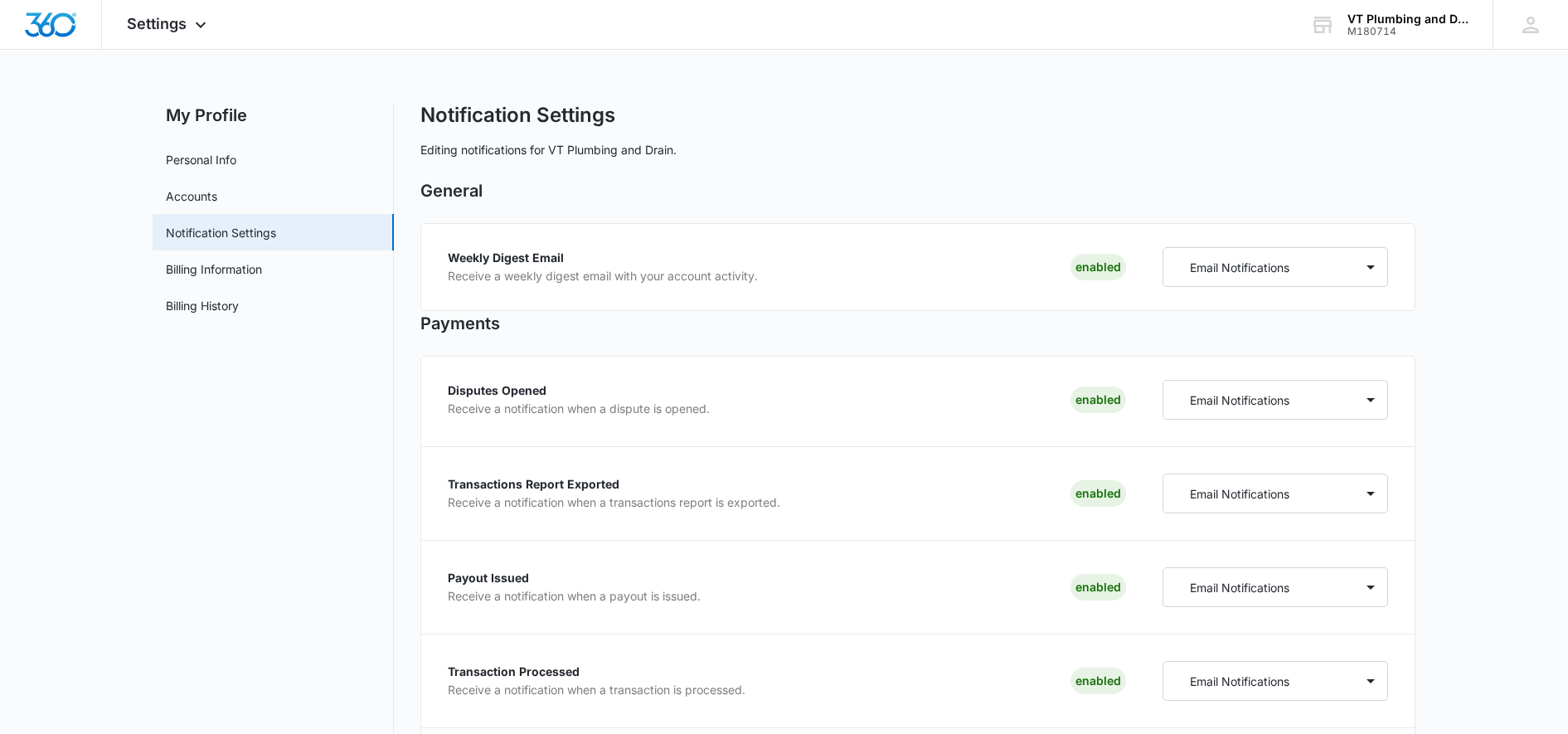
click at [1028, 545] on div "Disputes Opened Receive a notification when a dispute is opened. Enabled Email …" at bounding box center [917, 587] width 995 height 463
click at [217, 200] on link "Accounts" at bounding box center [191, 196] width 52 height 18
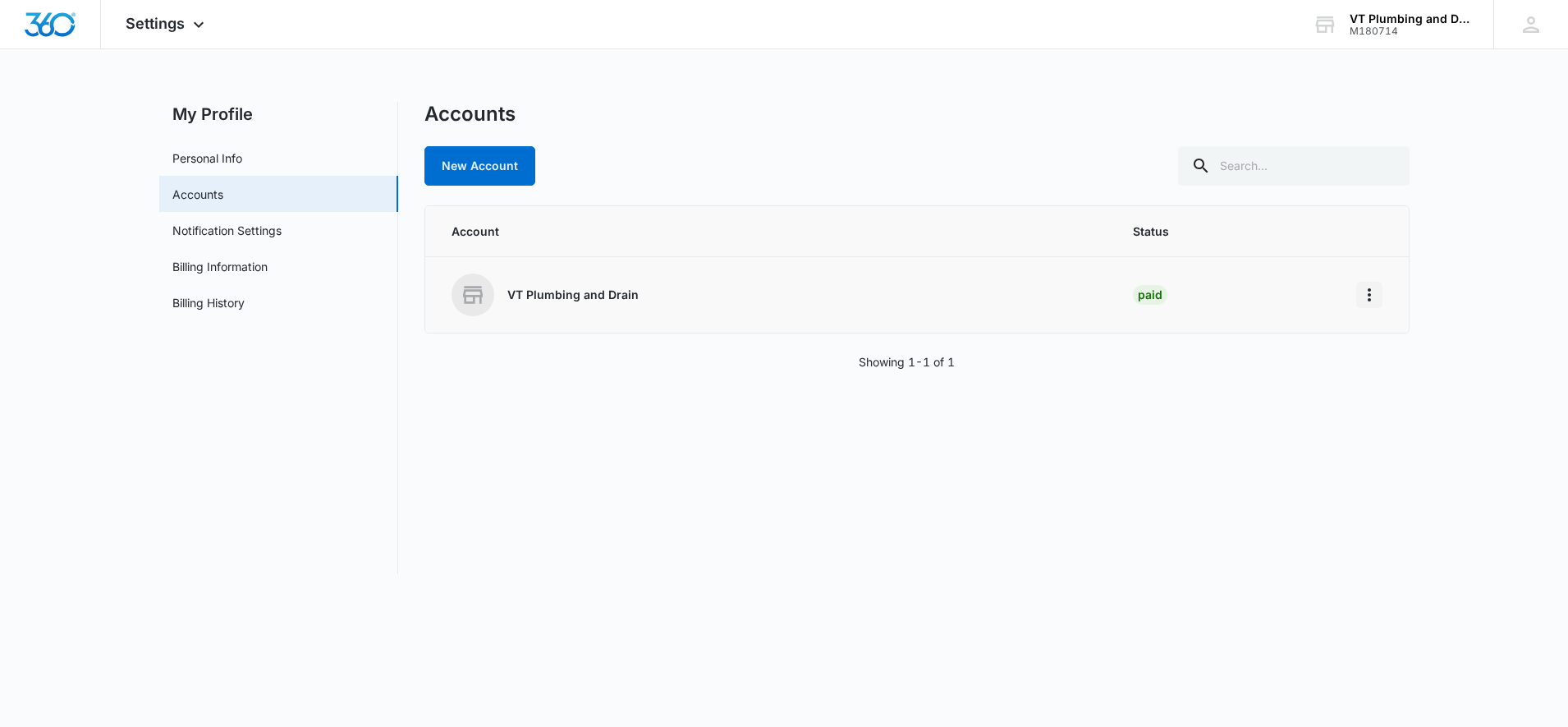
click at [1376, 293] on icon "Home" at bounding box center [1370, 295] width 20 height 20
click at [1442, 331] on button "Go to Dashboard" at bounding box center [1432, 340] width 150 height 24
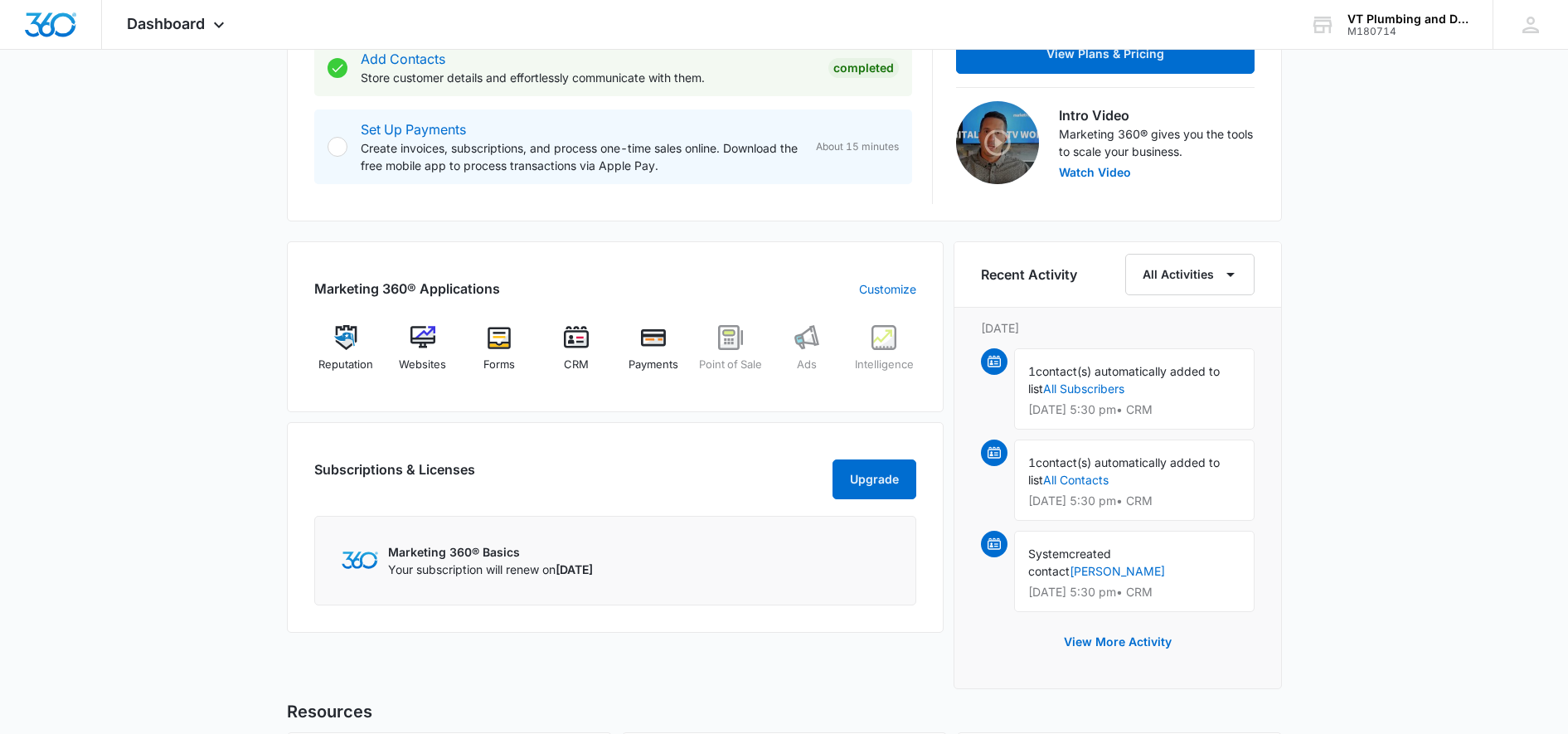
scroll to position [518, 0]
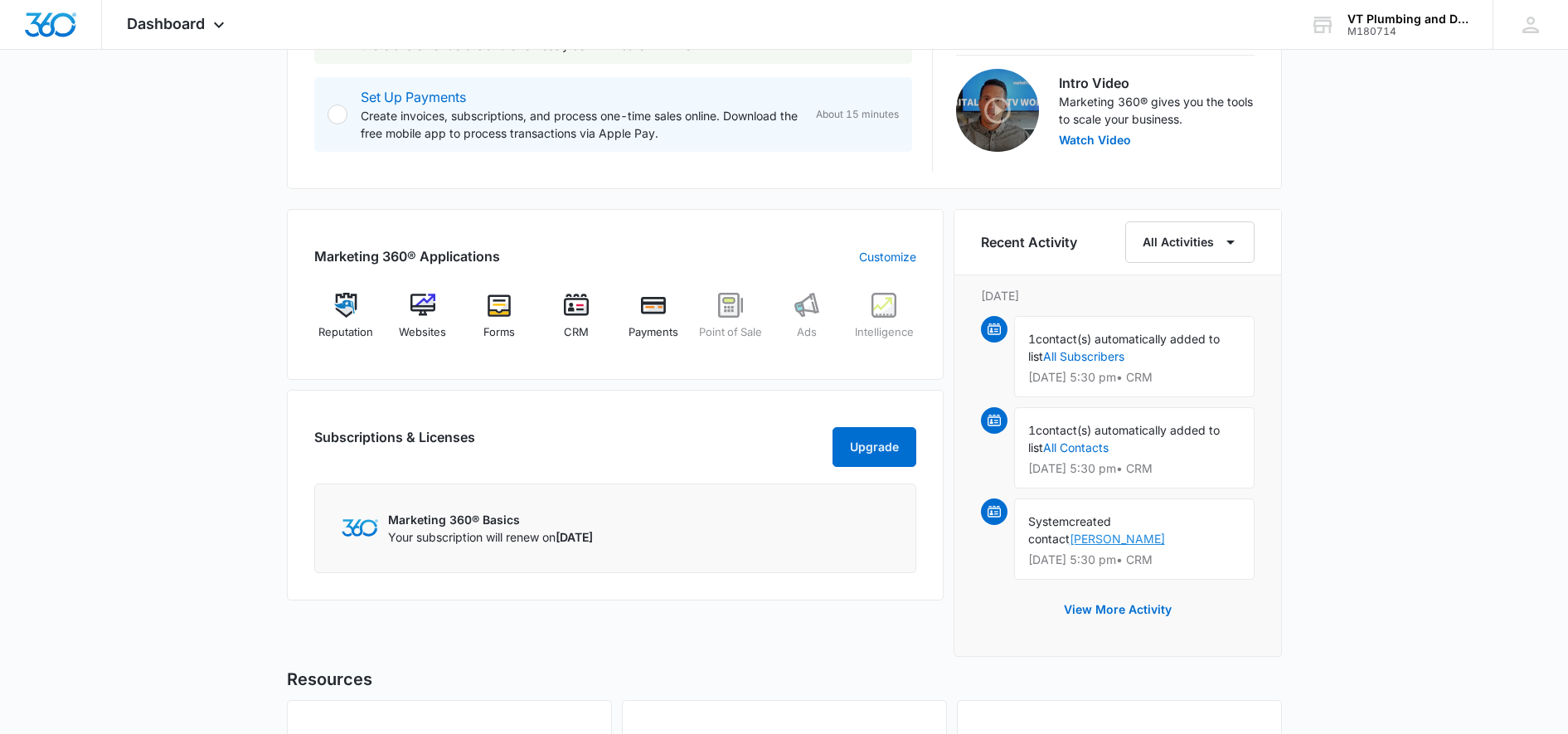
click at [1165, 532] on link "[PERSON_NAME]" at bounding box center [1117, 539] width 96 height 14
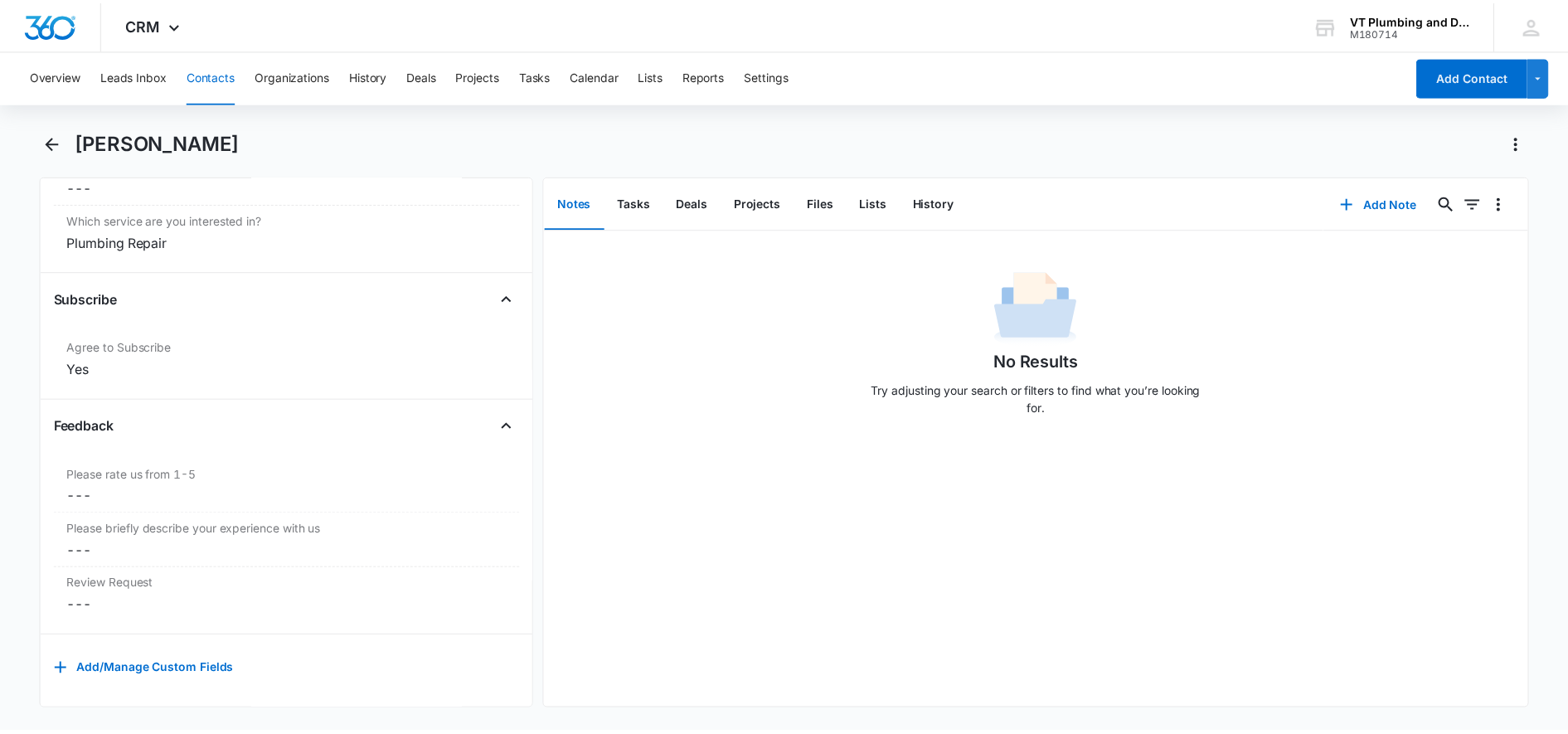
scroll to position [1777, 0]
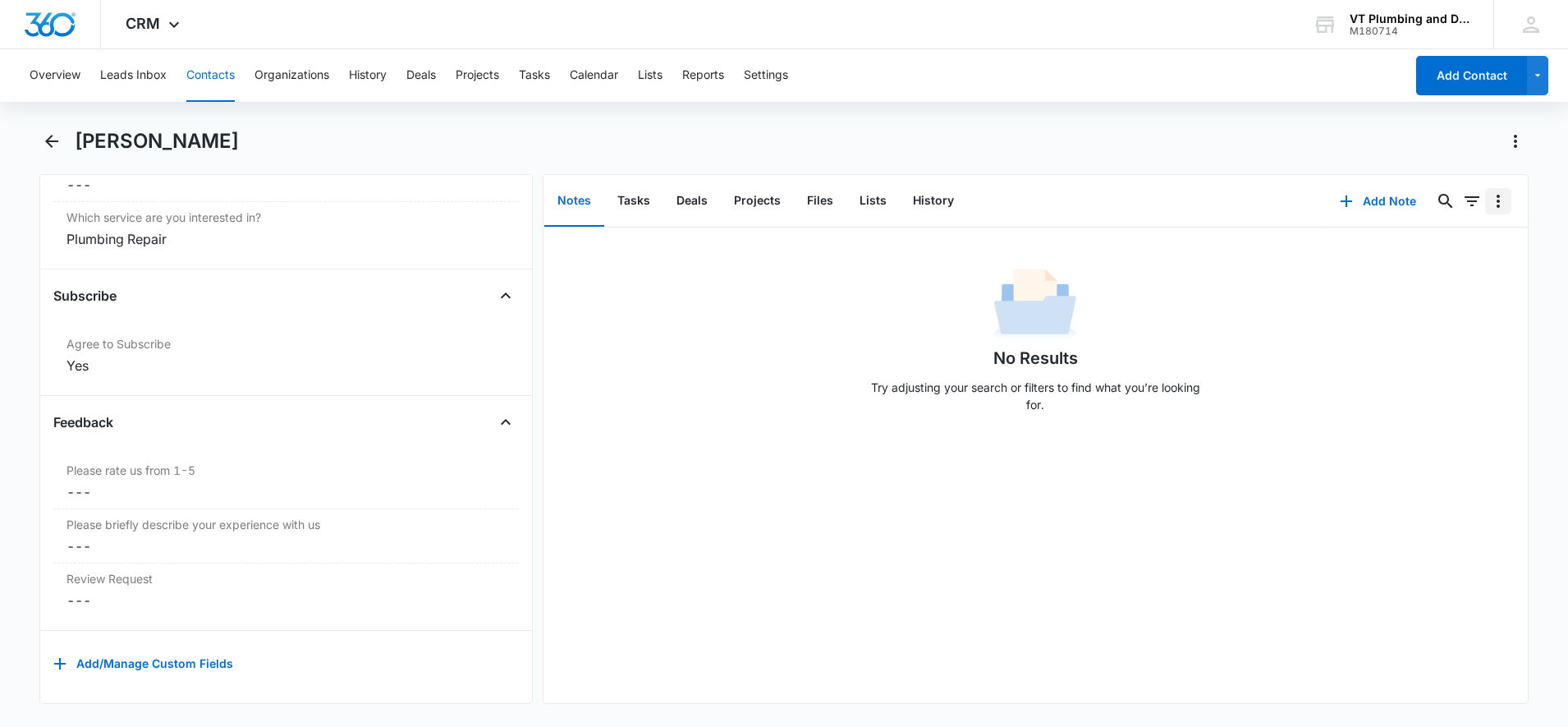
click at [1488, 204] on icon "Overflow Menu" at bounding box center [1499, 202] width 20 height 20
click at [1414, 120] on div "Overview Leads Inbox Contacts Organizations History Deals Projects Tasks Calend…" at bounding box center [784, 386] width 1568 height 674
click at [120, 70] on button "Leads Inbox" at bounding box center [133, 75] width 66 height 53
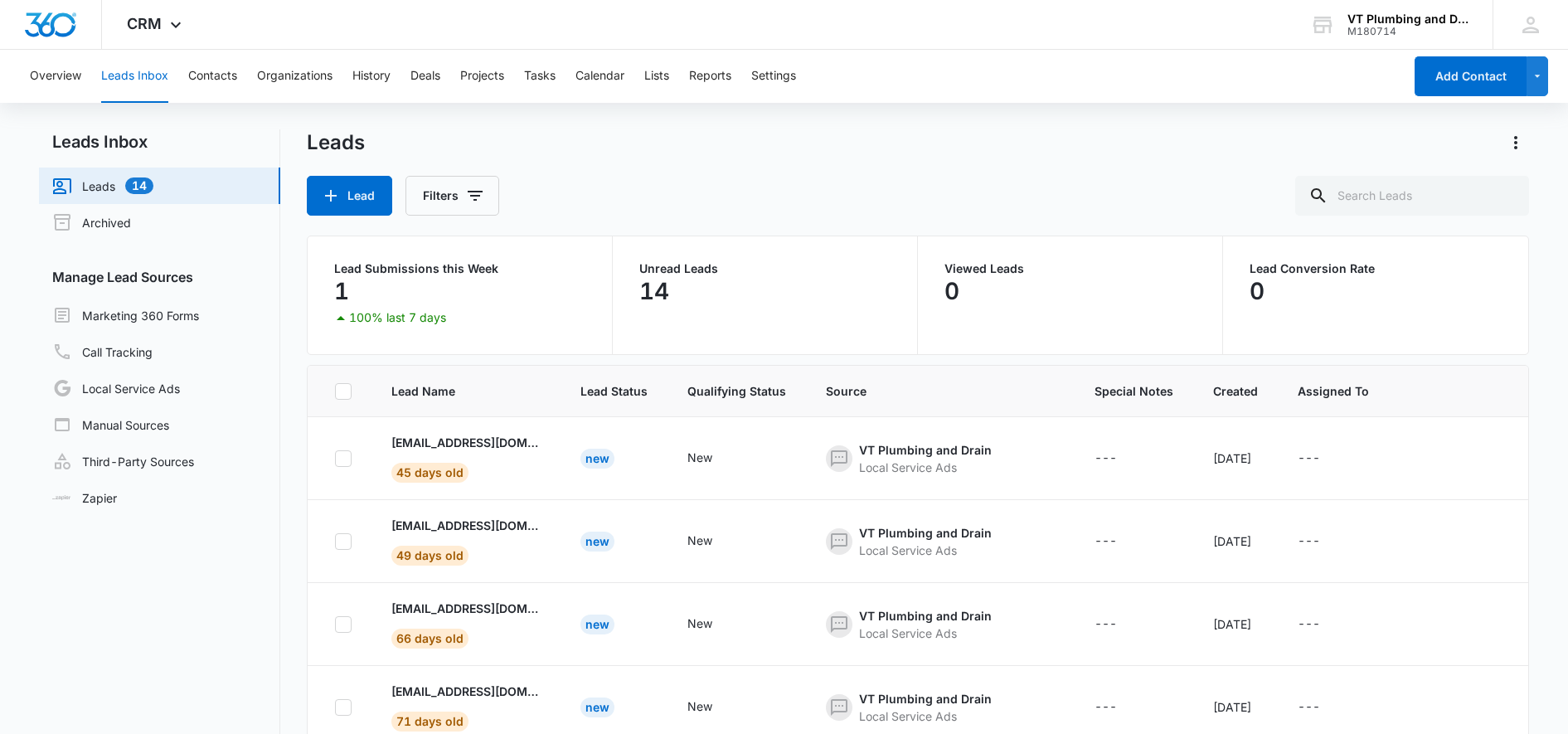
click at [354, 316] on p "100% last 7 days" at bounding box center [397, 318] width 97 height 12
click at [341, 296] on p "1" at bounding box center [341, 291] width 15 height 26
